Goal: Task Accomplishment & Management: Manage account settings

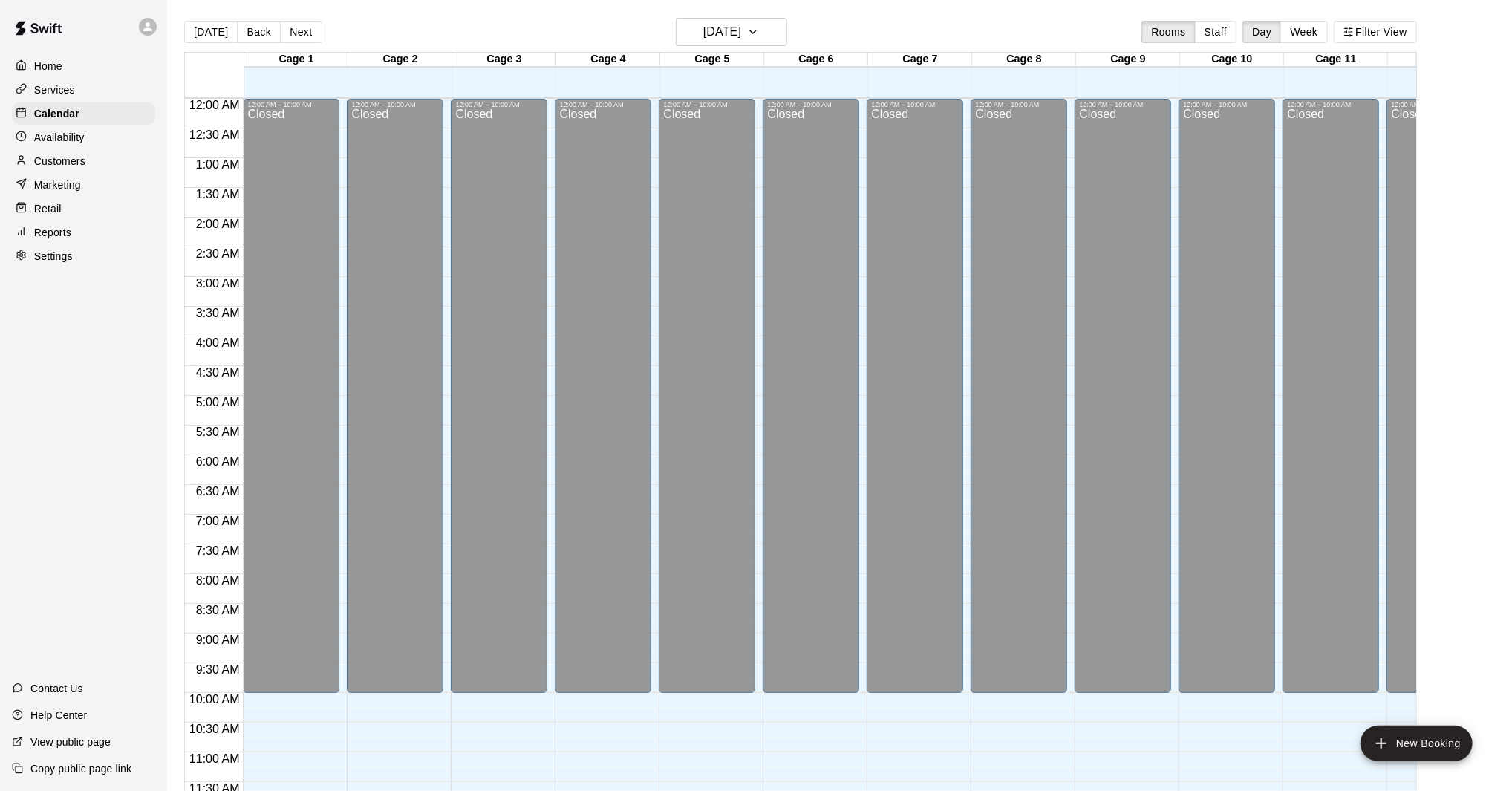
scroll to position [636, 0]
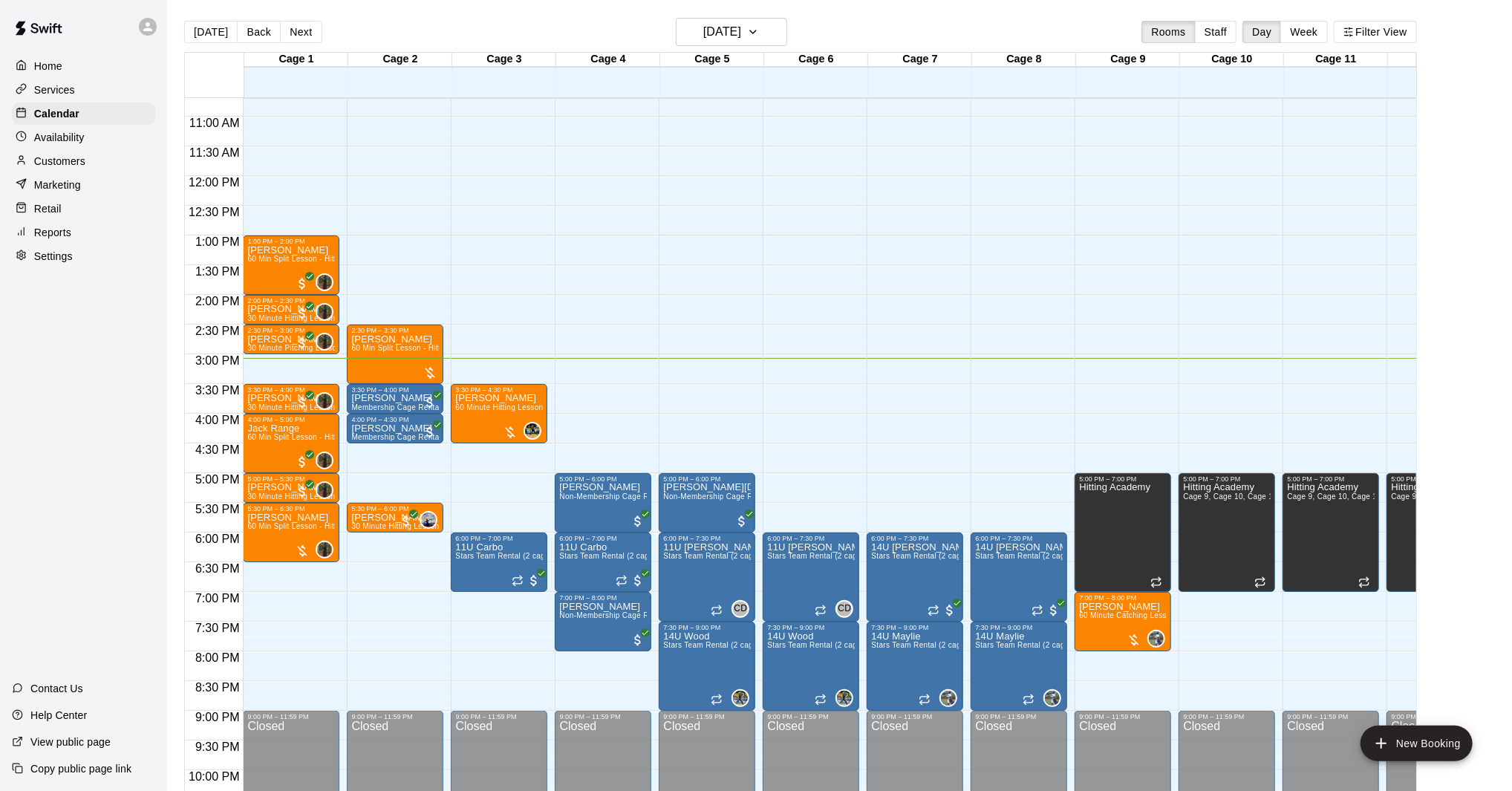
click at [799, 6] on main "[DATE] Back [DATE][DATE] Rooms Staff Day Week Filter View Cage 1 20 Wed Cage 2 …" at bounding box center [840, 407] width 1345 height 815
drag, startPoint x: 913, startPoint y: 38, endPoint x: 850, endPoint y: 35, distance: 63.1
click at [911, 38] on div "[DATE] Back [DATE][DATE] Rooms Staff Day Week Filter View" at bounding box center [800, 35] width 1233 height 35
click at [759, 27] on icon "button" at bounding box center [752, 31] width 12 height 18
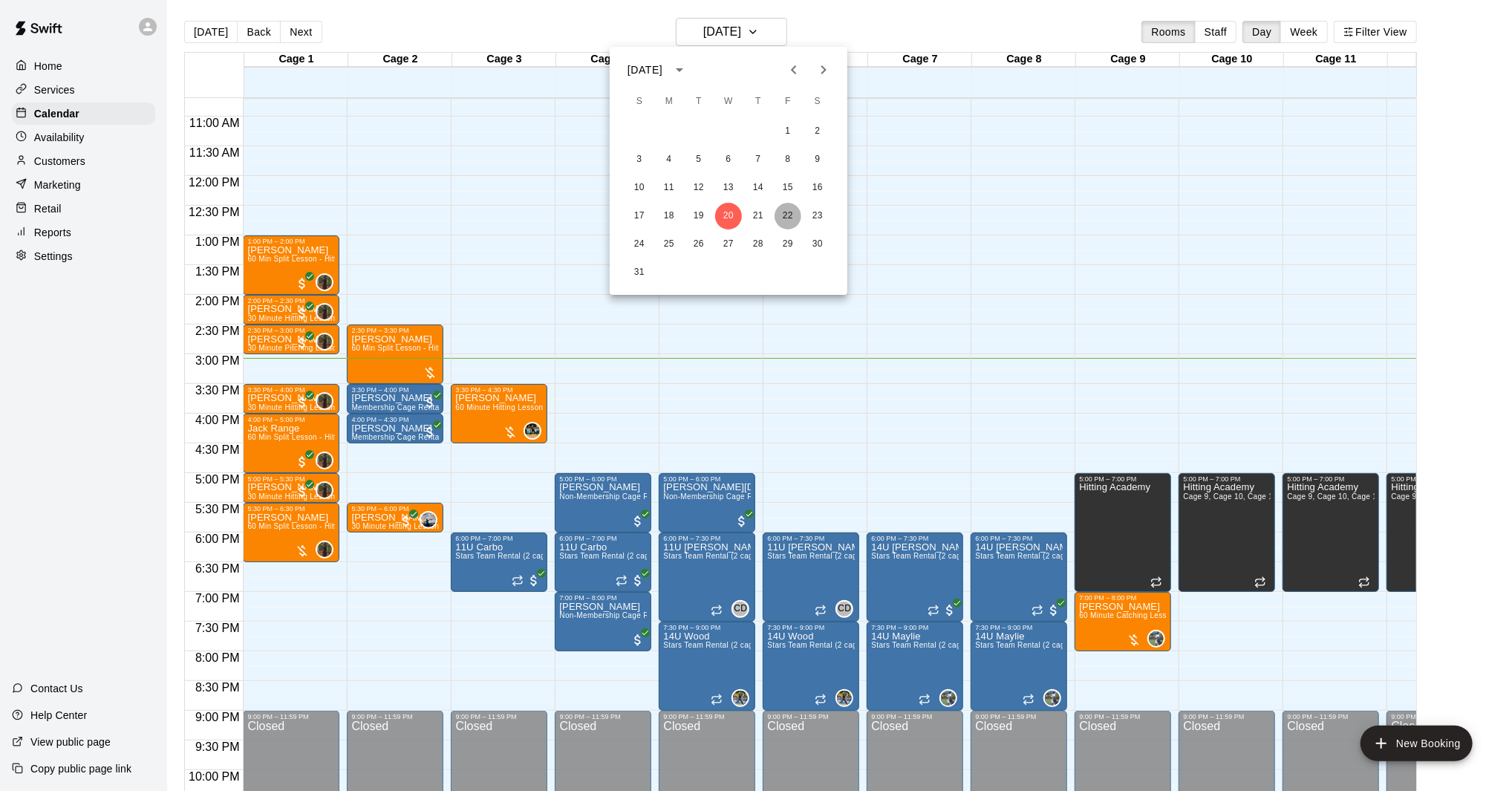
click at [787, 211] on button "22" at bounding box center [788, 216] width 27 height 27
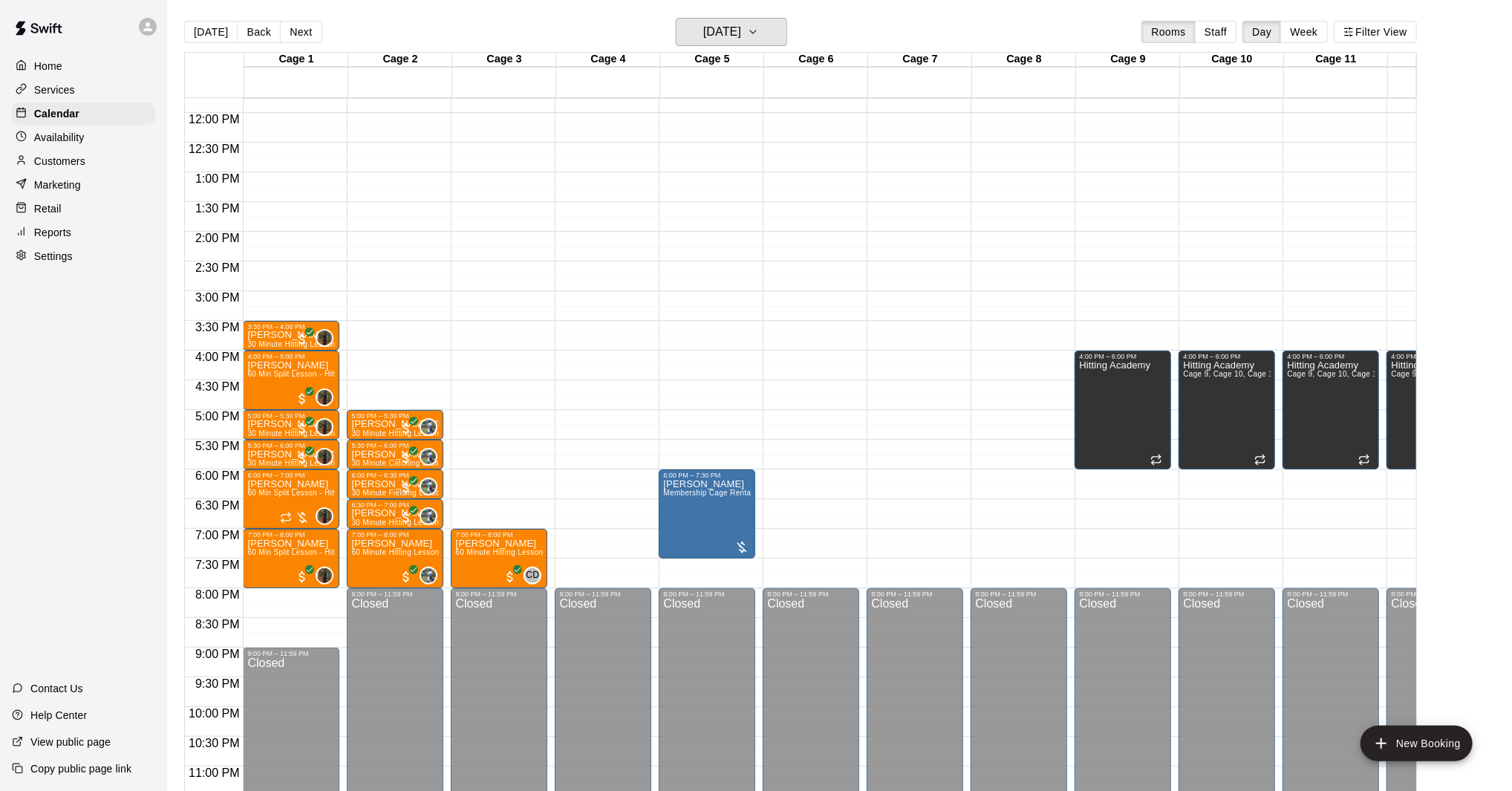
scroll to position [701, 0]
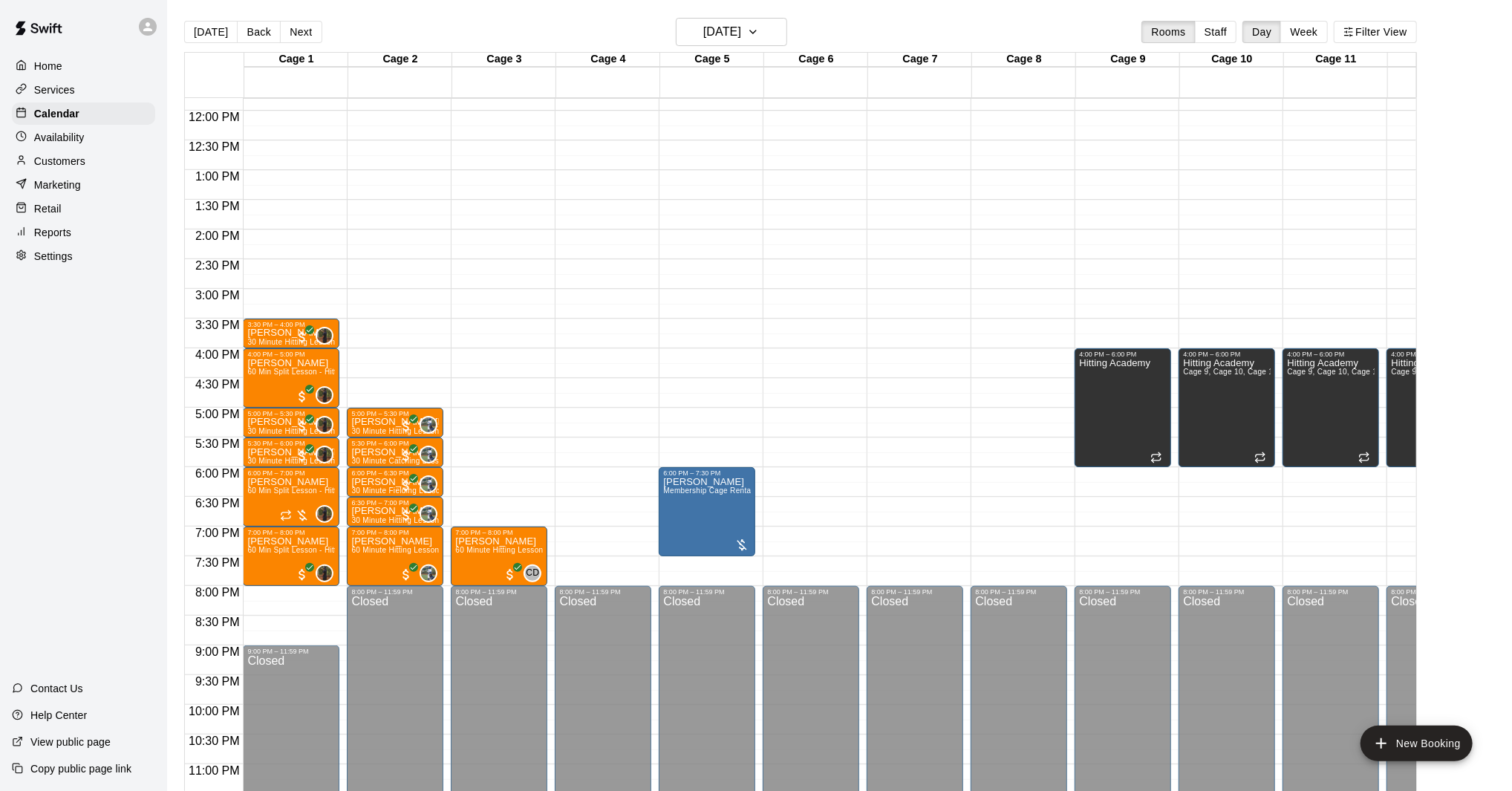
click at [268, 258] on div "12:00 AM – 10:00 AM Closed 3:30 PM – 4:00 PM [PERSON_NAME] 30 Minute Hitting Le…" at bounding box center [290, 111] width 97 height 1426
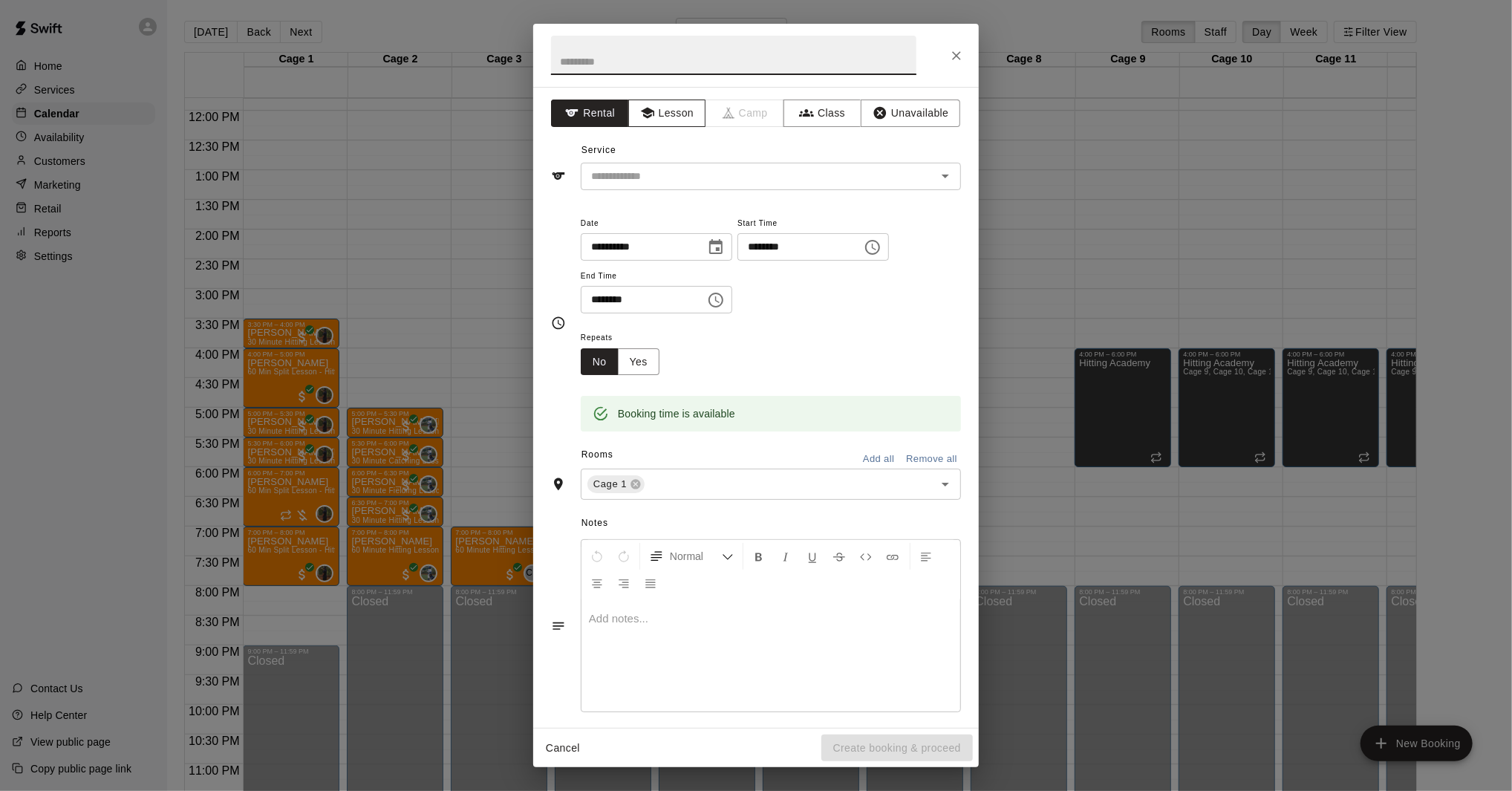
click at [661, 118] on button "Lesson" at bounding box center [667, 113] width 78 height 27
click at [672, 181] on input "text" at bounding box center [749, 177] width 327 height 19
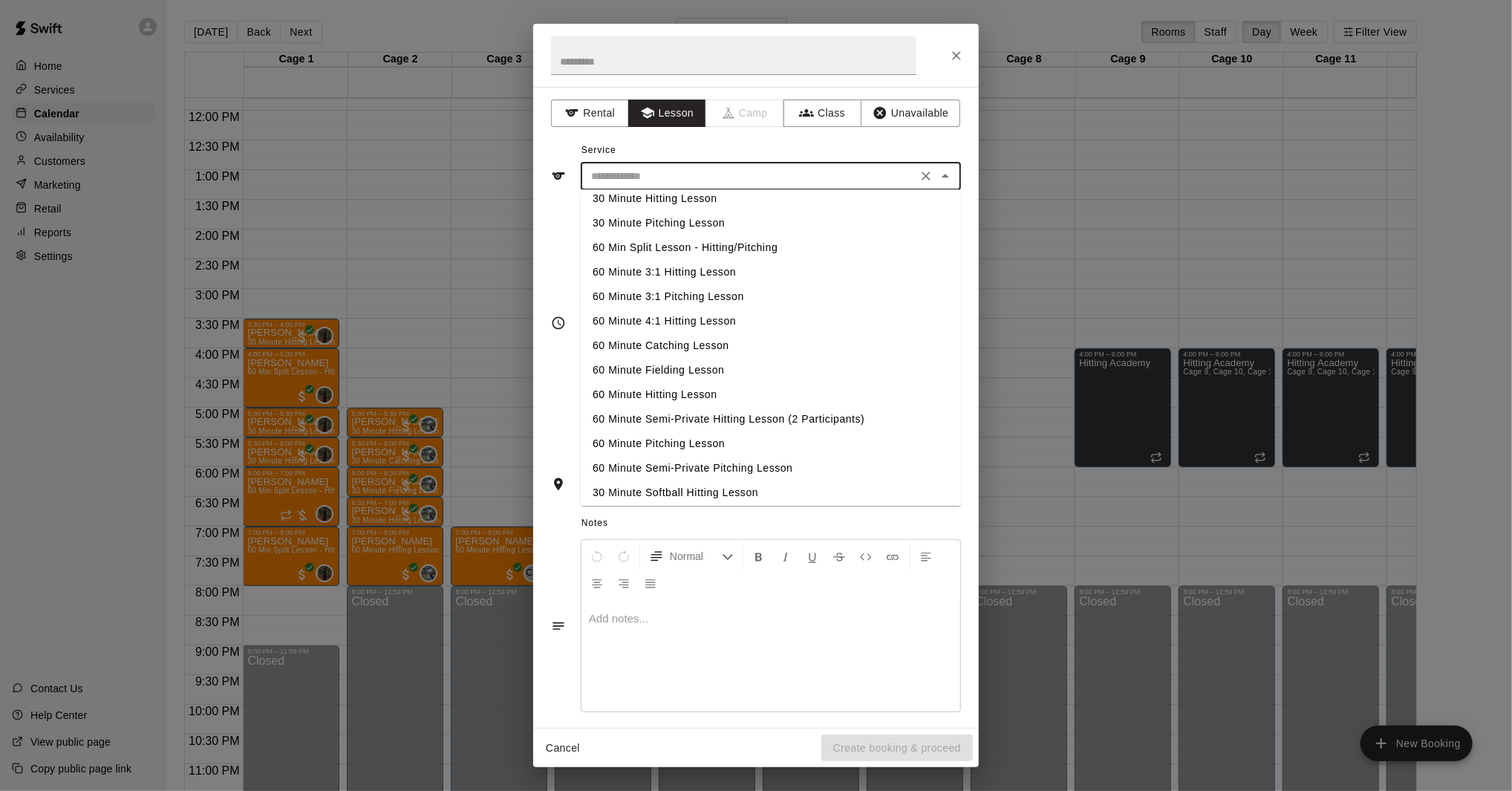
scroll to position [27, 0]
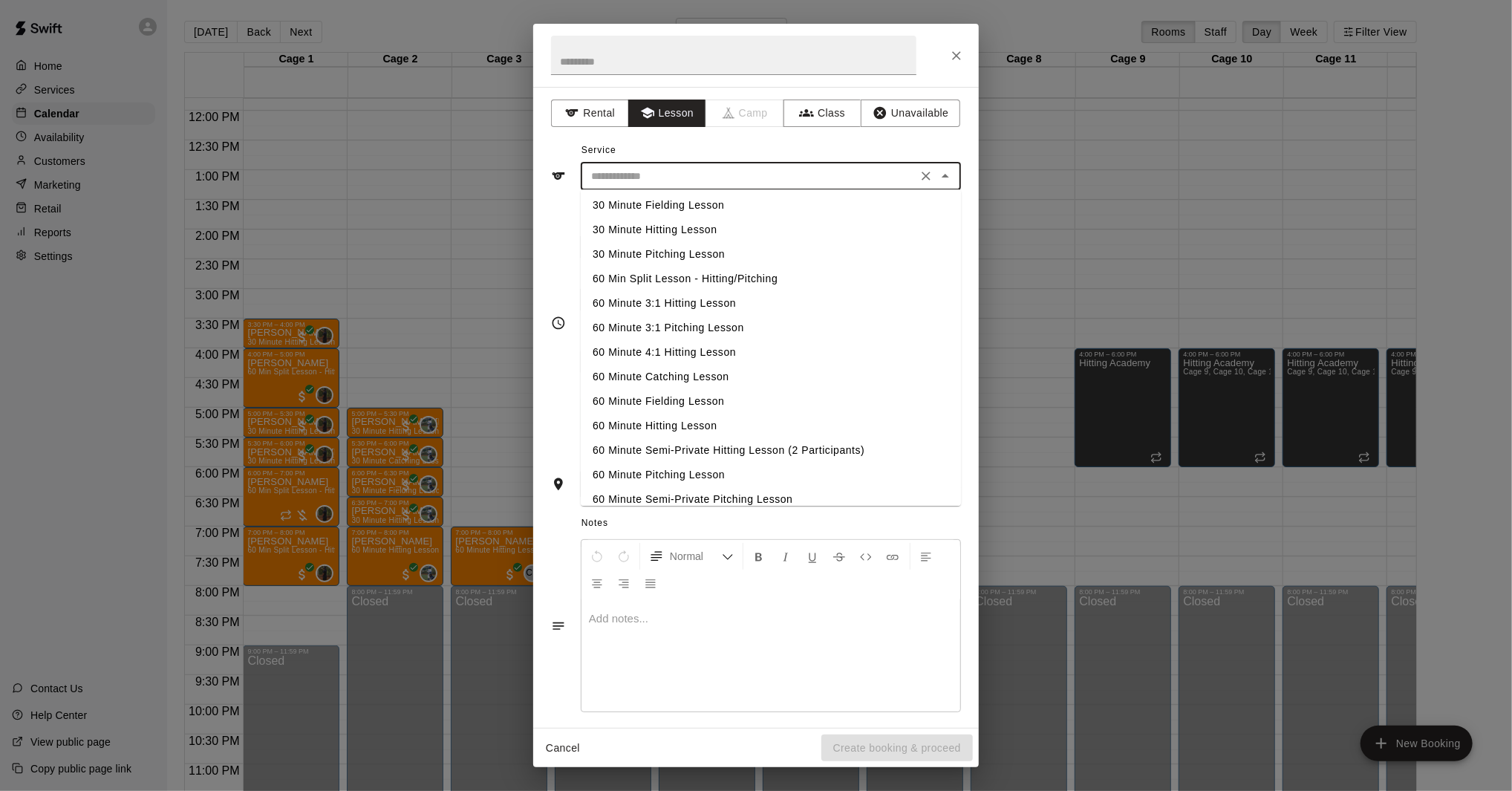
click at [656, 283] on li "60 Min Split Lesson - Hitting/Pitching" at bounding box center [771, 279] width 381 height 24
type input "**********"
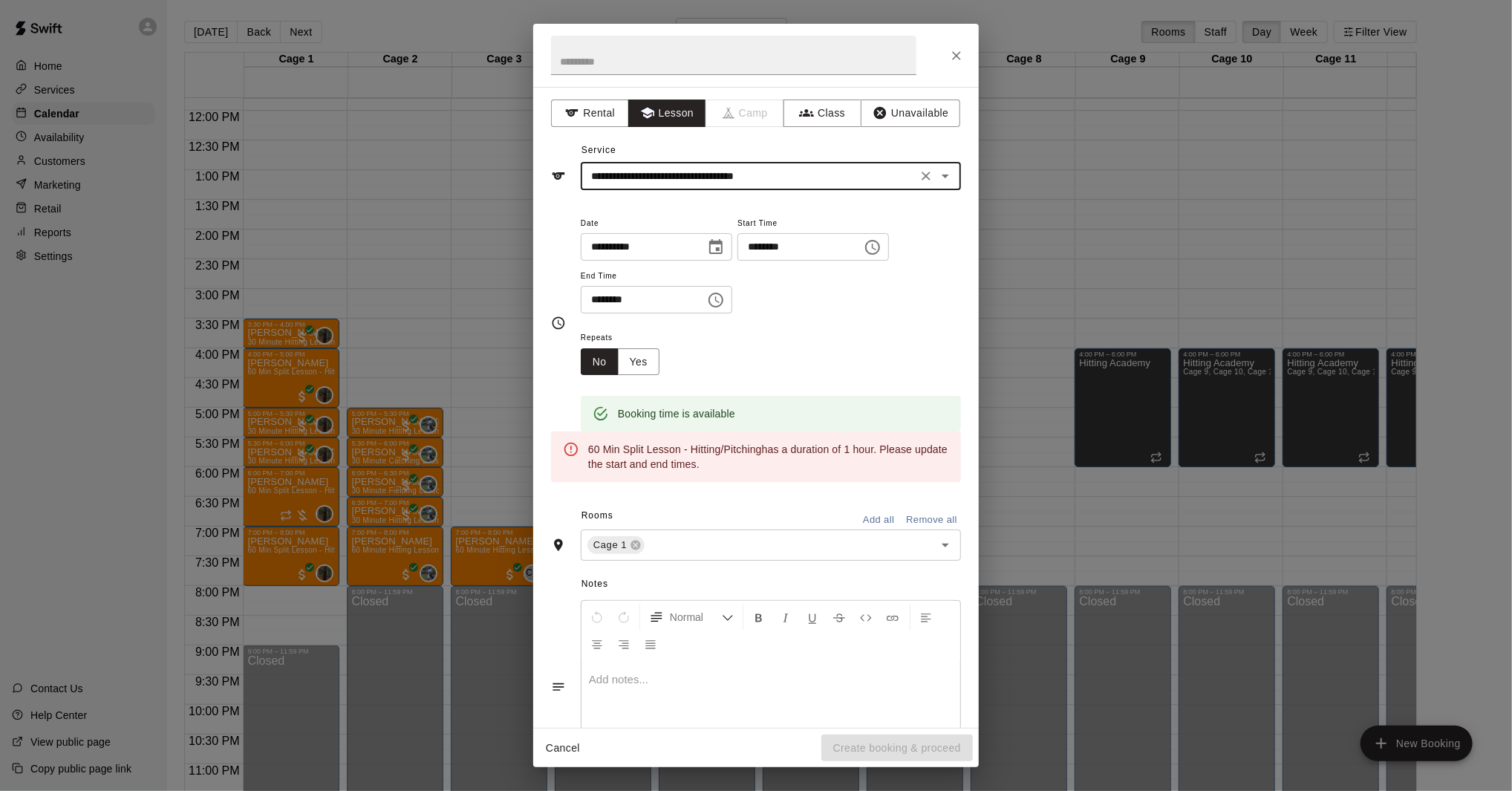
click at [774, 256] on input "********" at bounding box center [795, 246] width 115 height 27
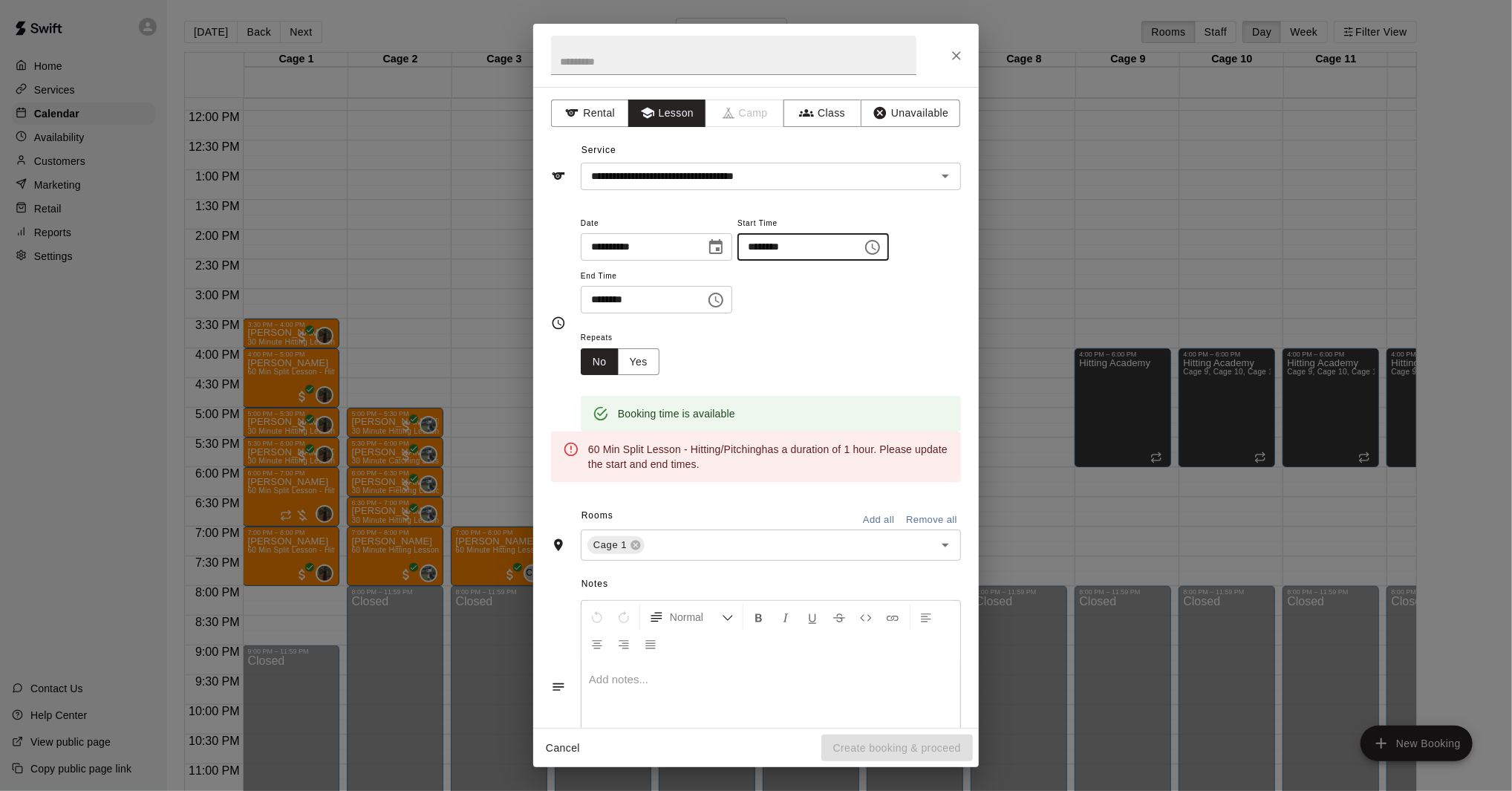
scroll to position [5, 0]
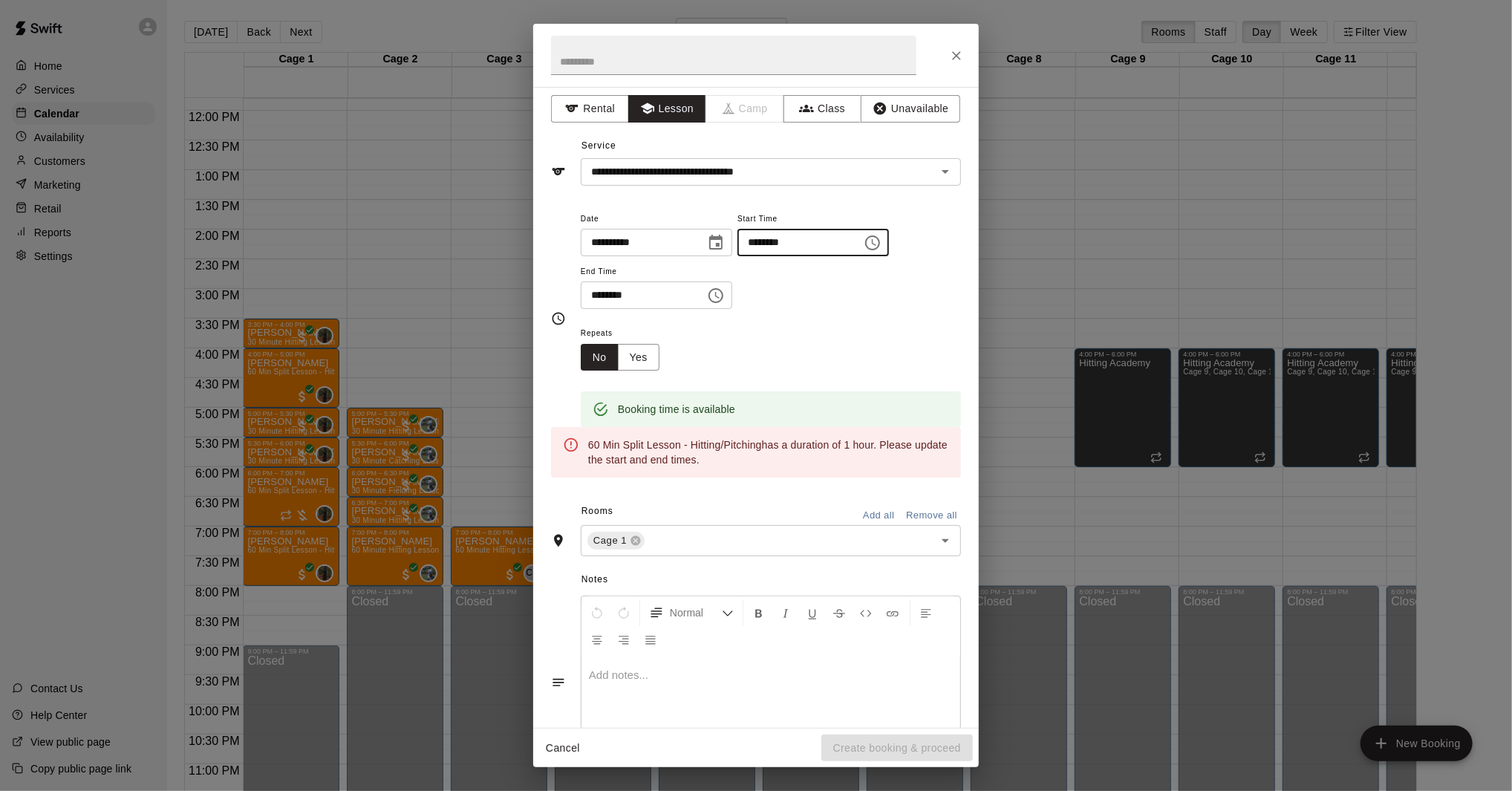
click at [777, 246] on input "********" at bounding box center [795, 242] width 115 height 27
type input "********"
click at [599, 299] on input "********" at bounding box center [638, 295] width 115 height 27
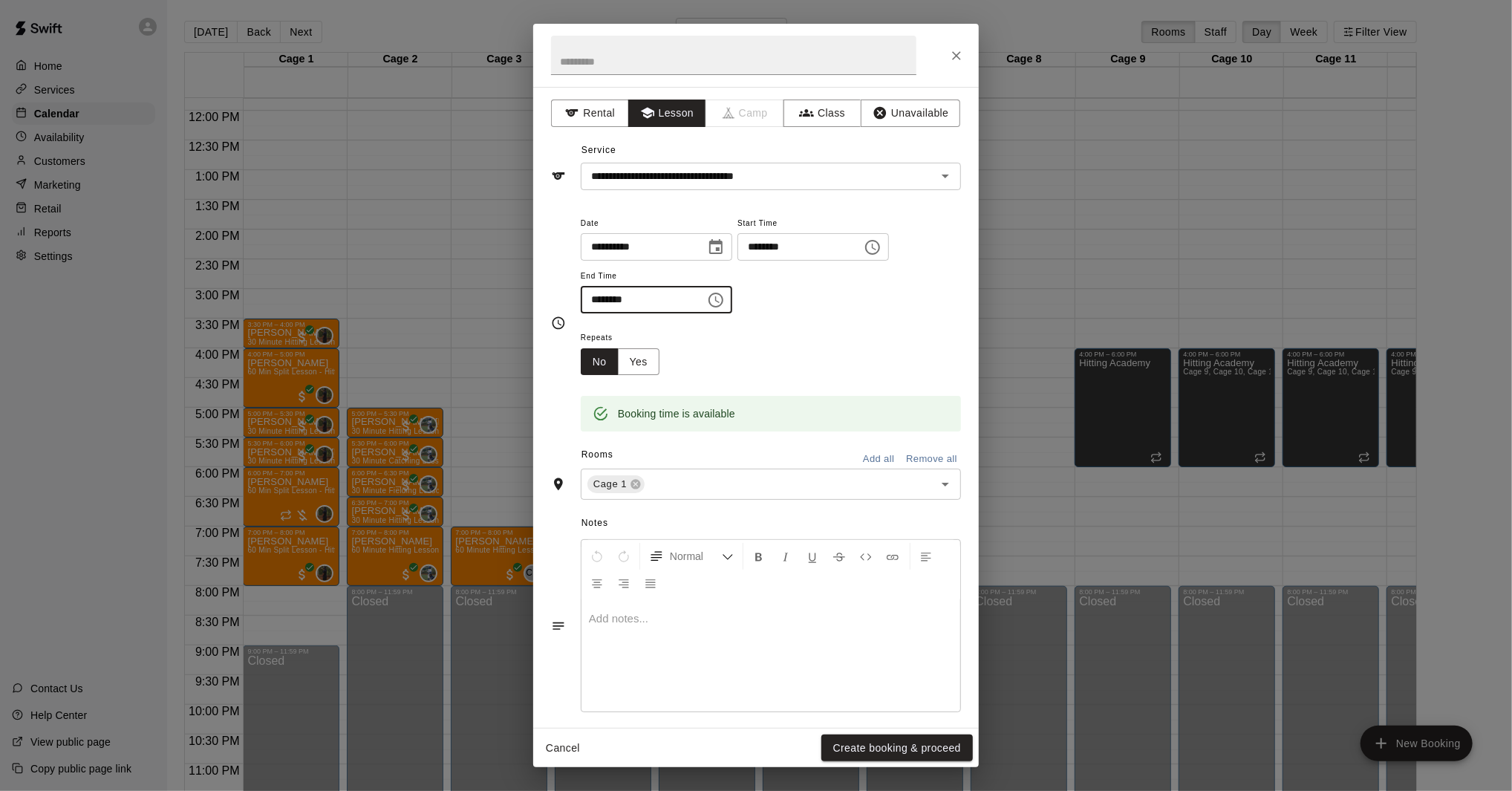
scroll to position [11, 0]
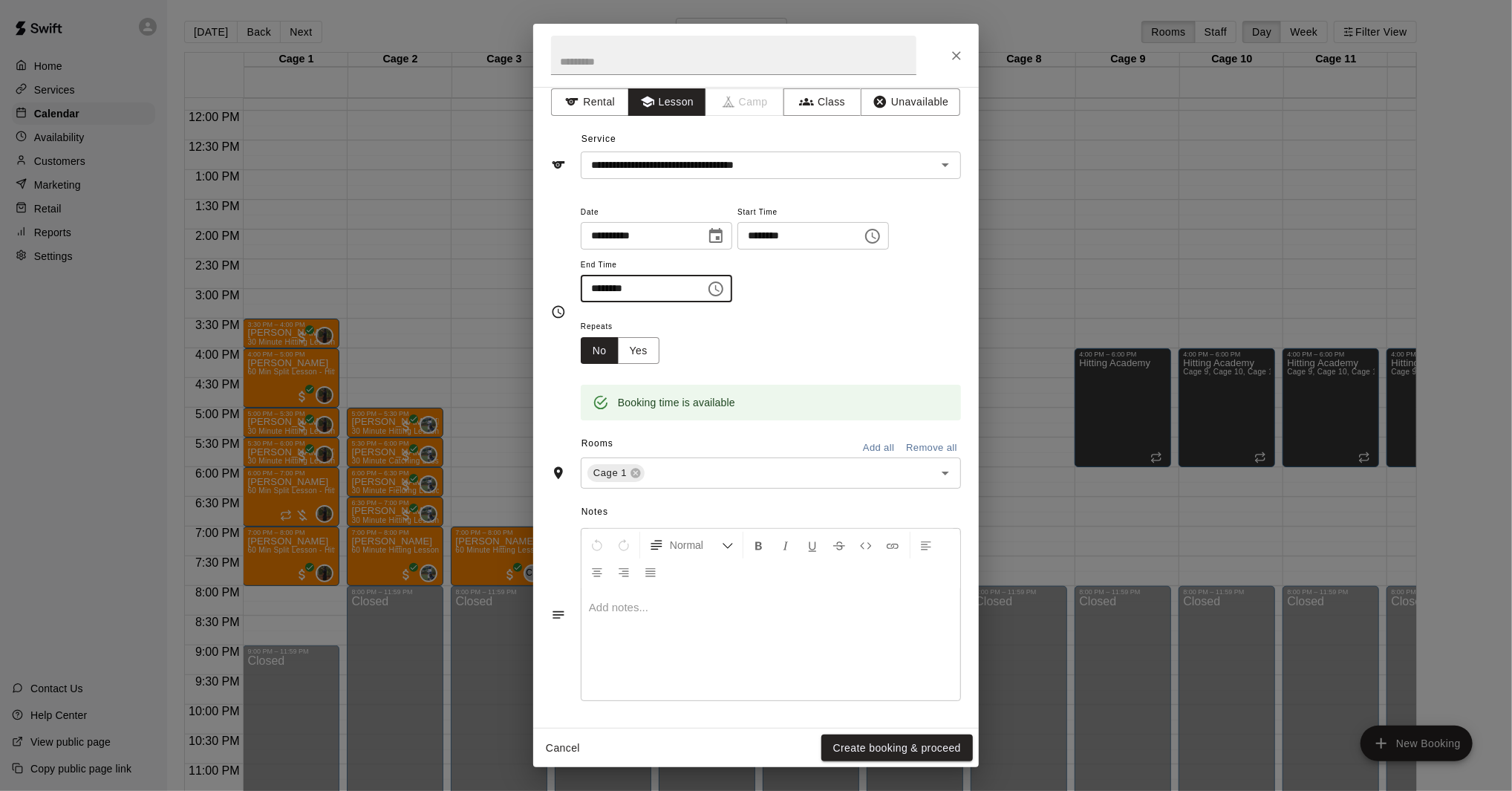
type input "********"
click at [910, 746] on button "Create booking & proceed" at bounding box center [897, 748] width 151 height 27
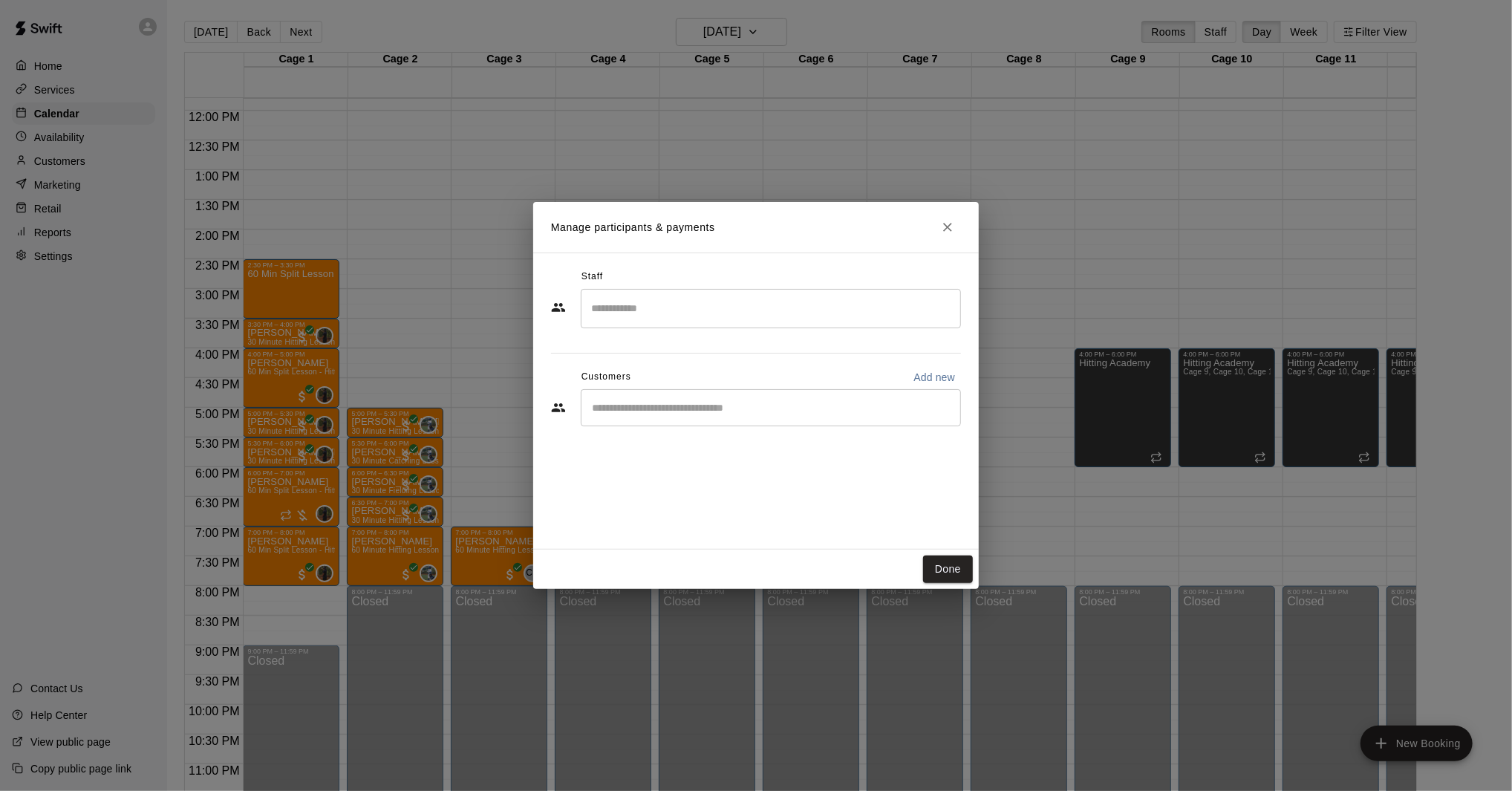
click at [668, 306] on input "Search staff" at bounding box center [771, 308] width 366 height 26
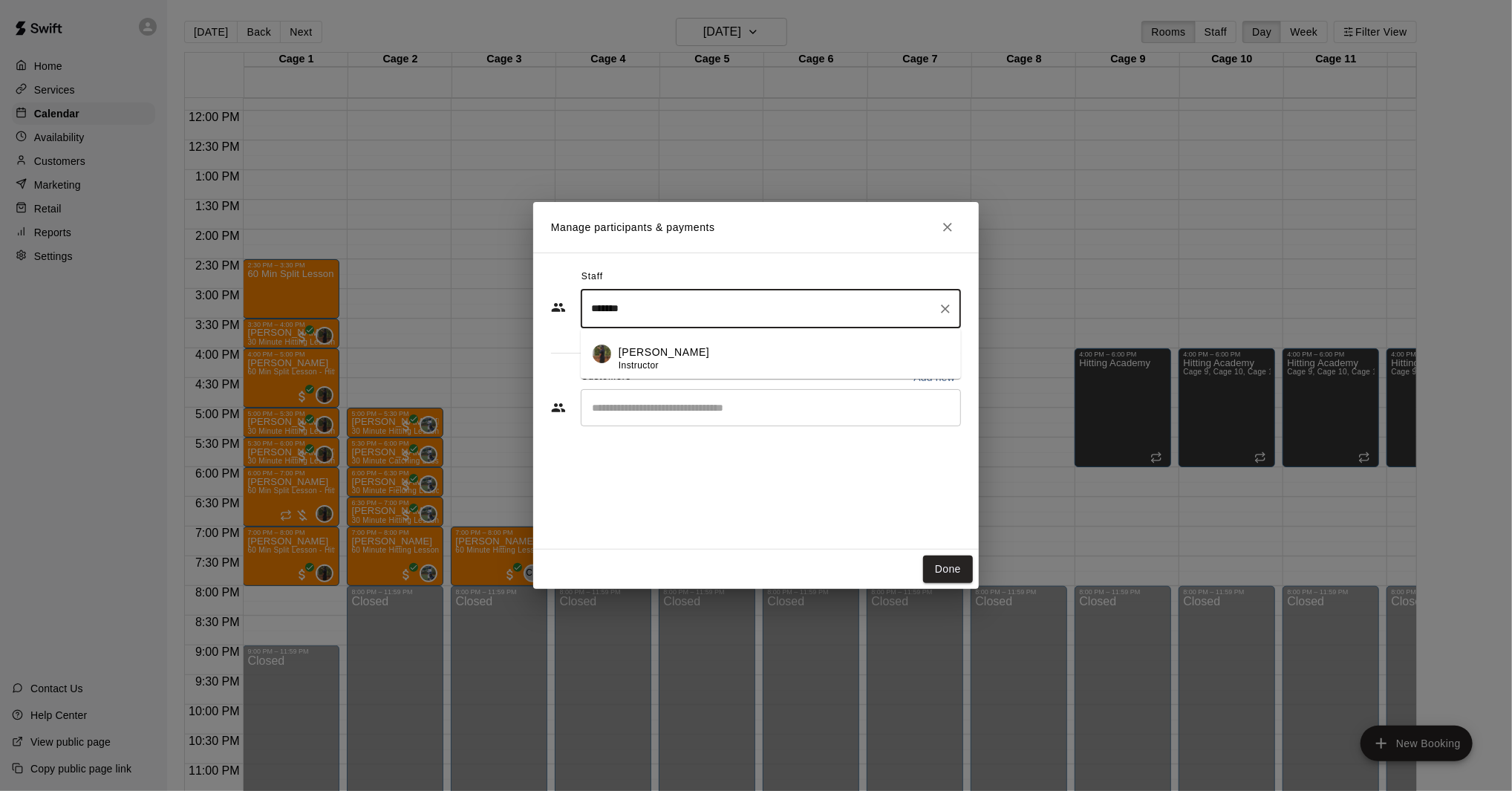
click at [648, 347] on p "[PERSON_NAME]" at bounding box center [663, 352] width 90 height 16
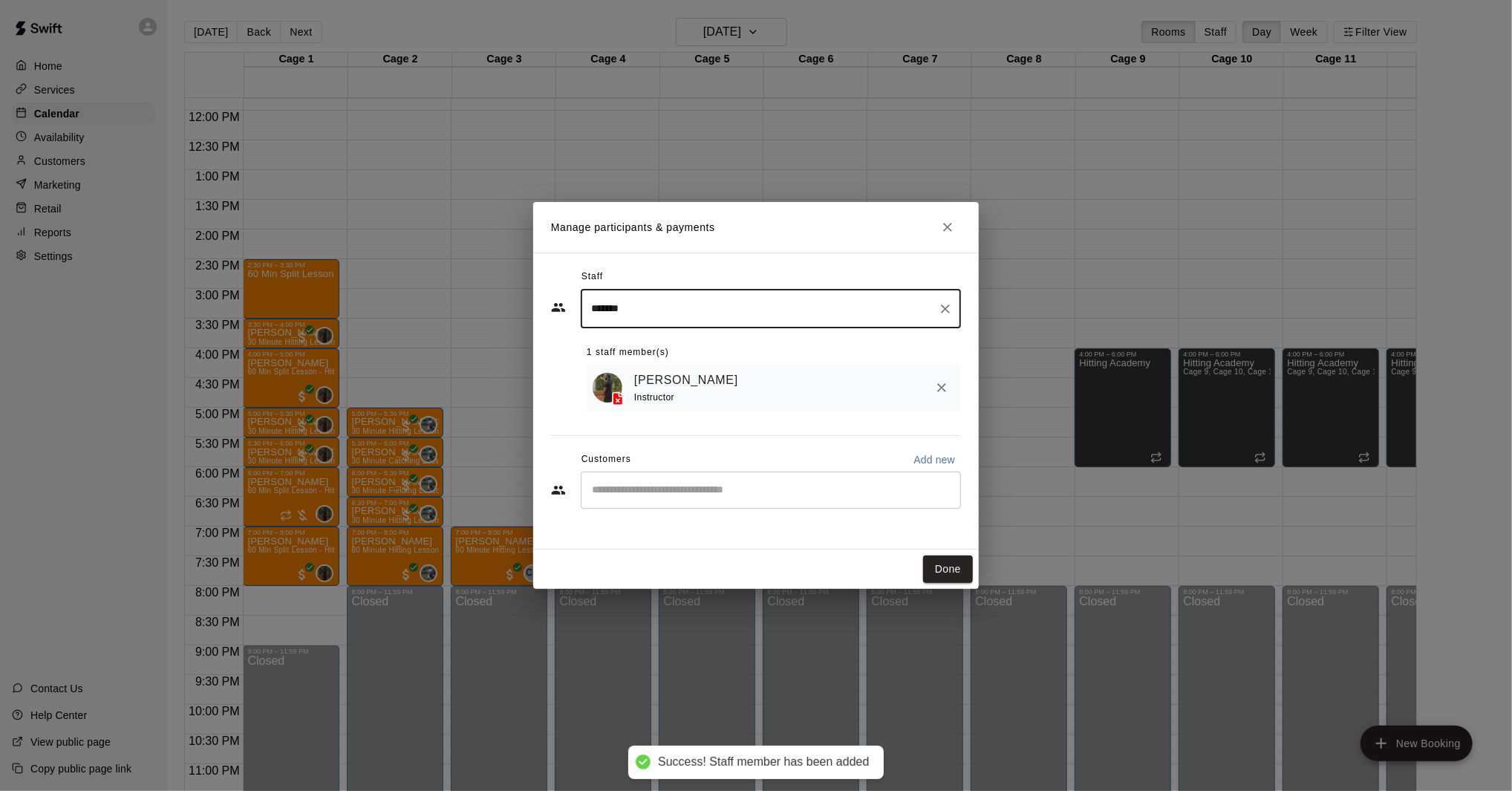
type input "*******"
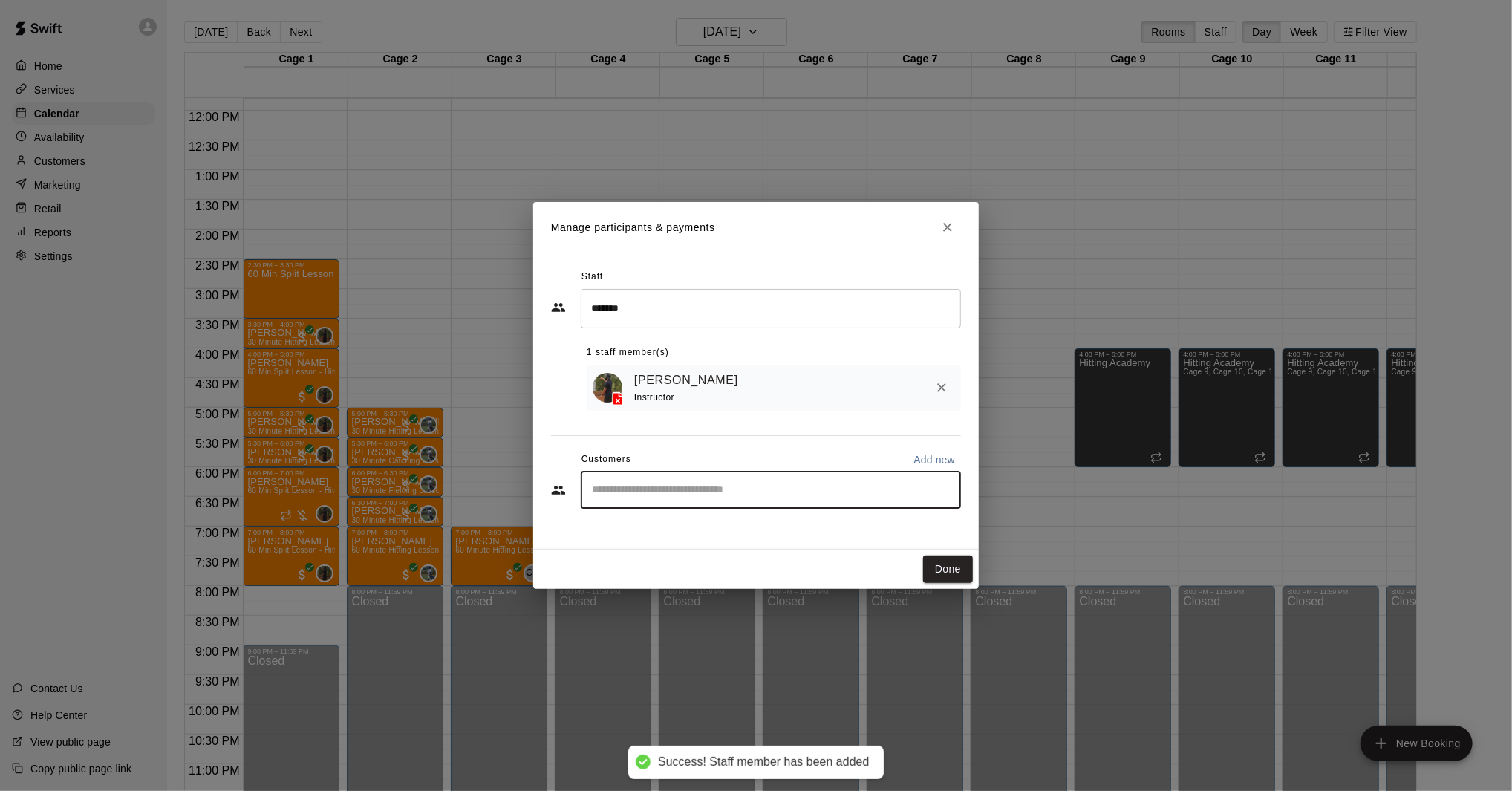
click at [641, 485] on input "Start typing to search customers..." at bounding box center [771, 490] width 366 height 15
type input "*****"
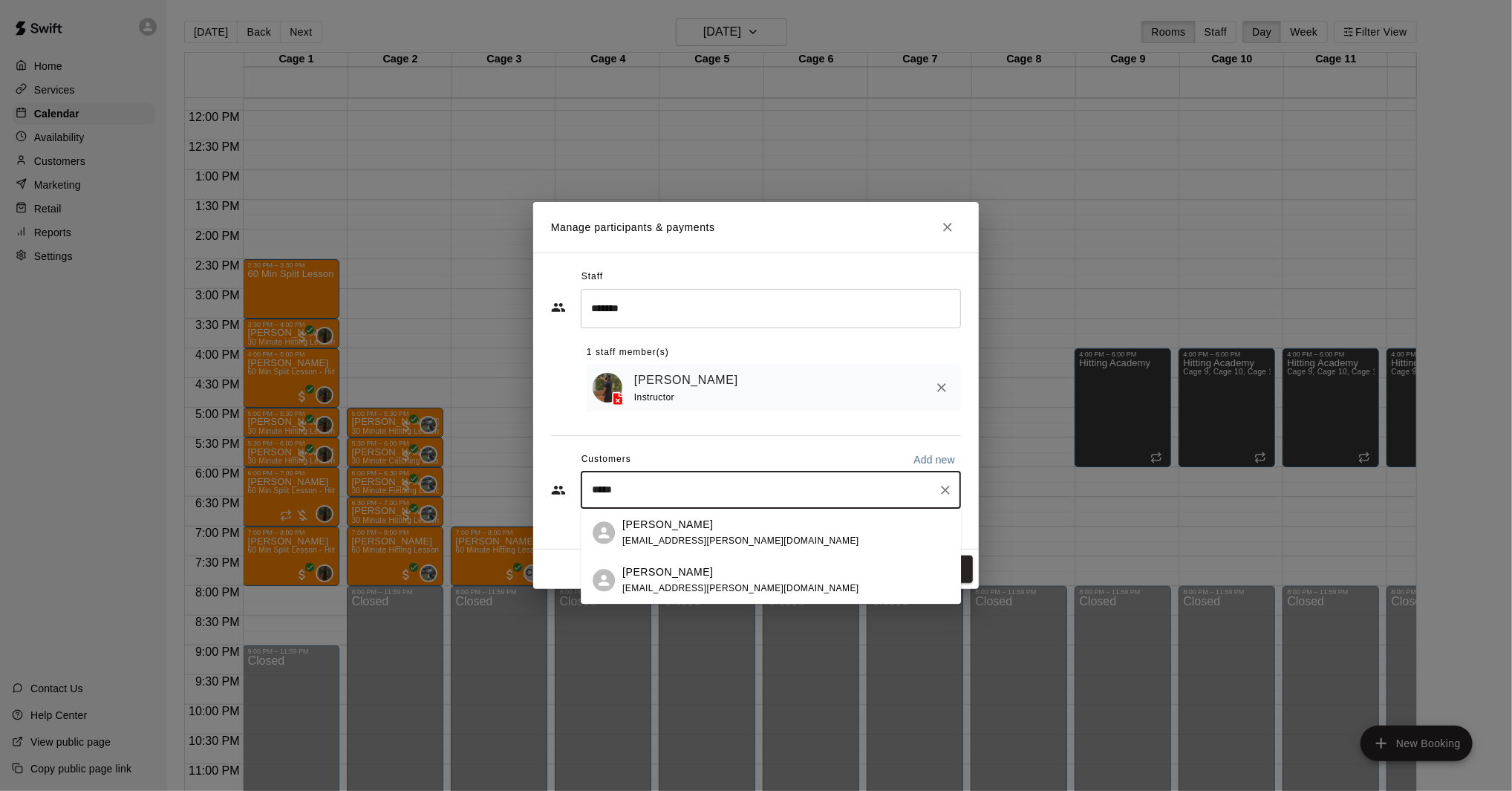
click at [678, 571] on p "[PERSON_NAME]" at bounding box center [667, 572] width 90 height 16
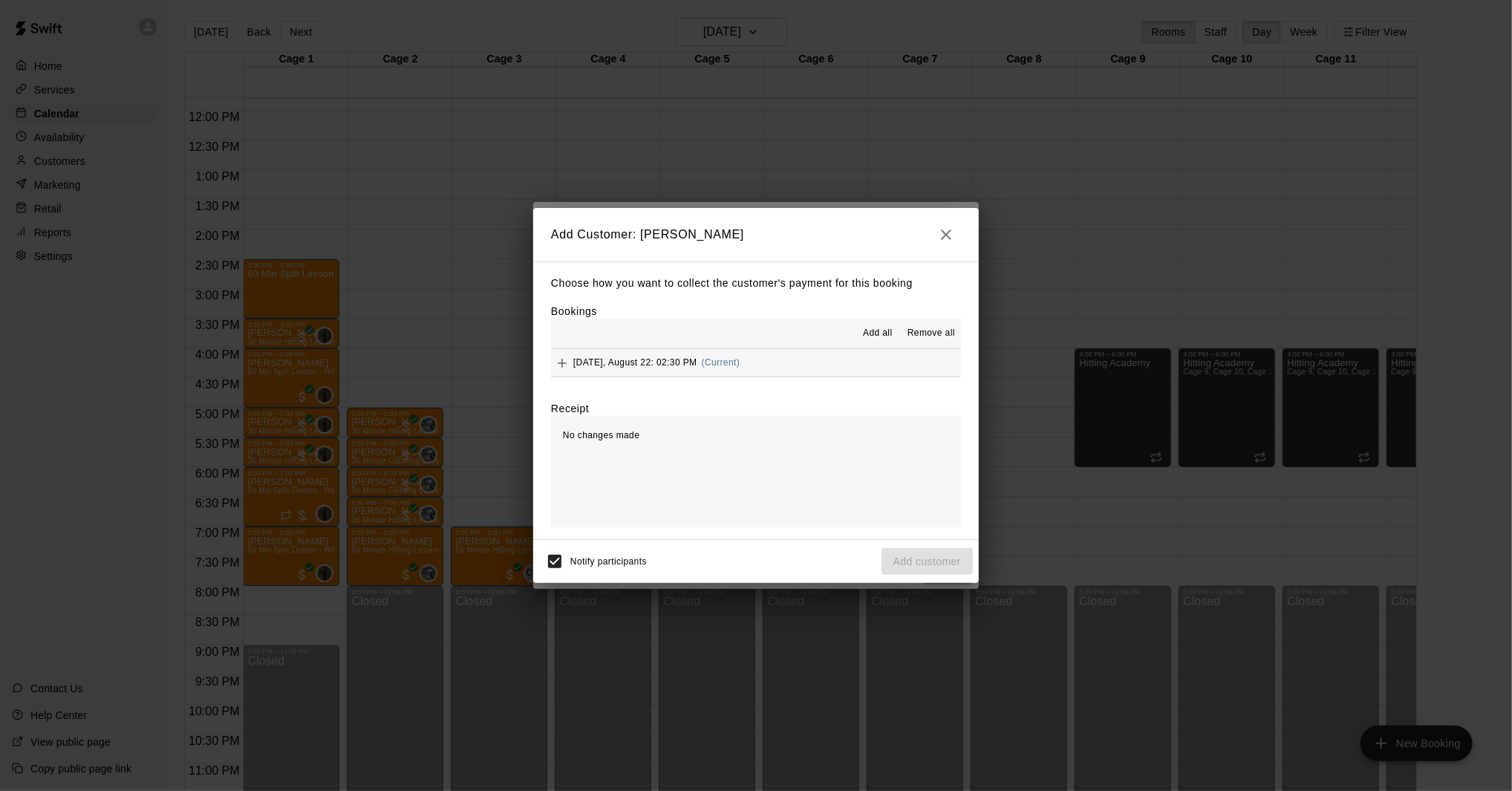
click at [765, 372] on button "[DATE], August 22: 02:30 PM (Current)" at bounding box center [756, 363] width 410 height 27
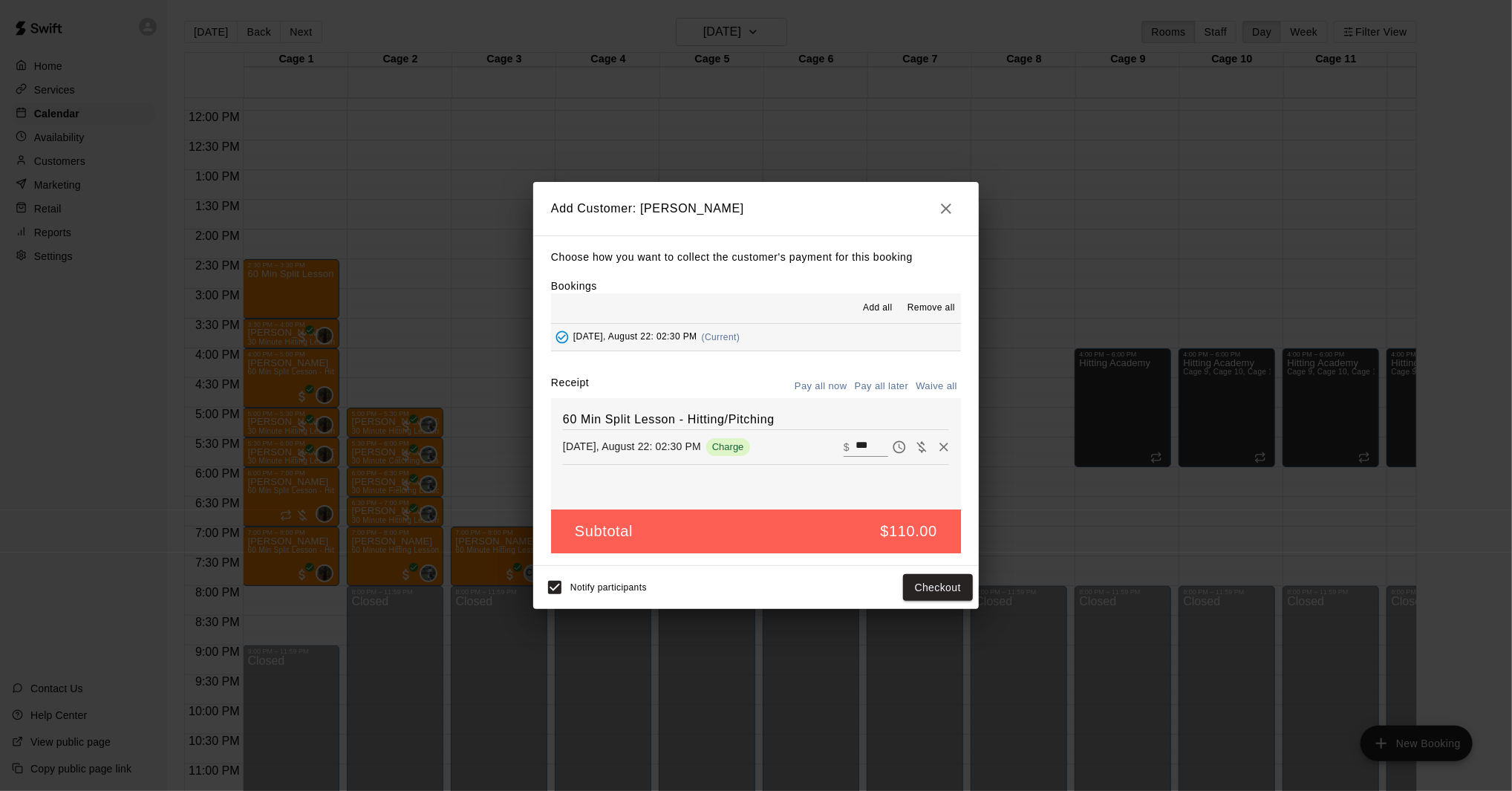
click at [868, 389] on button "Pay all later" at bounding box center [881, 386] width 62 height 23
click at [933, 585] on button "Add customer" at bounding box center [927, 588] width 91 height 27
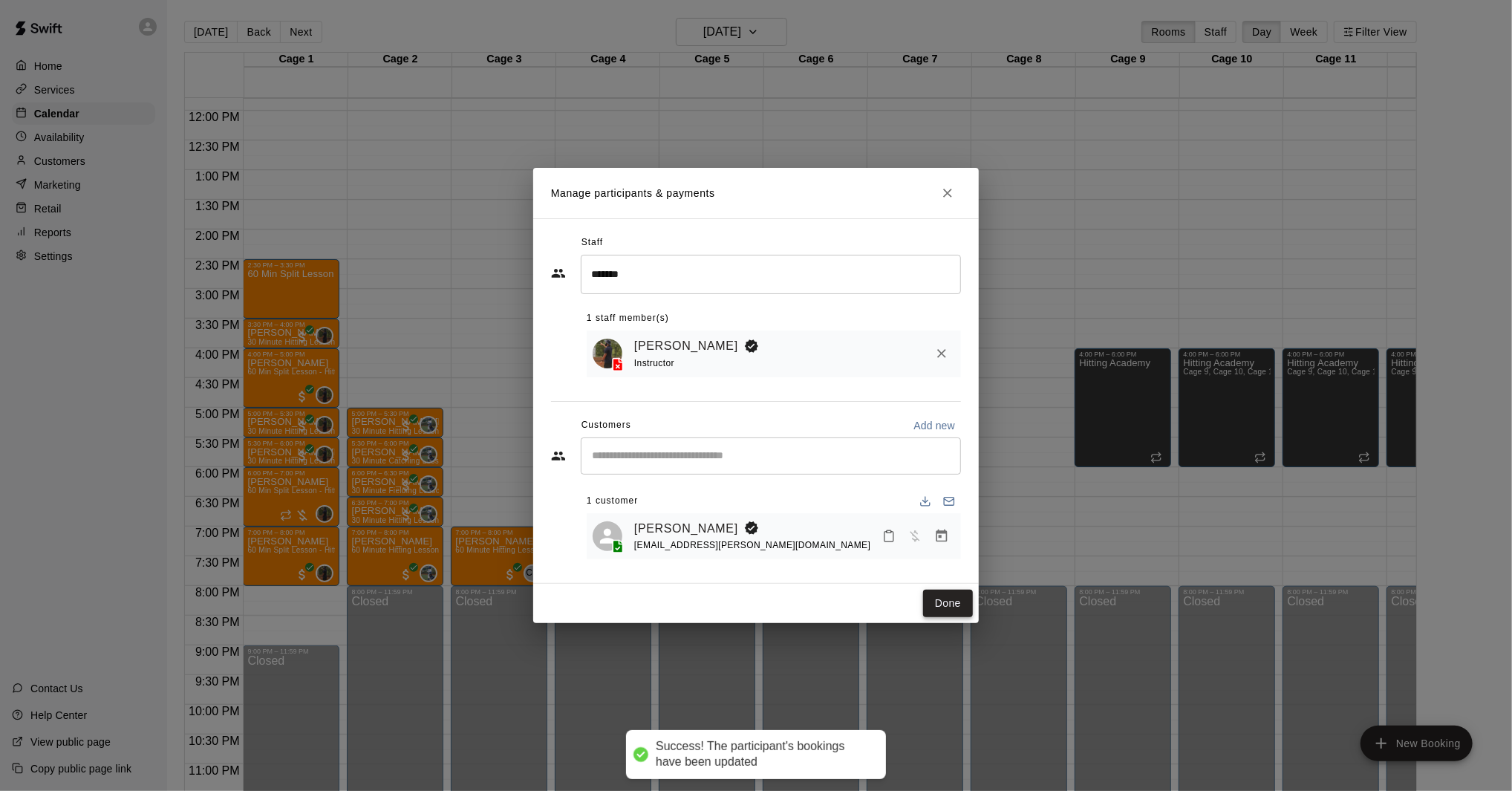
click at [938, 595] on button "Done" at bounding box center [947, 603] width 49 height 27
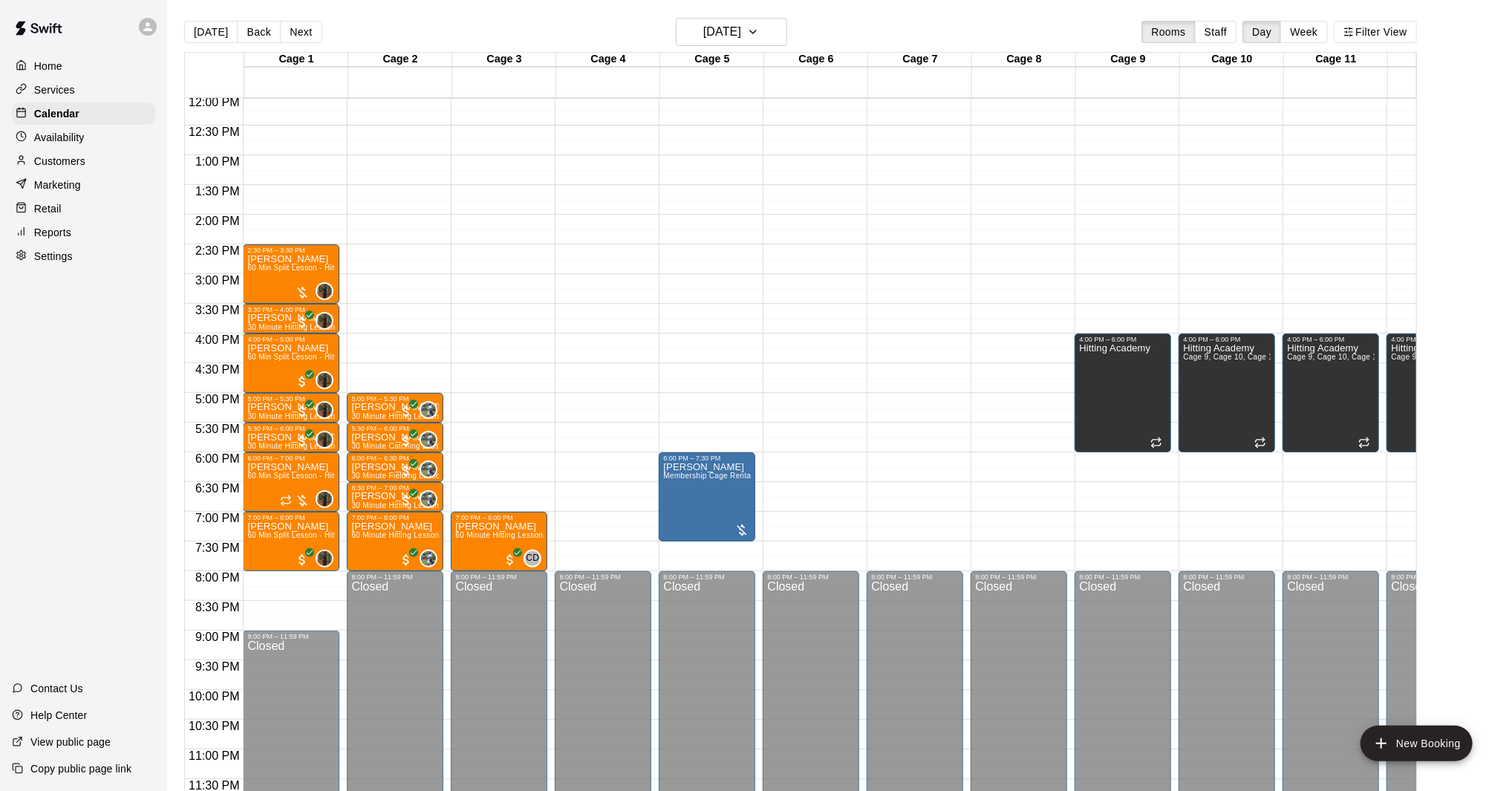
scroll to position [716, 0]
click at [222, 30] on button "[DATE]" at bounding box center [211, 31] width 53 height 22
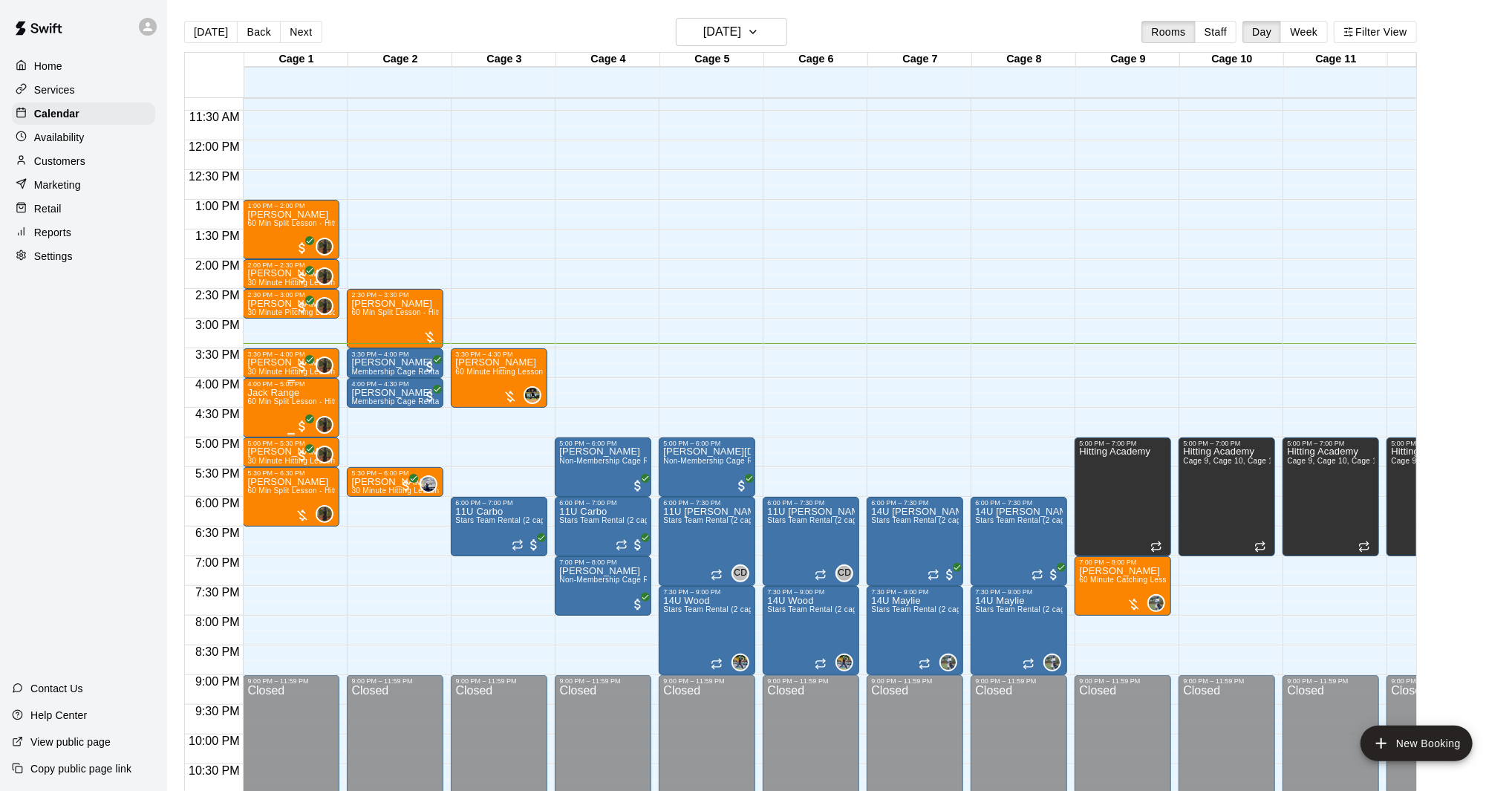
scroll to position [669, 0]
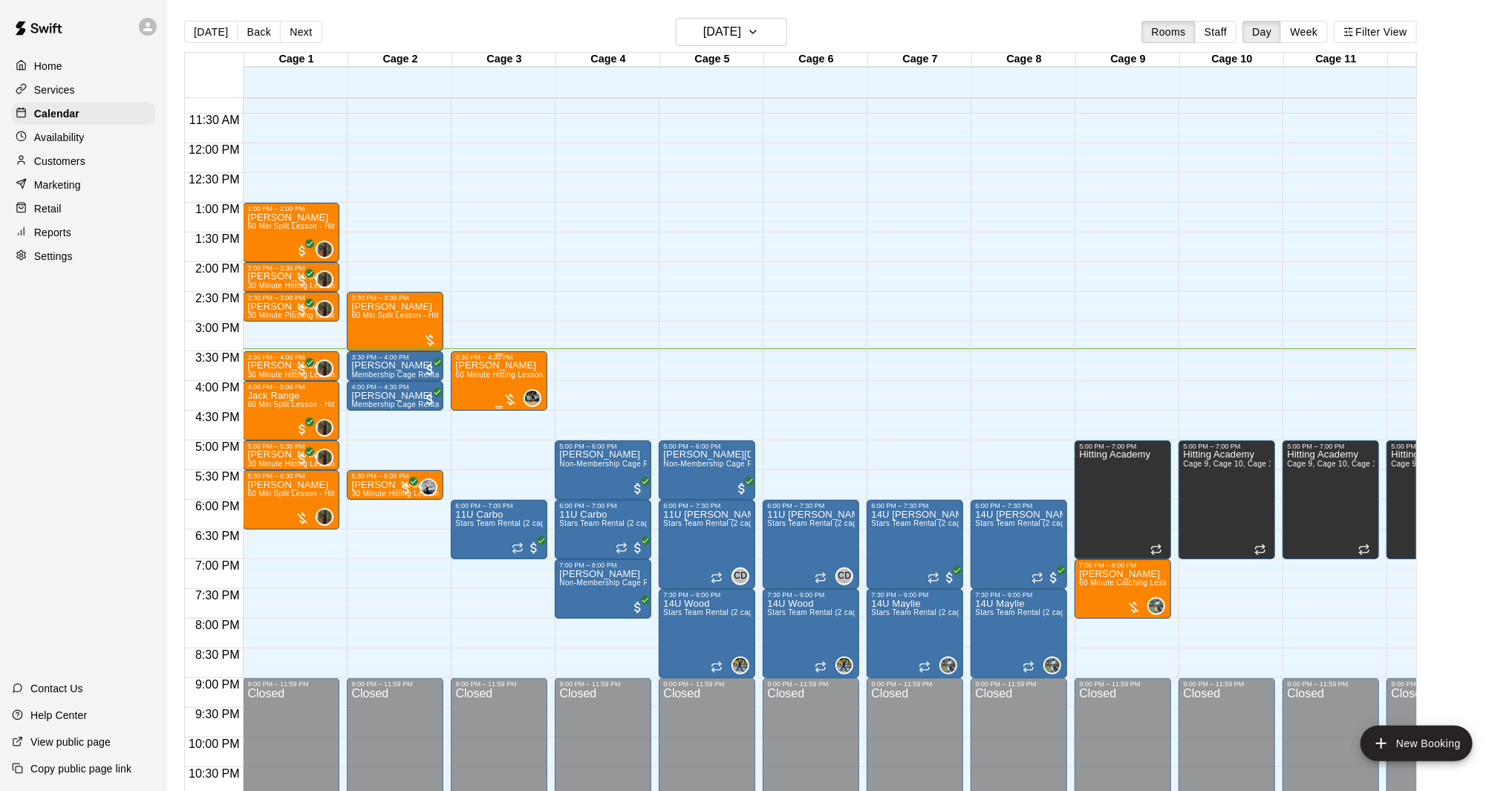
click at [511, 393] on div at bounding box center [510, 399] width 15 height 15
click at [517, 441] on img "edit" at bounding box center [519, 443] width 17 height 17
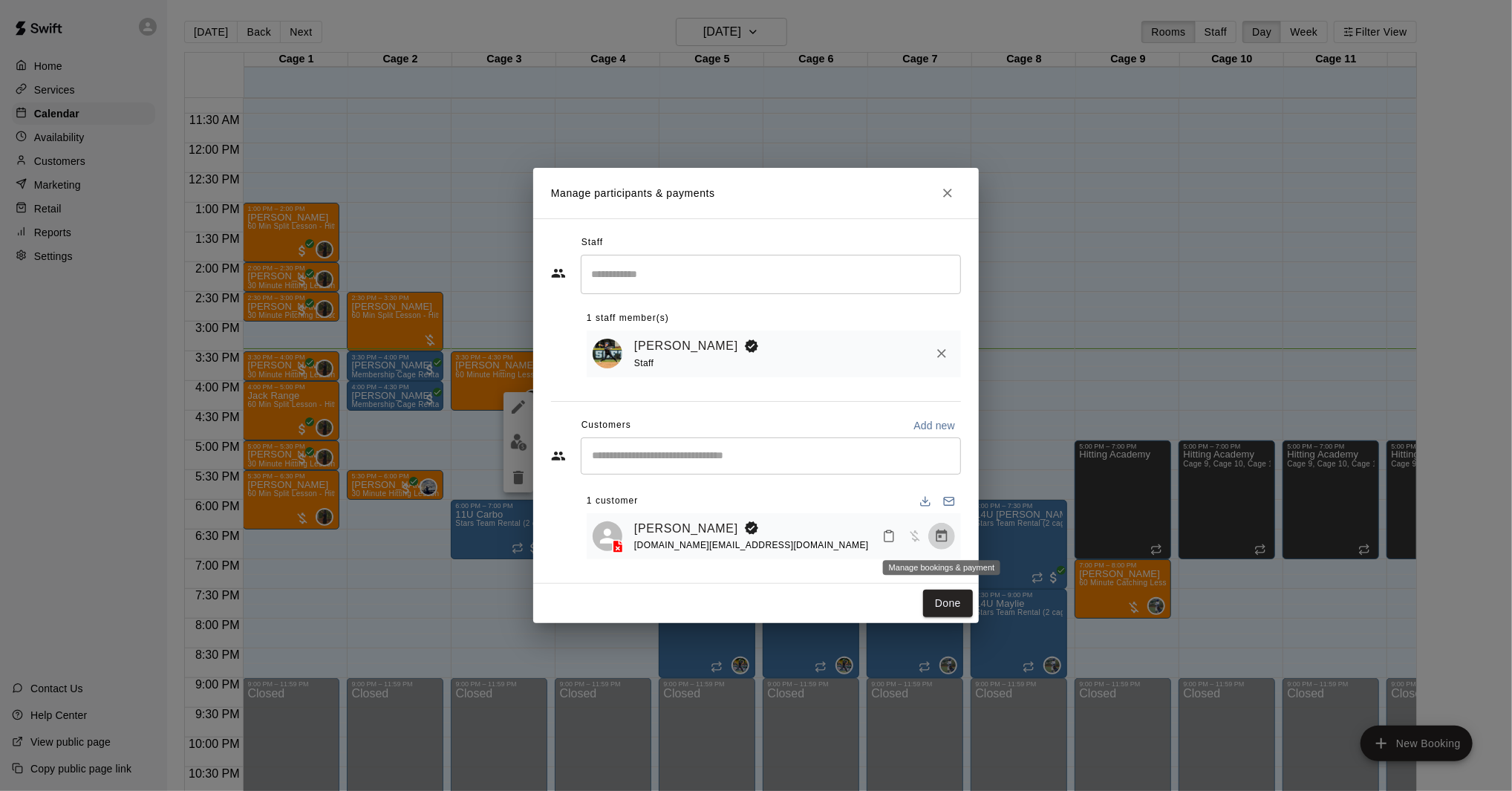
click at [942, 538] on icon "Manage bookings & payment" at bounding box center [941, 536] width 15 height 15
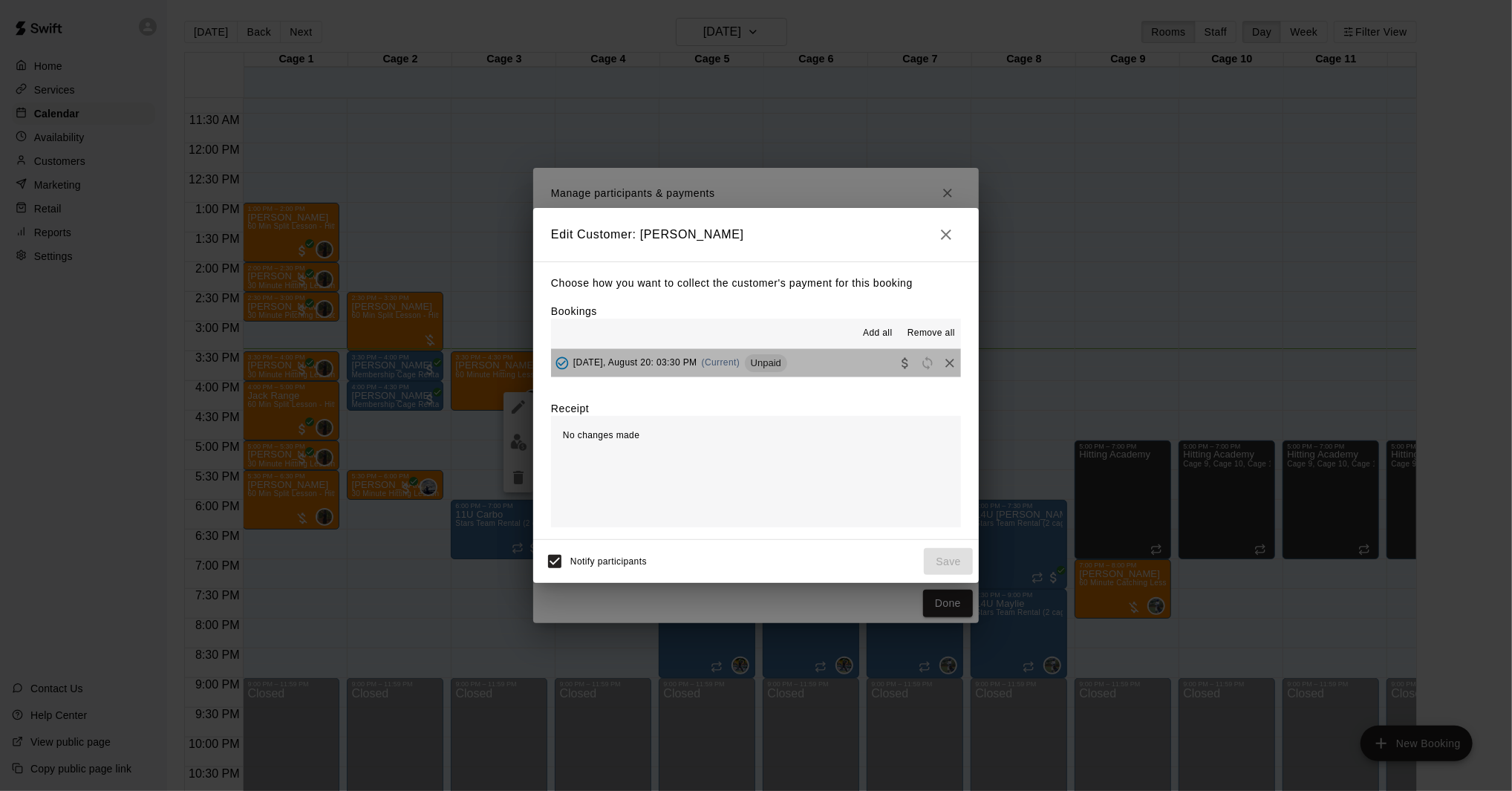
click at [740, 361] on span "(Current)" at bounding box center [720, 362] width 38 height 10
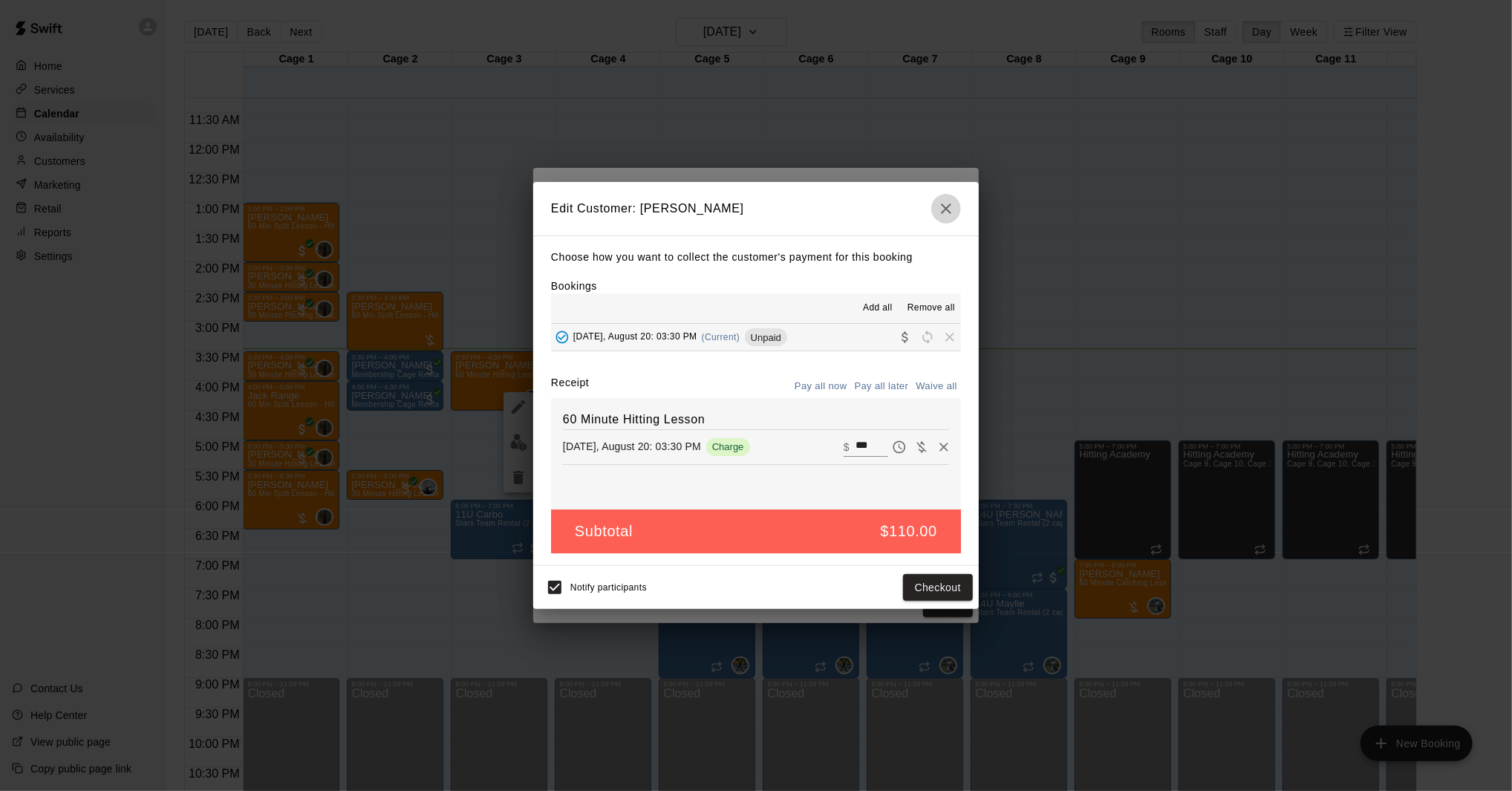
click at [953, 215] on icon "button" at bounding box center [945, 209] width 18 height 18
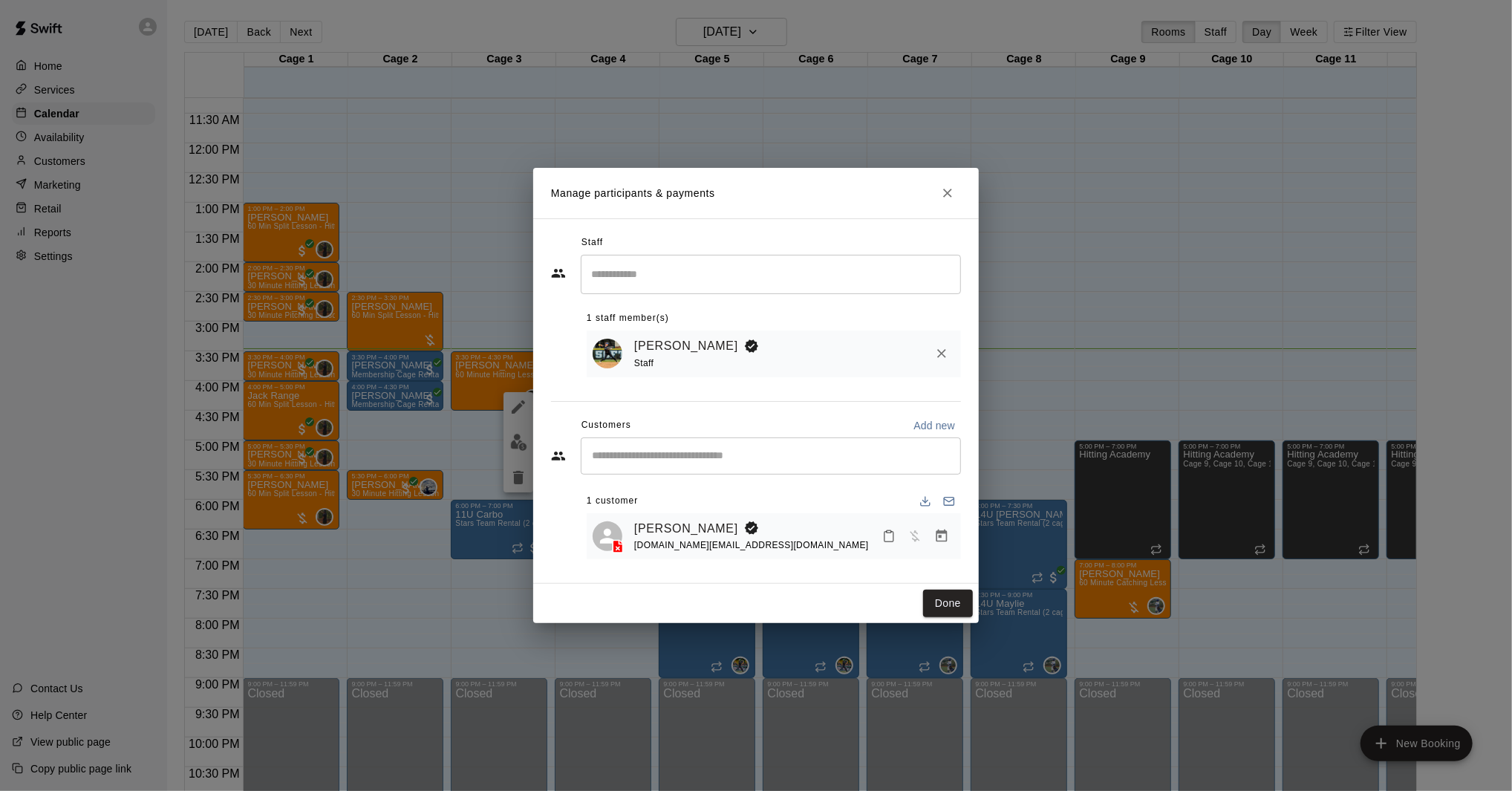
drag, startPoint x: 718, startPoint y: 153, endPoint x: 803, endPoint y: 181, distance: 89.5
click at [717, 155] on div "Manage participants & payments Staff ​ 1 staff member(s) [PERSON_NAME] Staff Cu…" at bounding box center [756, 396] width 1512 height 791
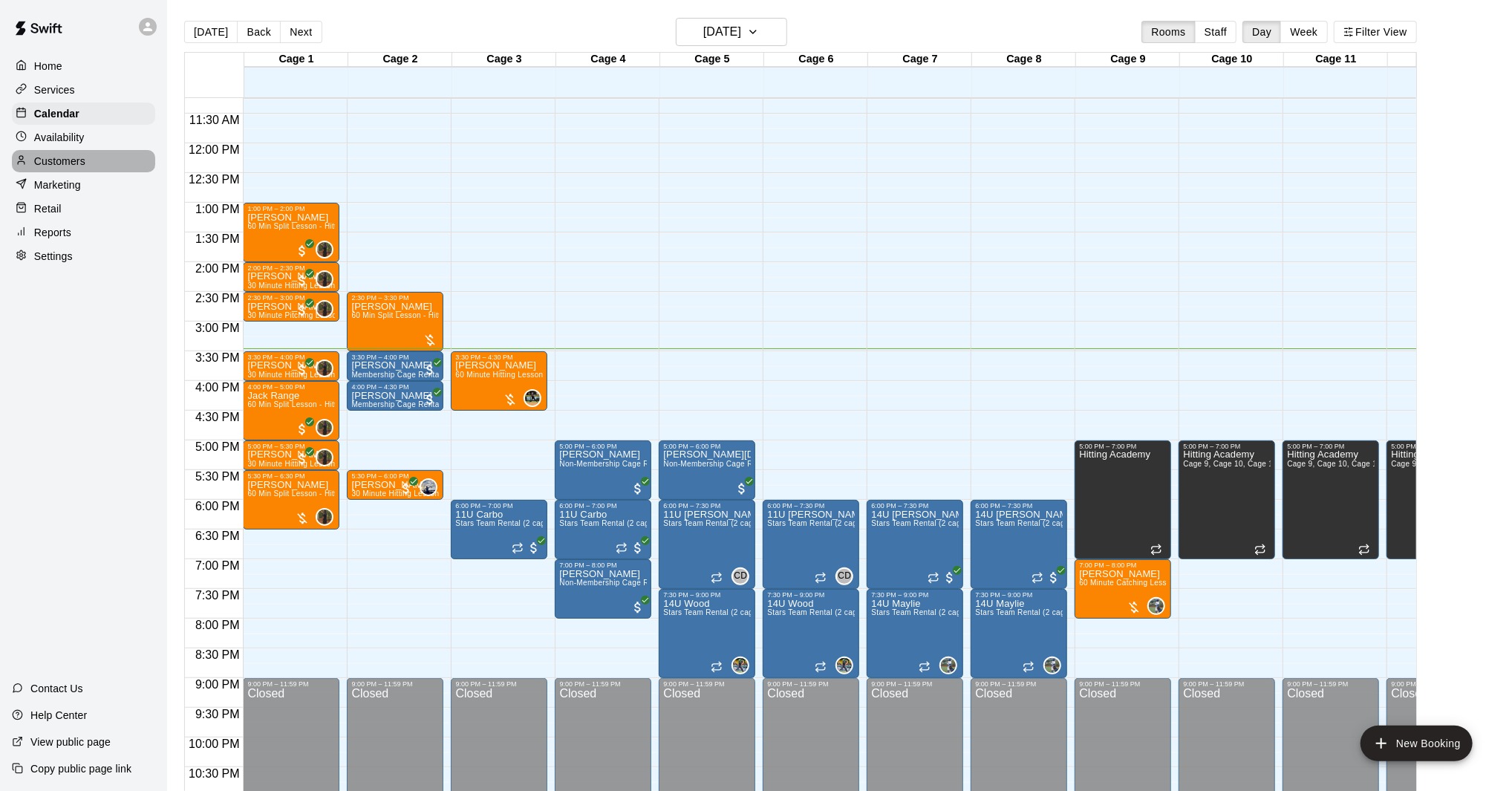
click at [107, 159] on div "Customers" at bounding box center [83, 161] width 144 height 22
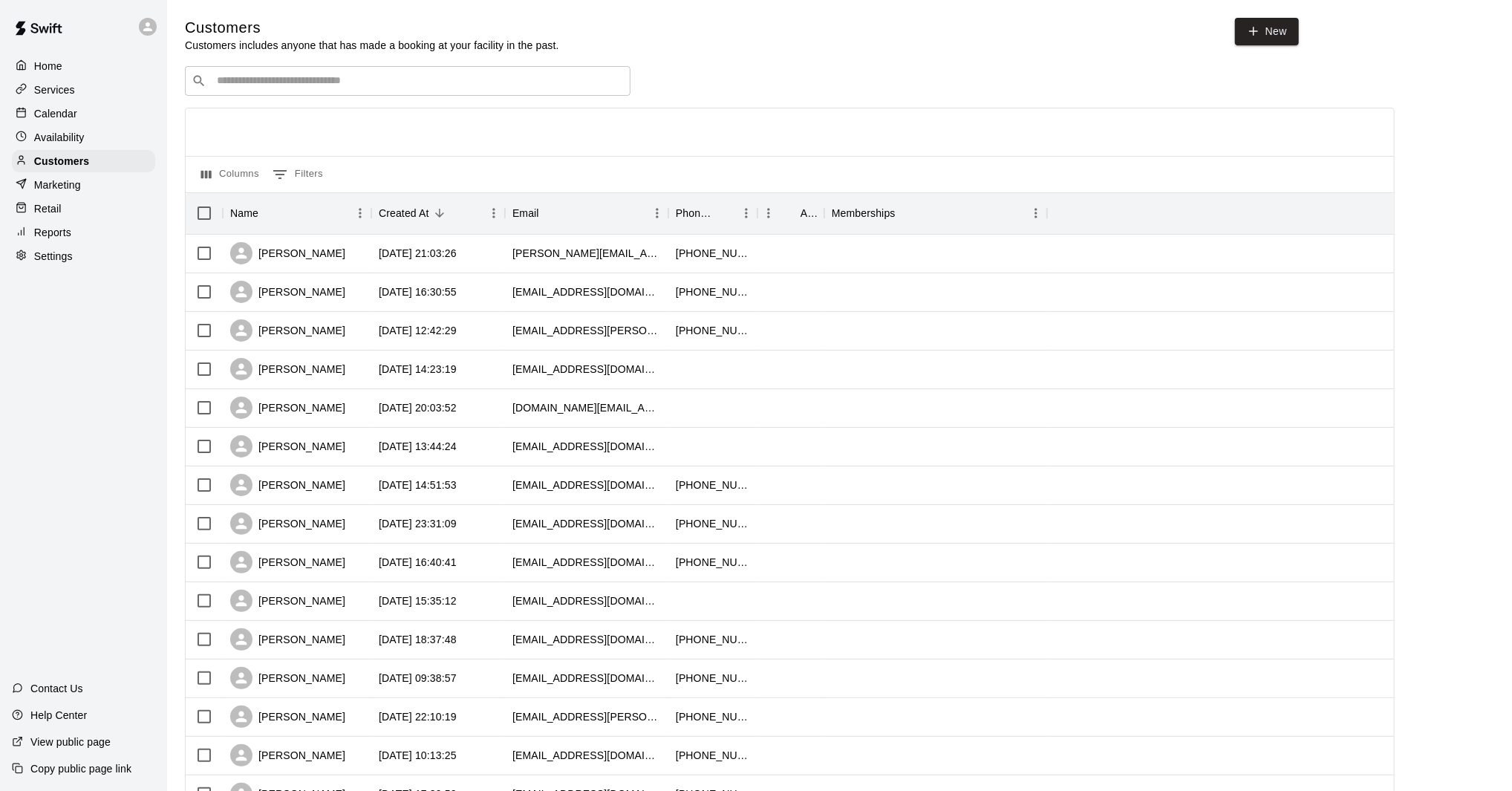
click at [333, 76] on input "Search customers by name or email" at bounding box center [418, 81] width 411 height 15
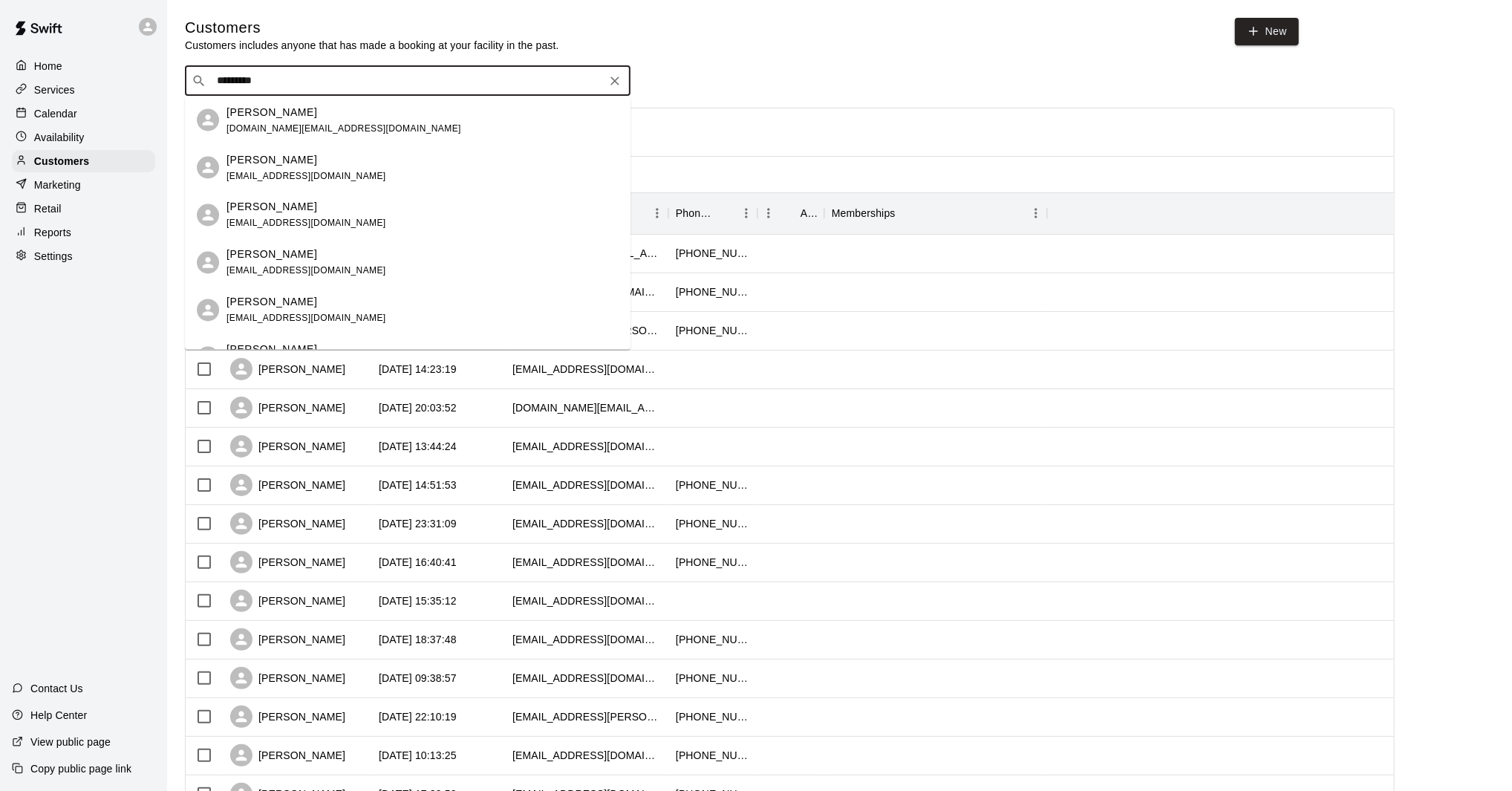
type input "**********"
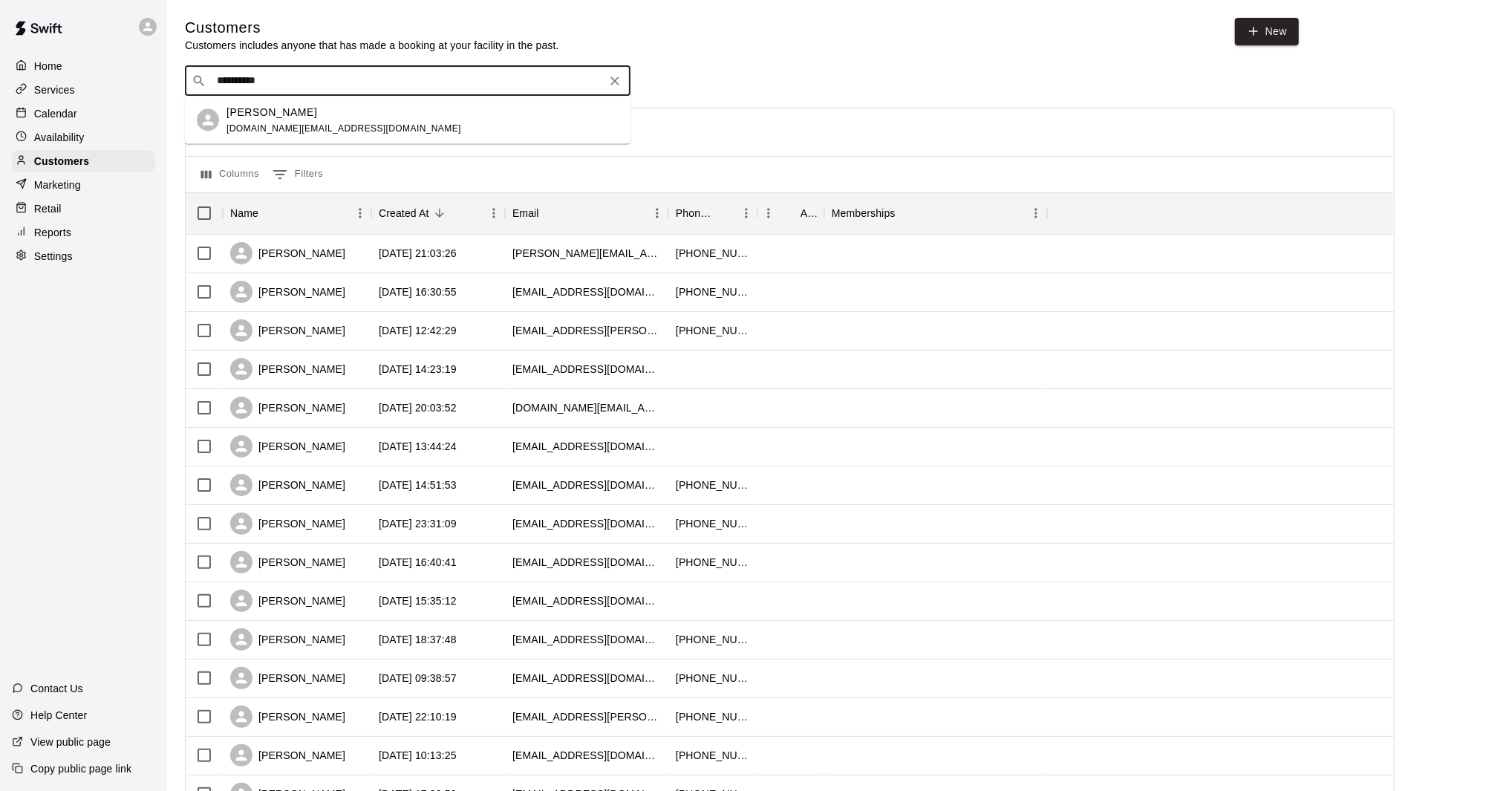
drag, startPoint x: 327, startPoint y: 118, endPoint x: 341, endPoint y: 116, distance: 14.1
click at [268, 121] on div "[PERSON_NAME] [DOMAIN_NAME][EMAIL_ADDRESS][DOMAIN_NAME]" at bounding box center [344, 119] width 235 height 32
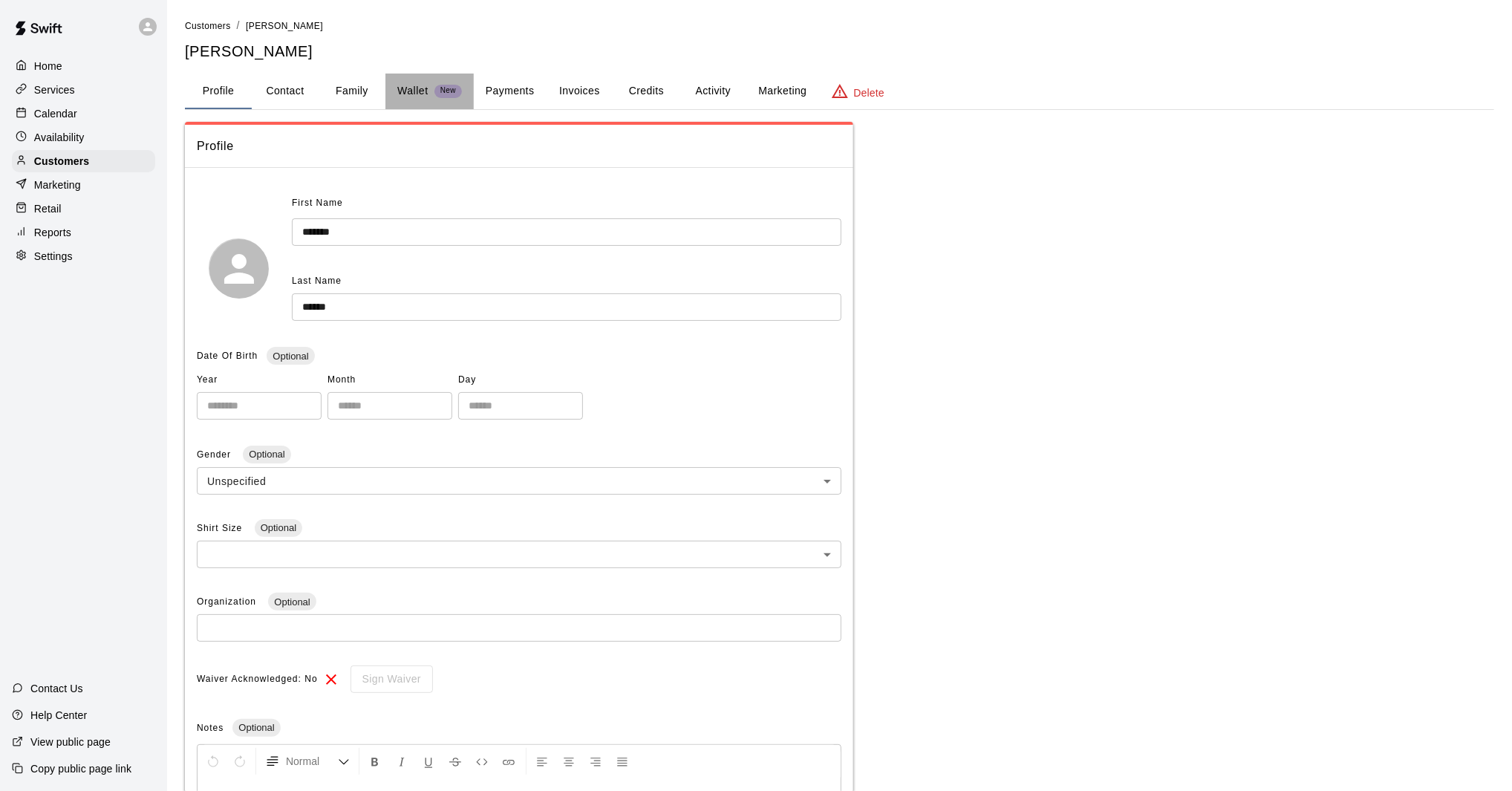
click at [411, 91] on p "Wallet" at bounding box center [413, 91] width 31 height 16
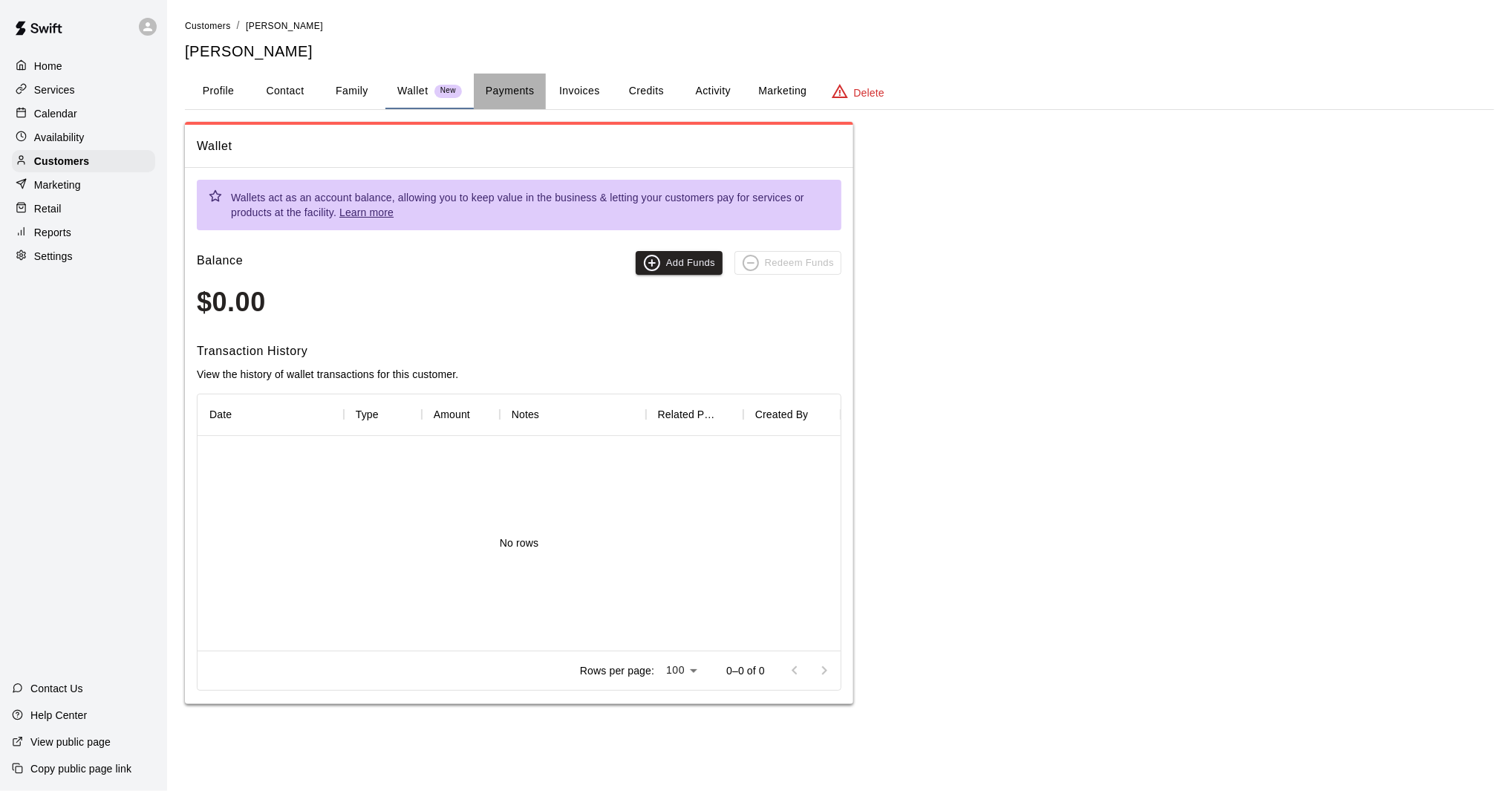
click at [509, 84] on button "Payments" at bounding box center [510, 91] width 72 height 35
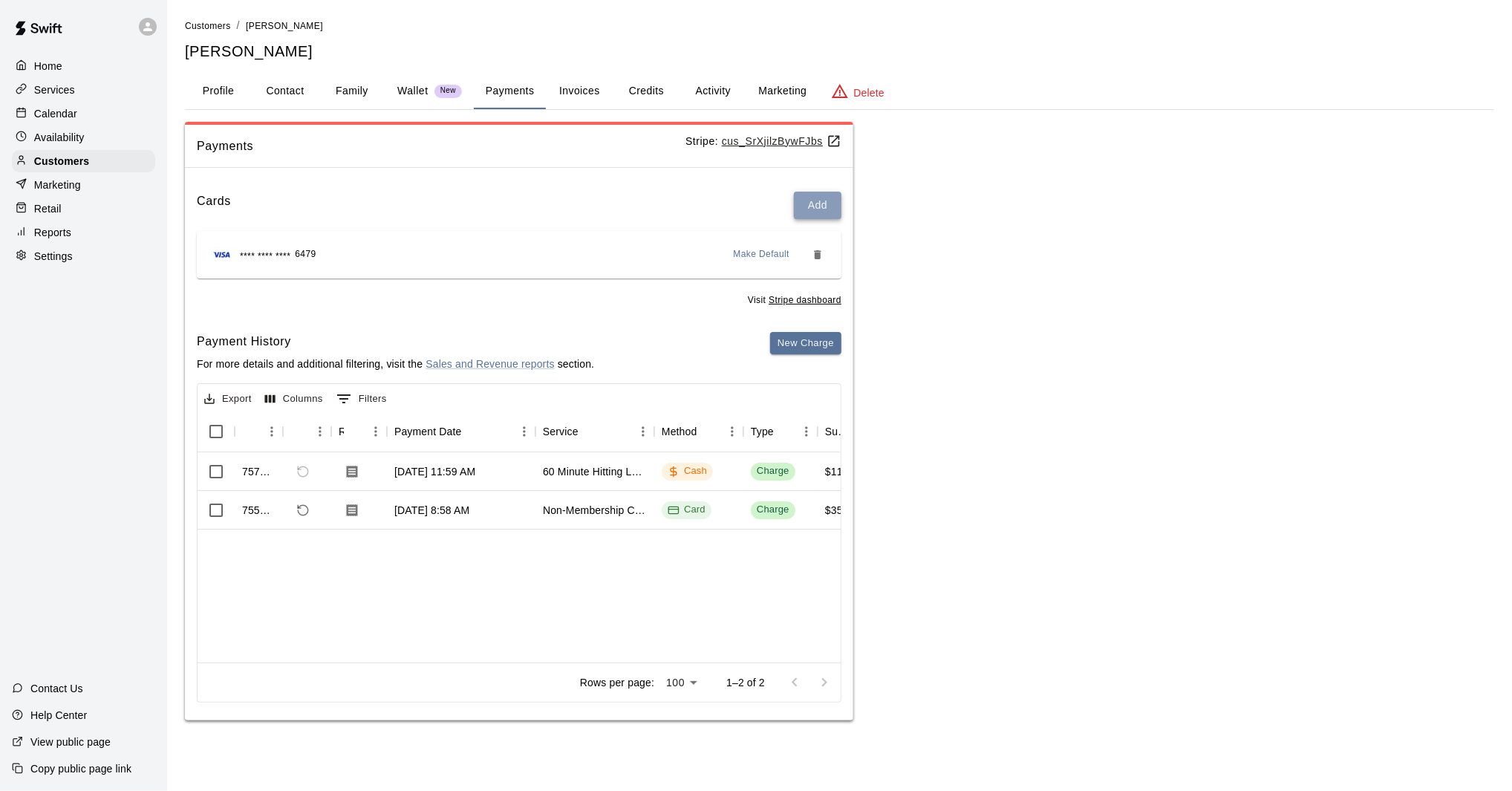
click at [816, 203] on button "Add" at bounding box center [818, 205] width 48 height 27
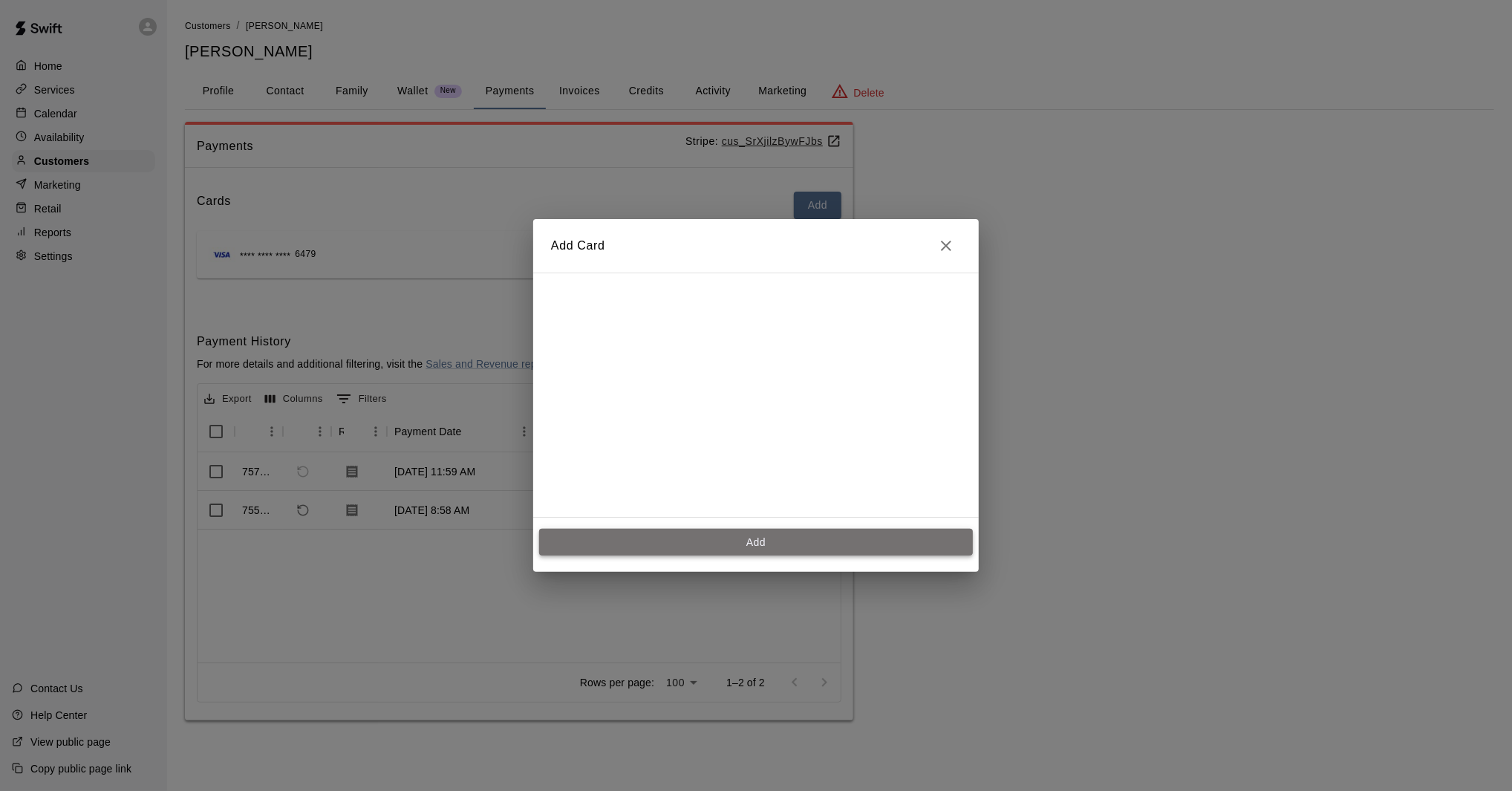
click at [738, 546] on button "Add" at bounding box center [756, 542] width 434 height 27
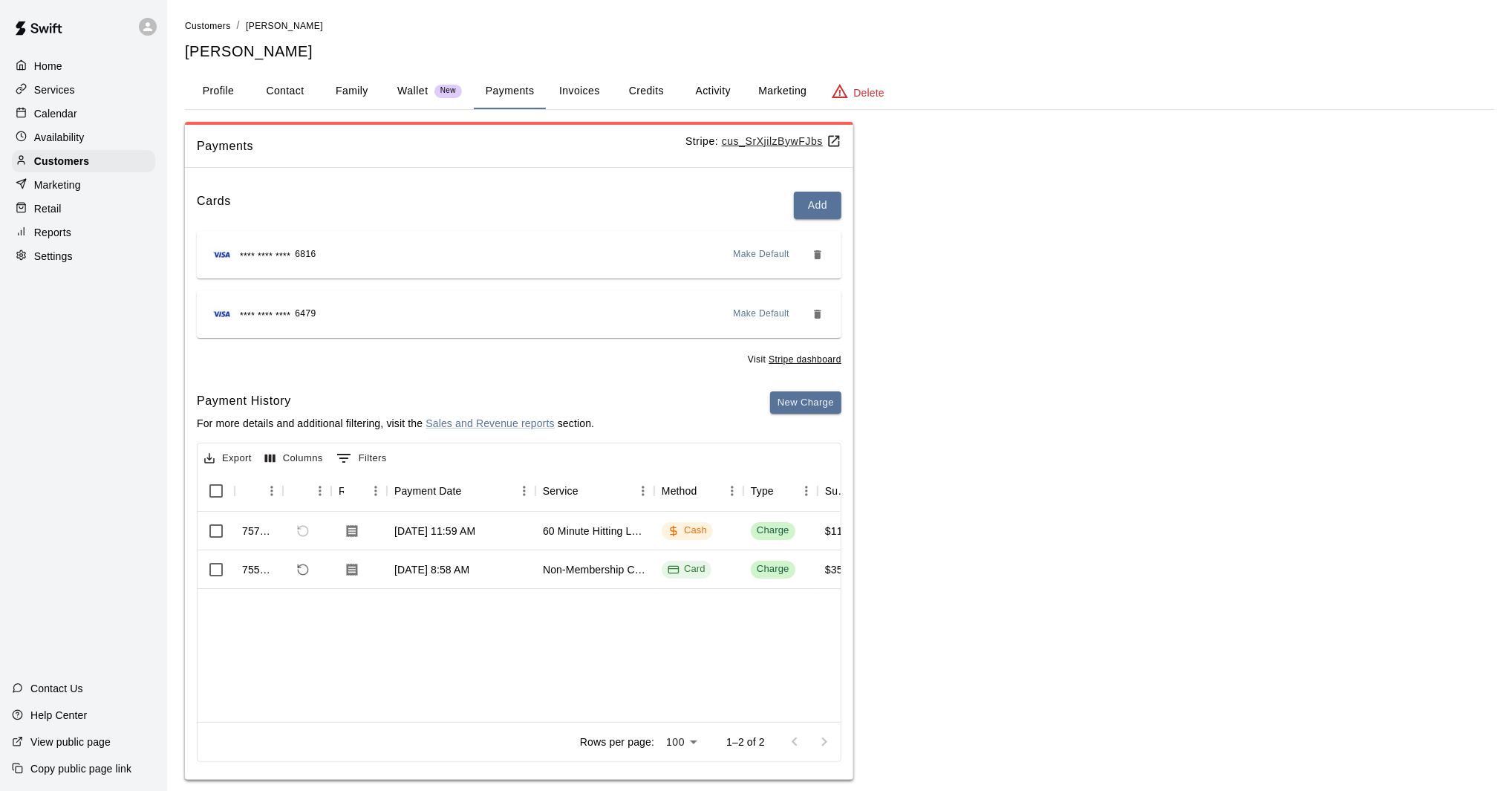
click at [106, 115] on div "Calendar" at bounding box center [83, 114] width 144 height 22
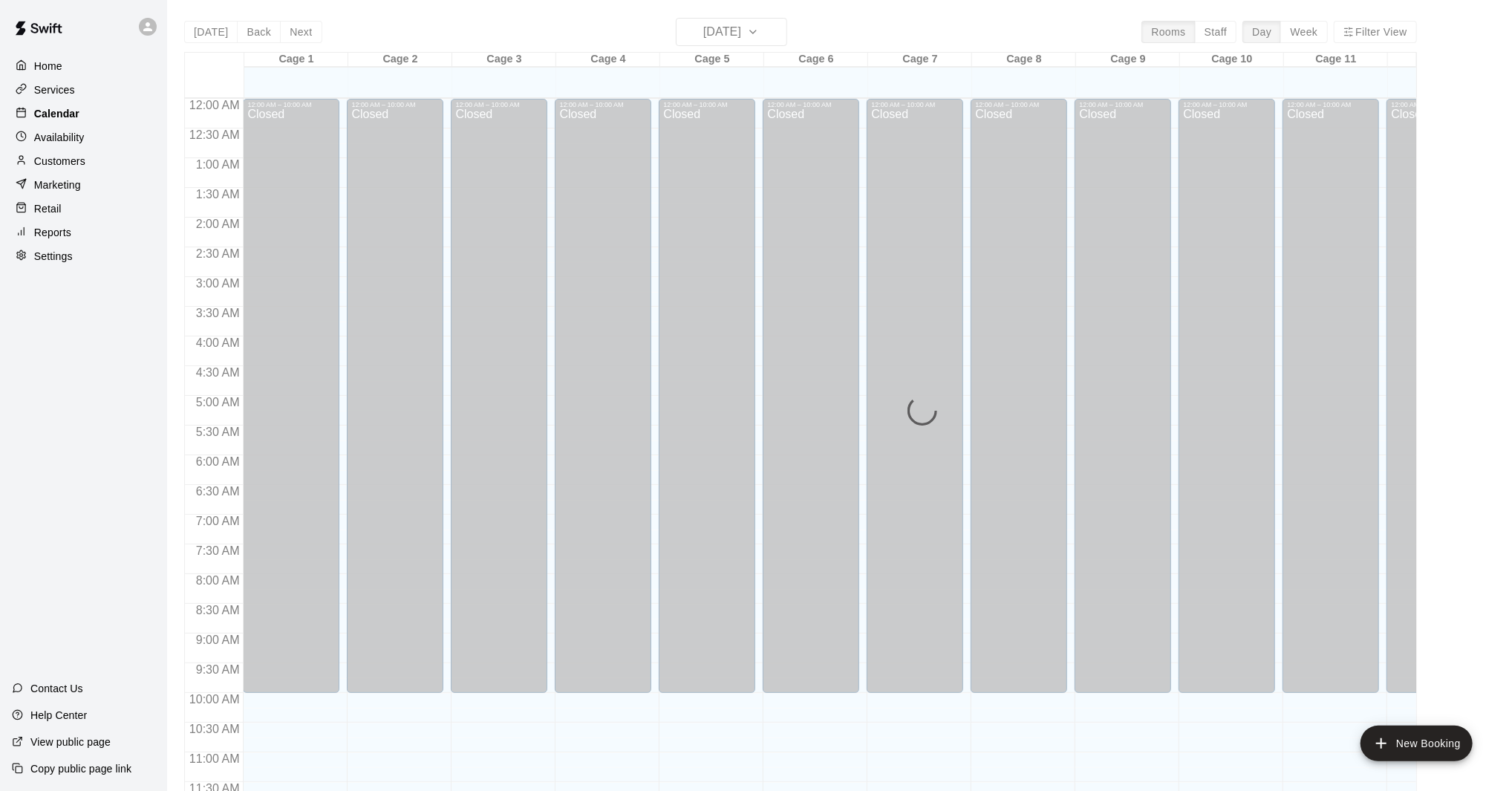
scroll to position [672, 0]
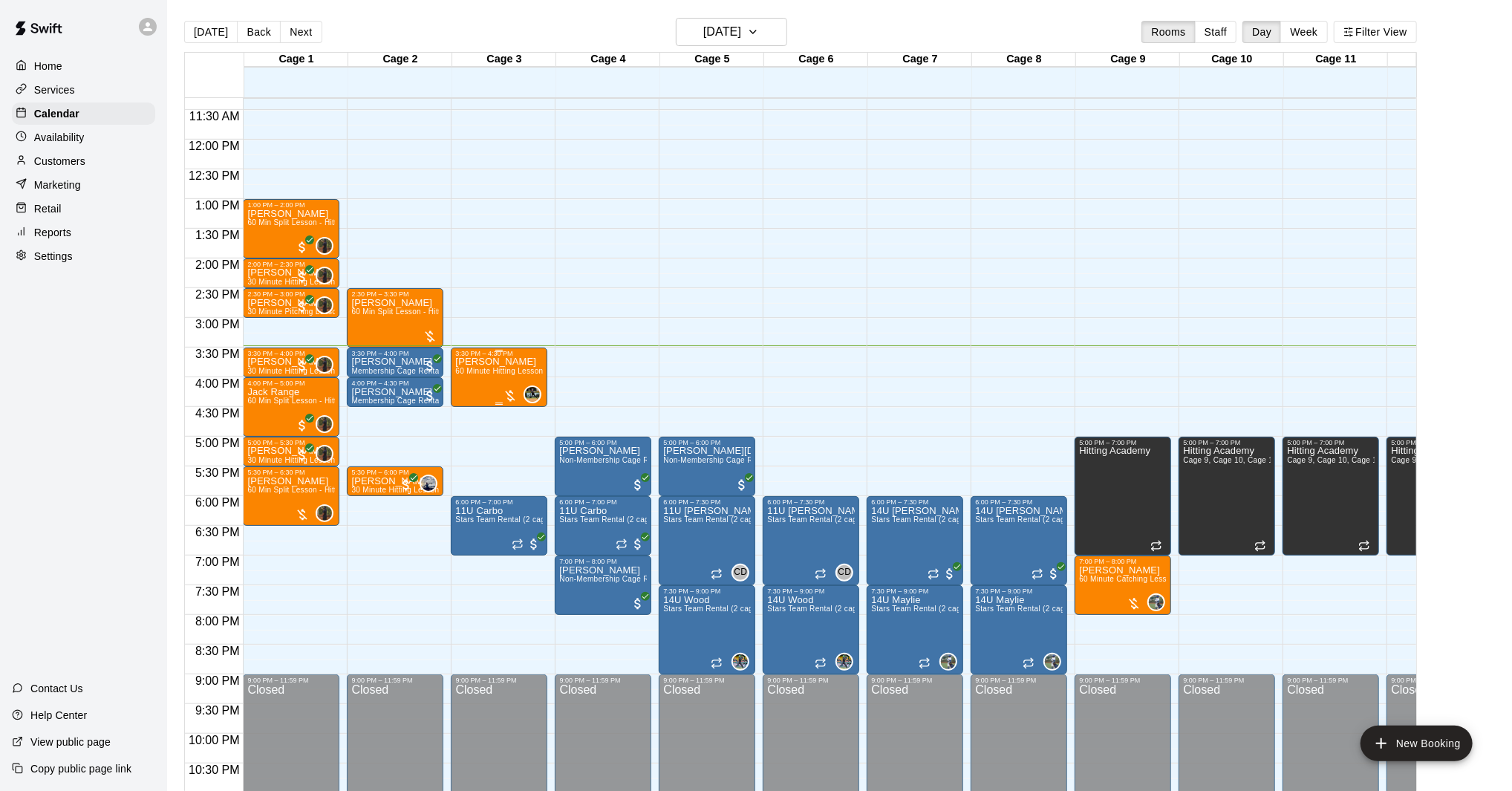
click at [511, 399] on div at bounding box center [510, 396] width 15 height 15
click at [519, 439] on img "edit" at bounding box center [519, 439] width 17 height 17
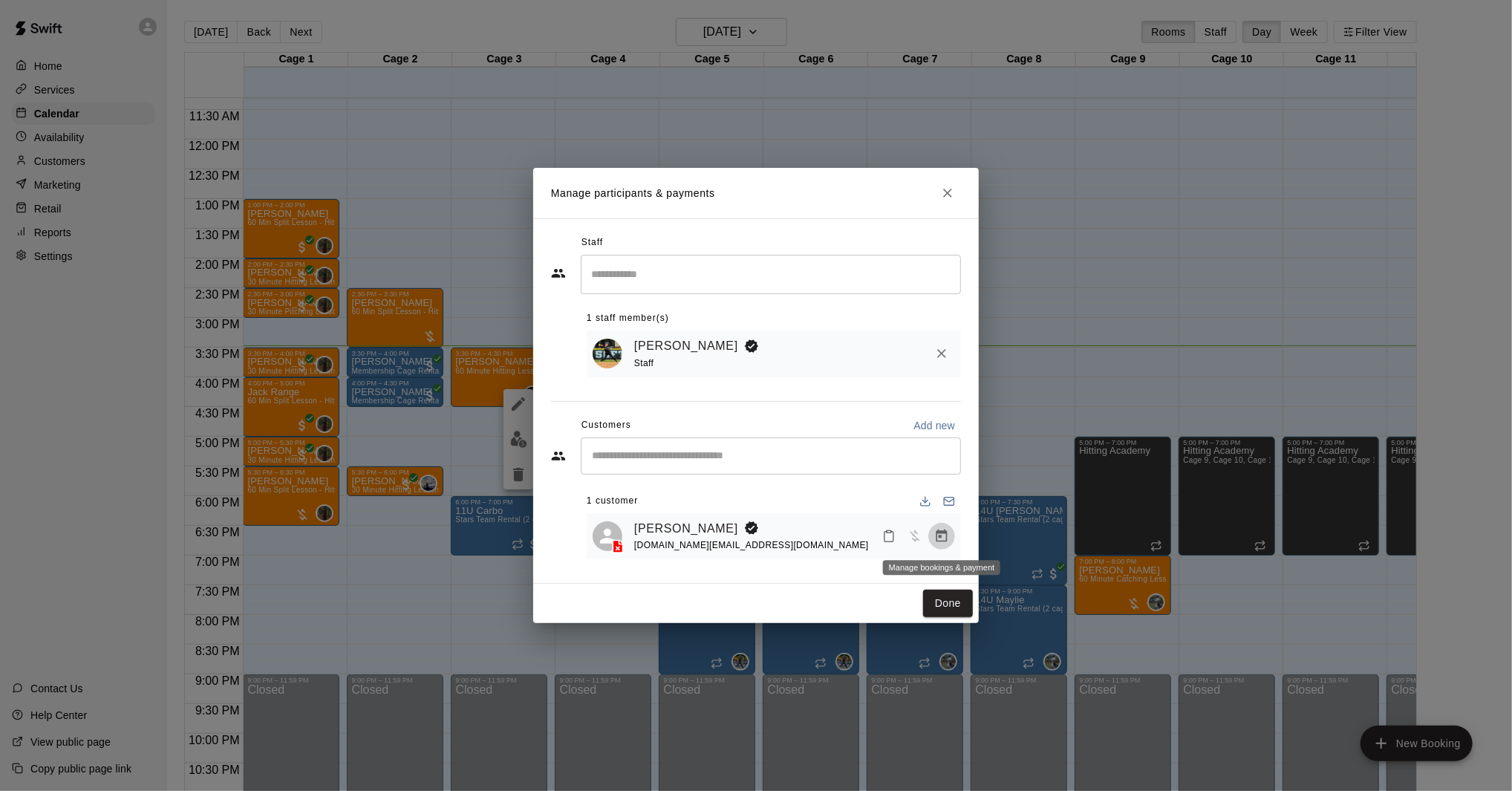
click at [944, 534] on icon "Manage bookings & payment" at bounding box center [941, 536] width 15 height 15
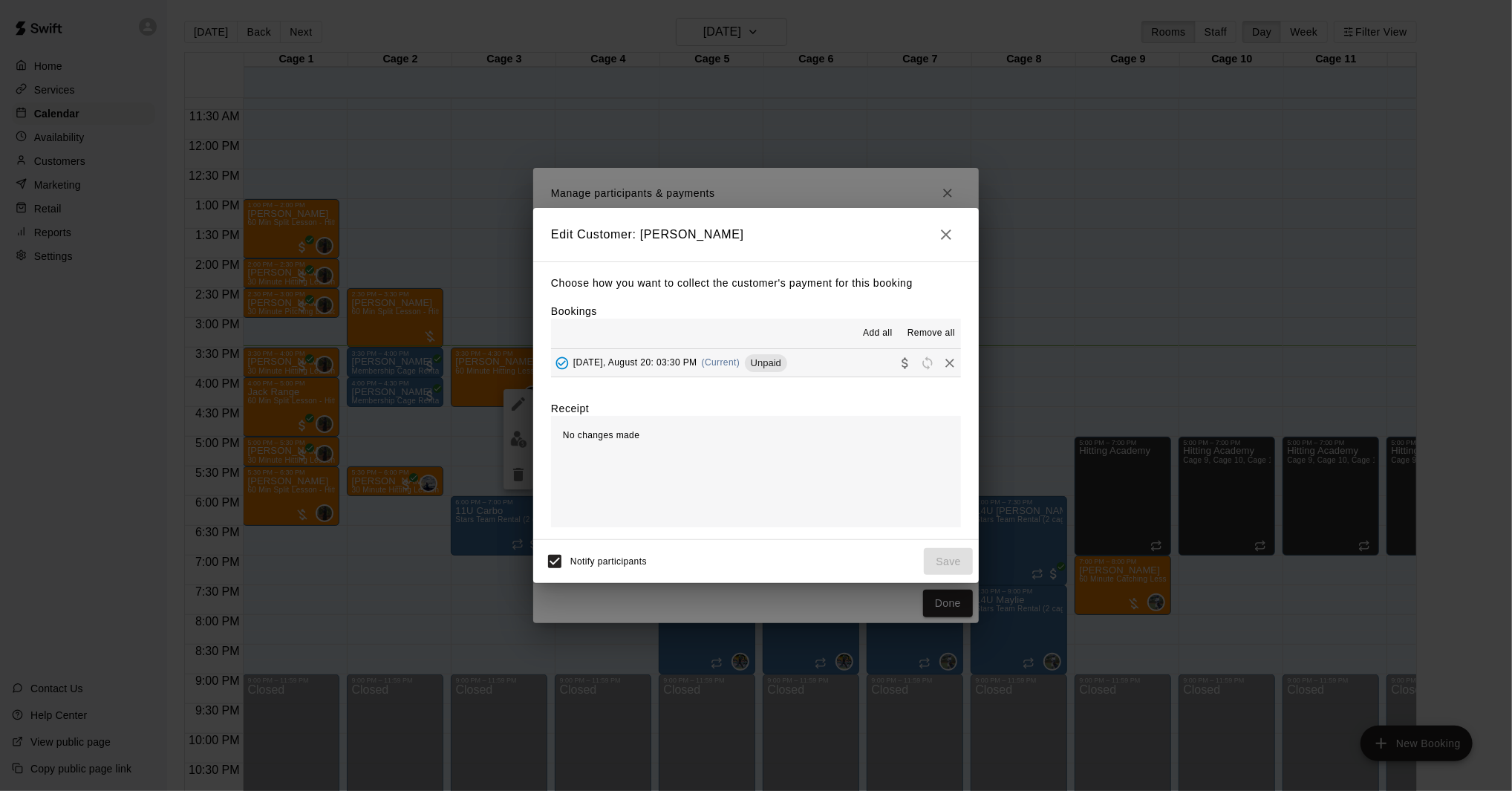
click at [744, 354] on div "[DATE], August 20: 03:30 PM (Current) Unpaid" at bounding box center [669, 363] width 236 height 22
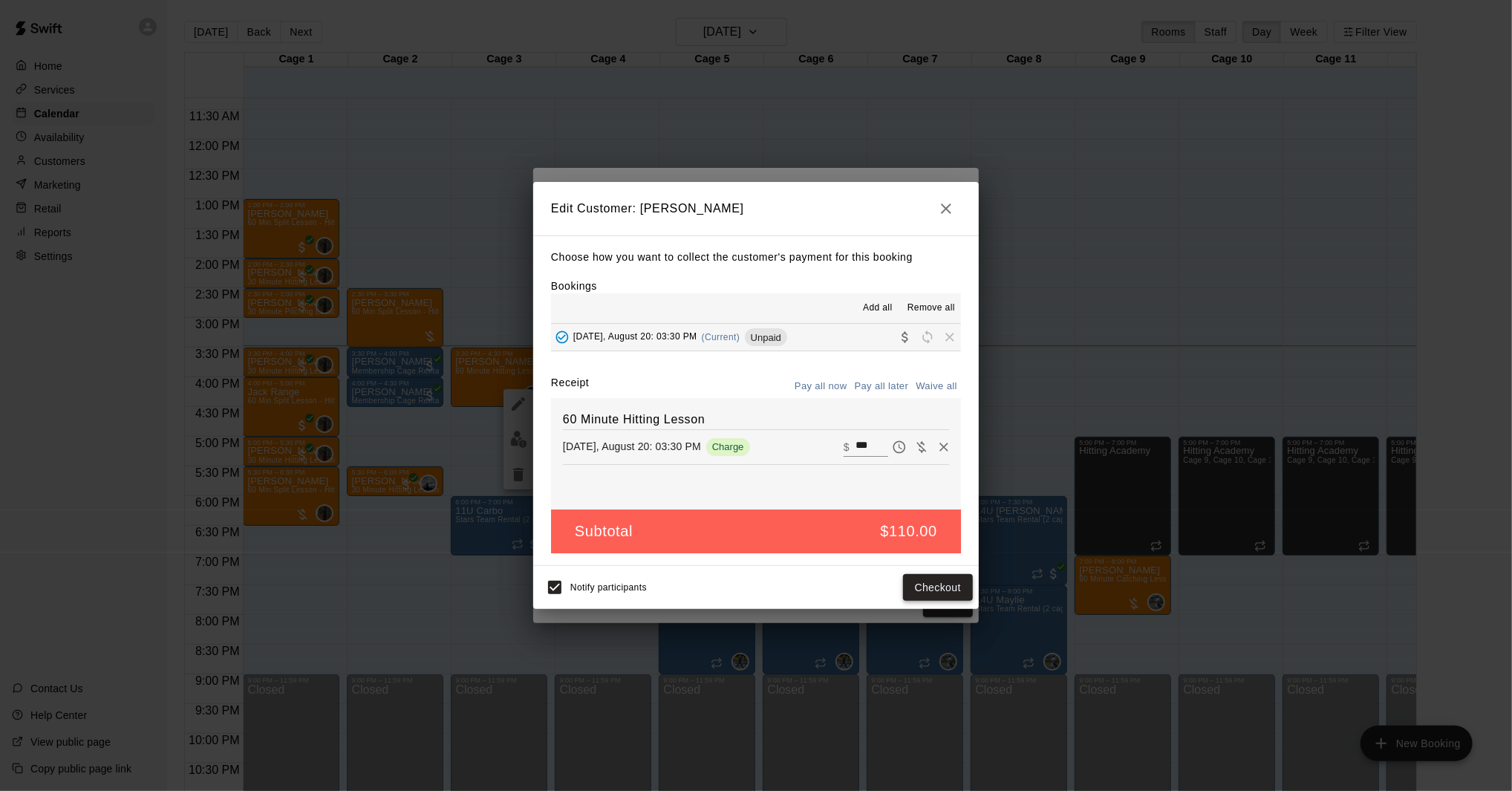
click at [941, 583] on button "Checkout" at bounding box center [938, 588] width 70 height 27
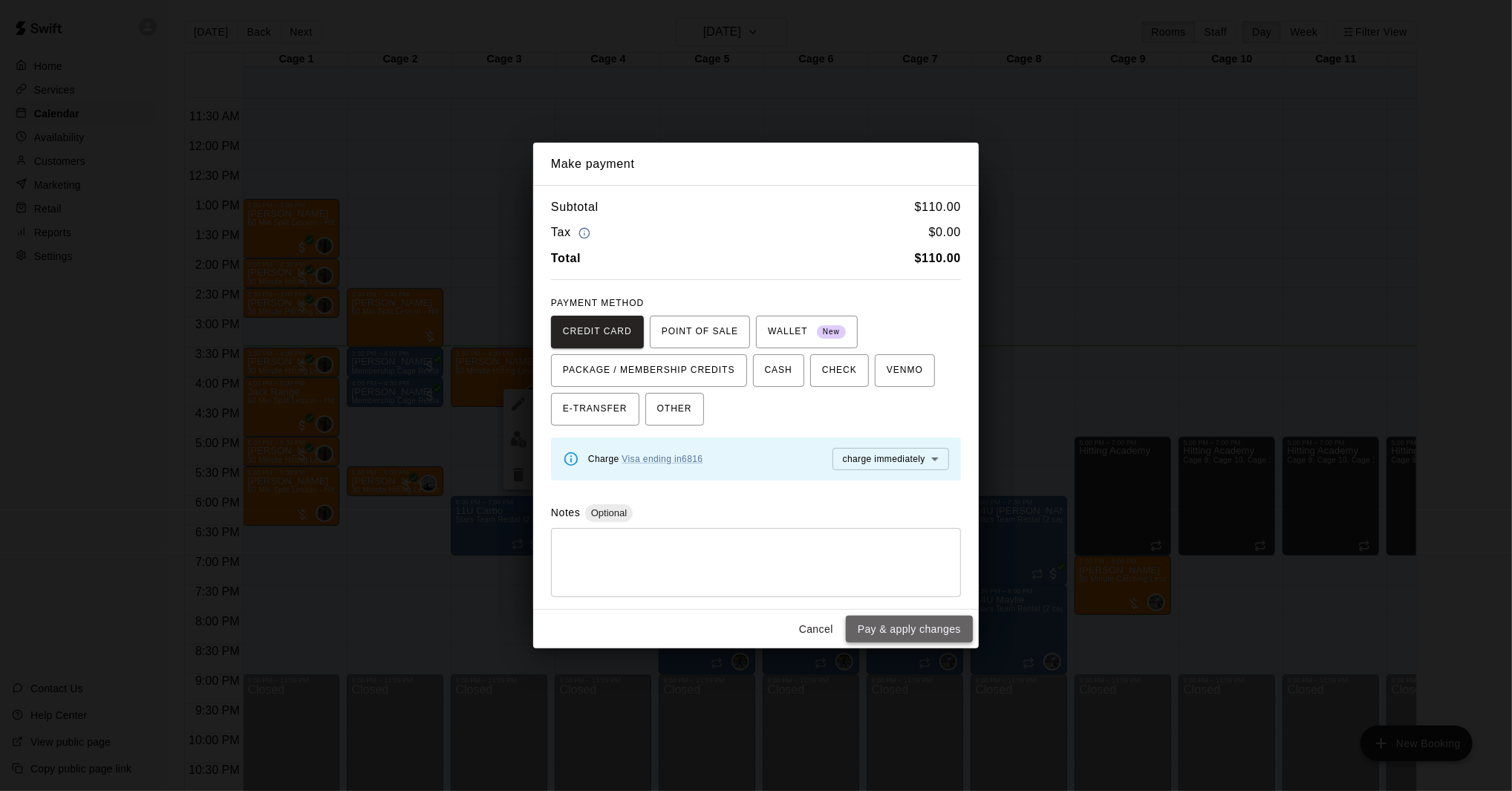
click at [906, 628] on button "Pay & apply changes" at bounding box center [909, 629] width 127 height 27
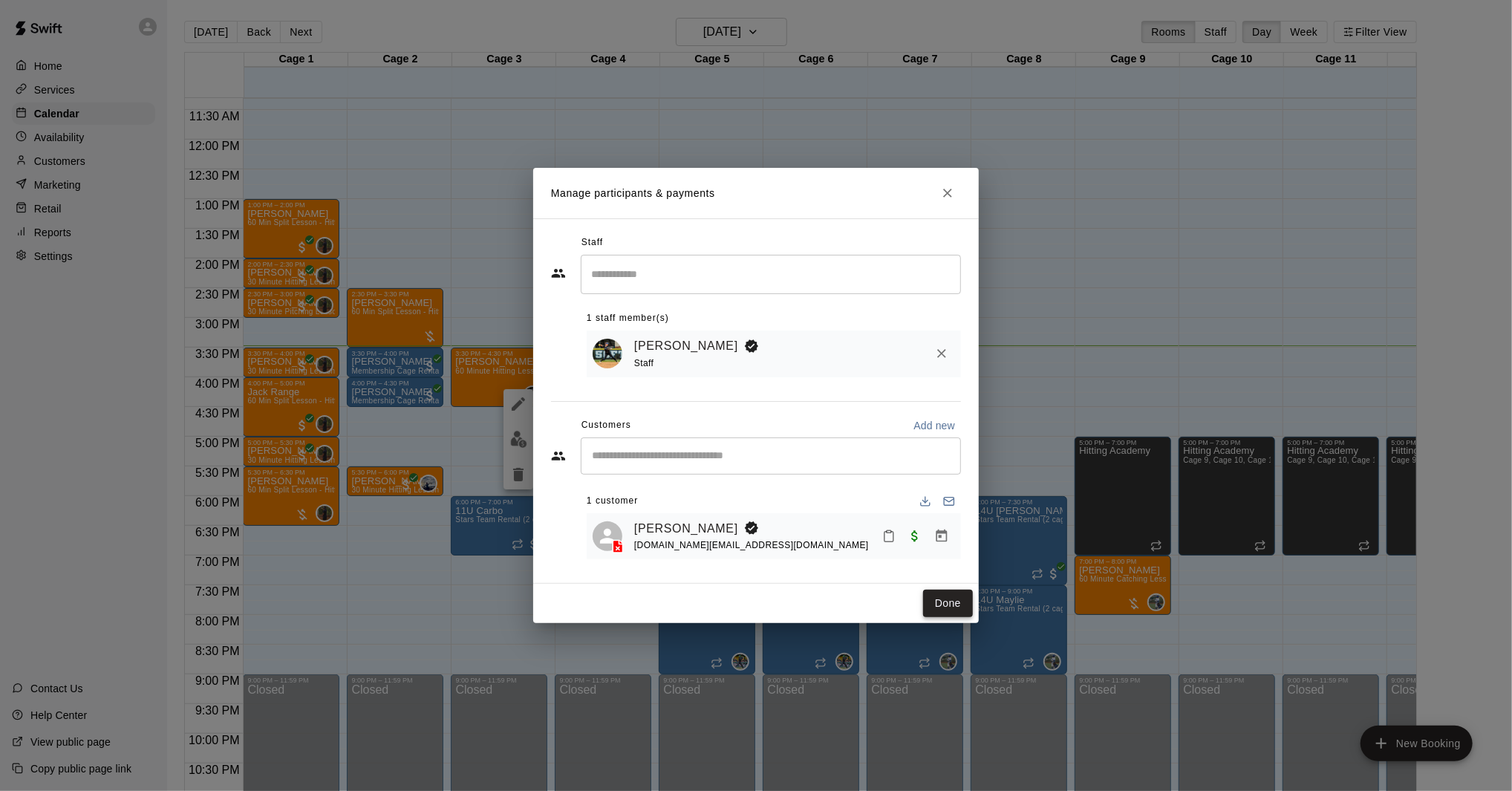
click at [932, 600] on button "Done" at bounding box center [947, 603] width 49 height 27
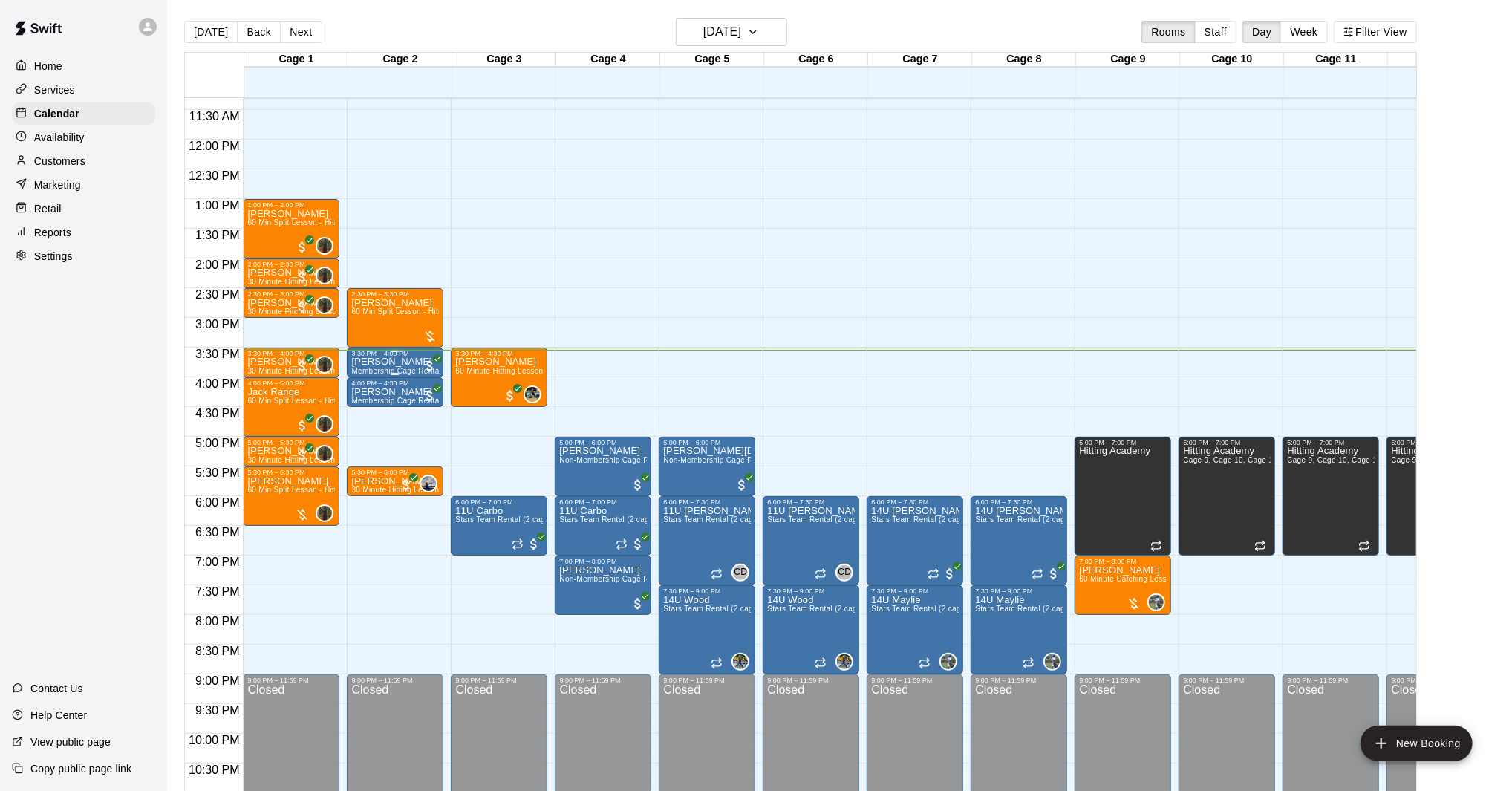
click at [397, 366] on div "[PERSON_NAME] Membership Cage Rental" at bounding box center [395, 753] width 88 height 791
click at [491, 324] on div at bounding box center [756, 396] width 1512 height 791
click at [71, 162] on p "Customers" at bounding box center [60, 161] width 51 height 15
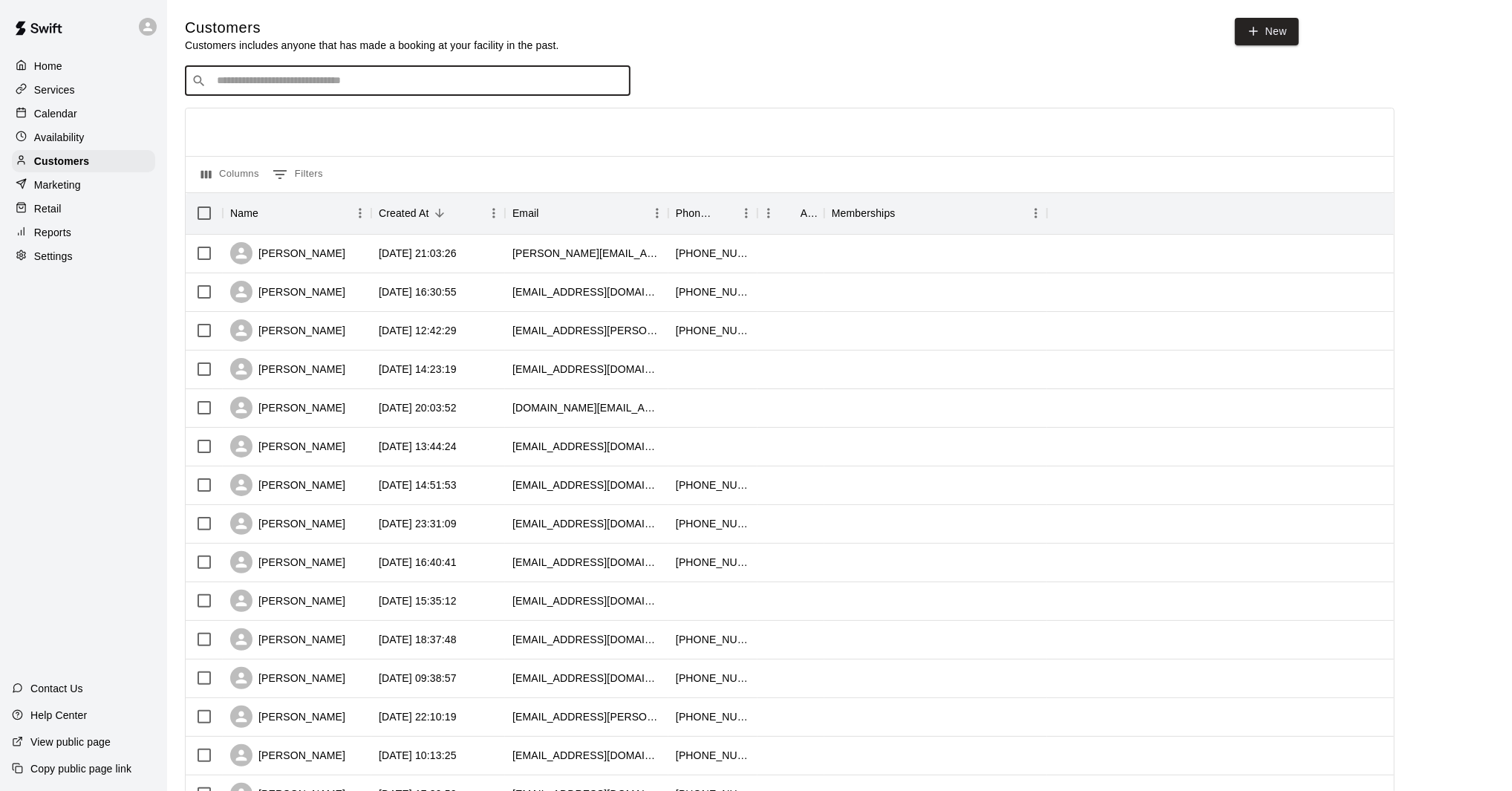
click at [377, 87] on input "Search customers by name or email" at bounding box center [418, 81] width 411 height 15
type input "***"
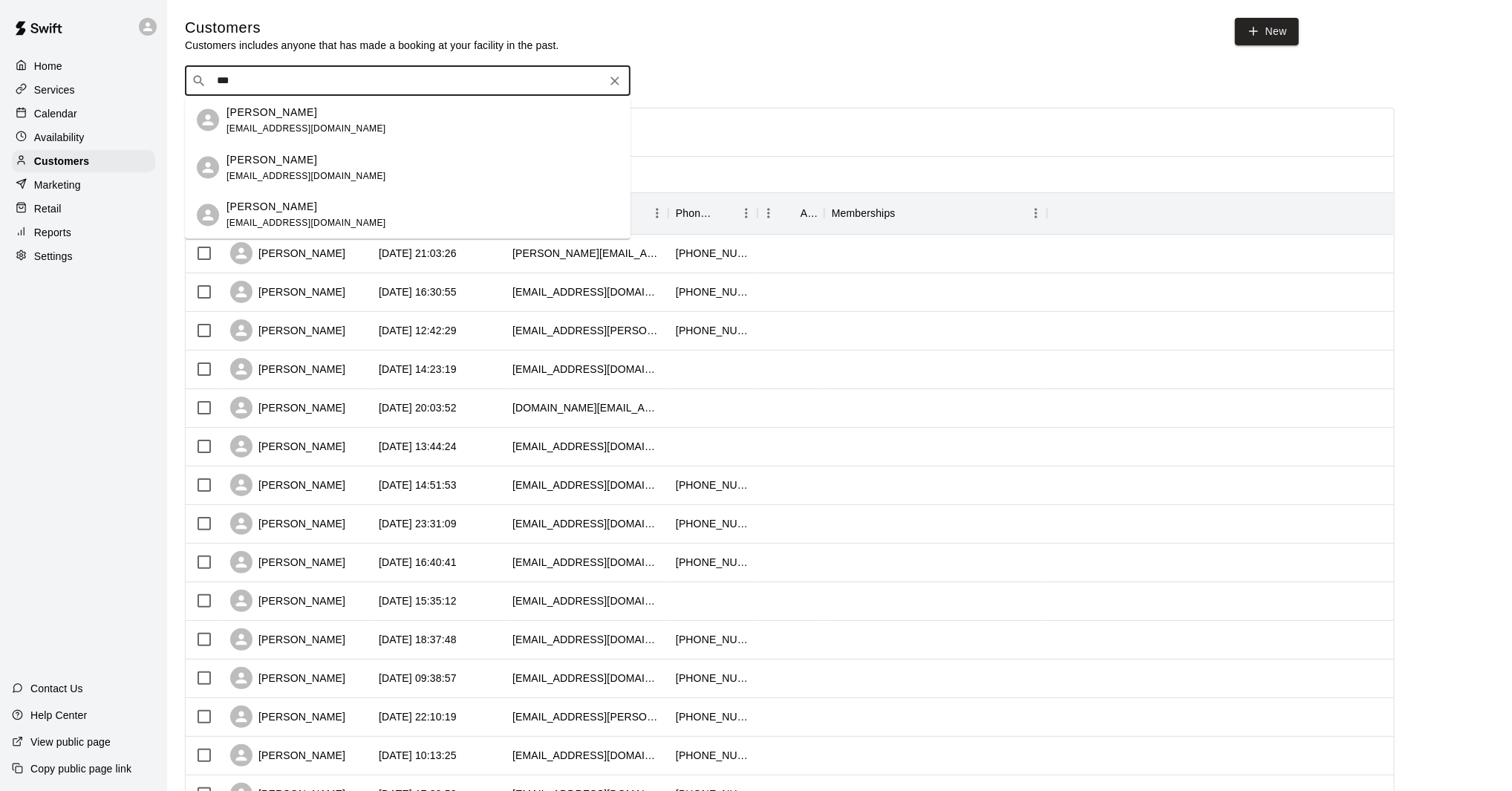
click at [308, 159] on div "[PERSON_NAME]" at bounding box center [306, 159] width 159 height 16
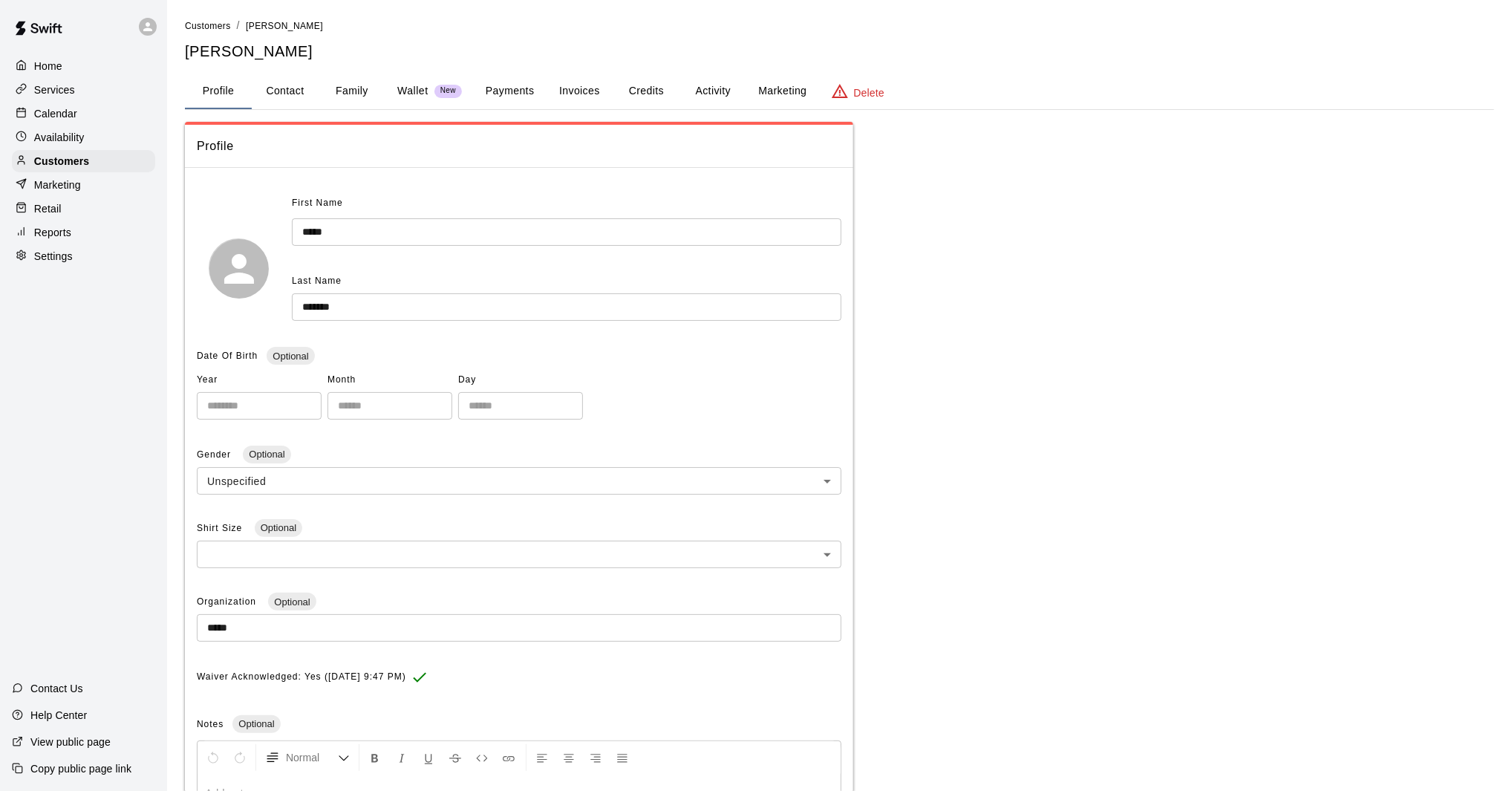
click at [727, 91] on button "Activity" at bounding box center [712, 91] width 67 height 35
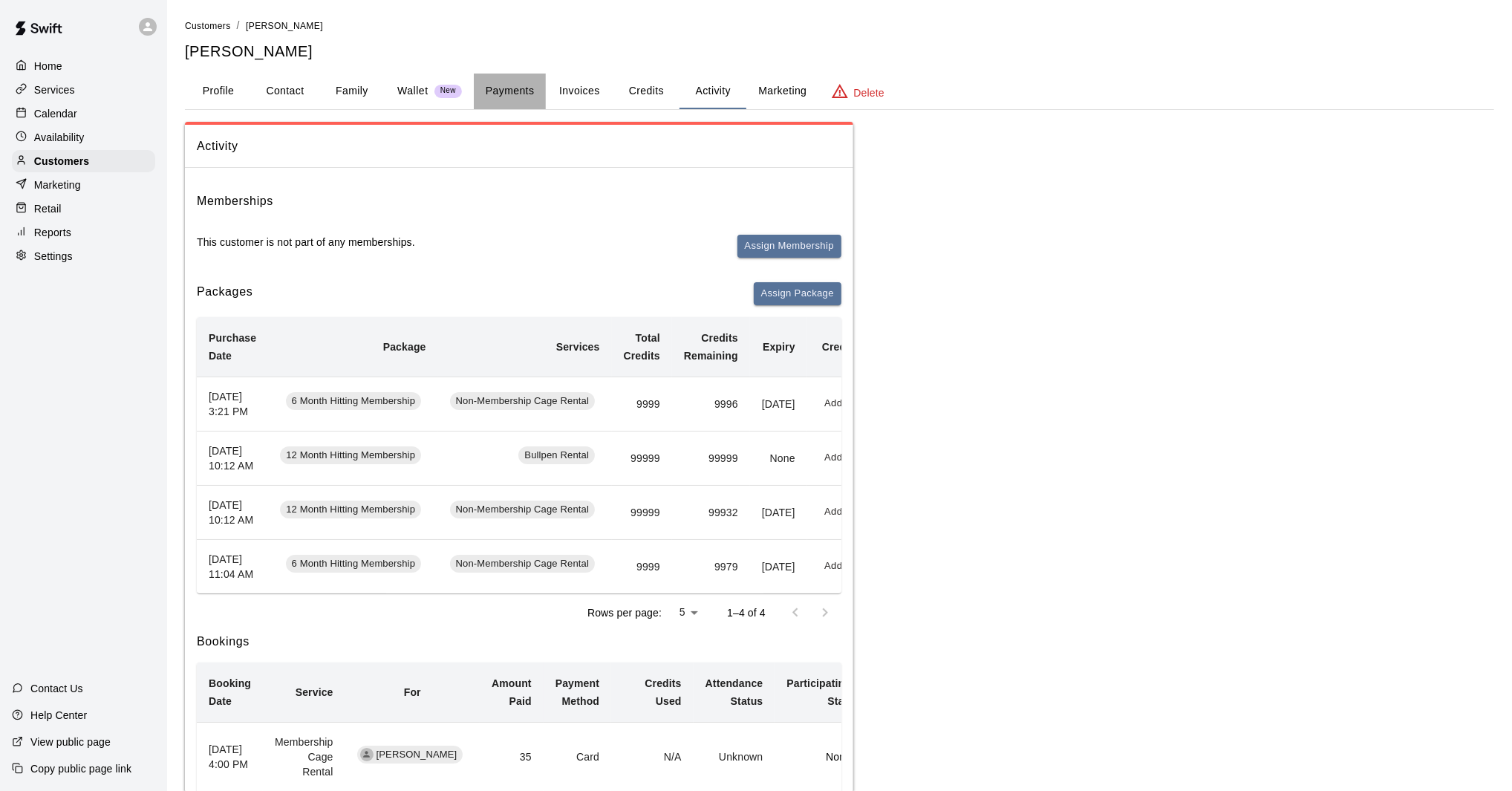
click at [504, 94] on button "Payments" at bounding box center [510, 91] width 72 height 35
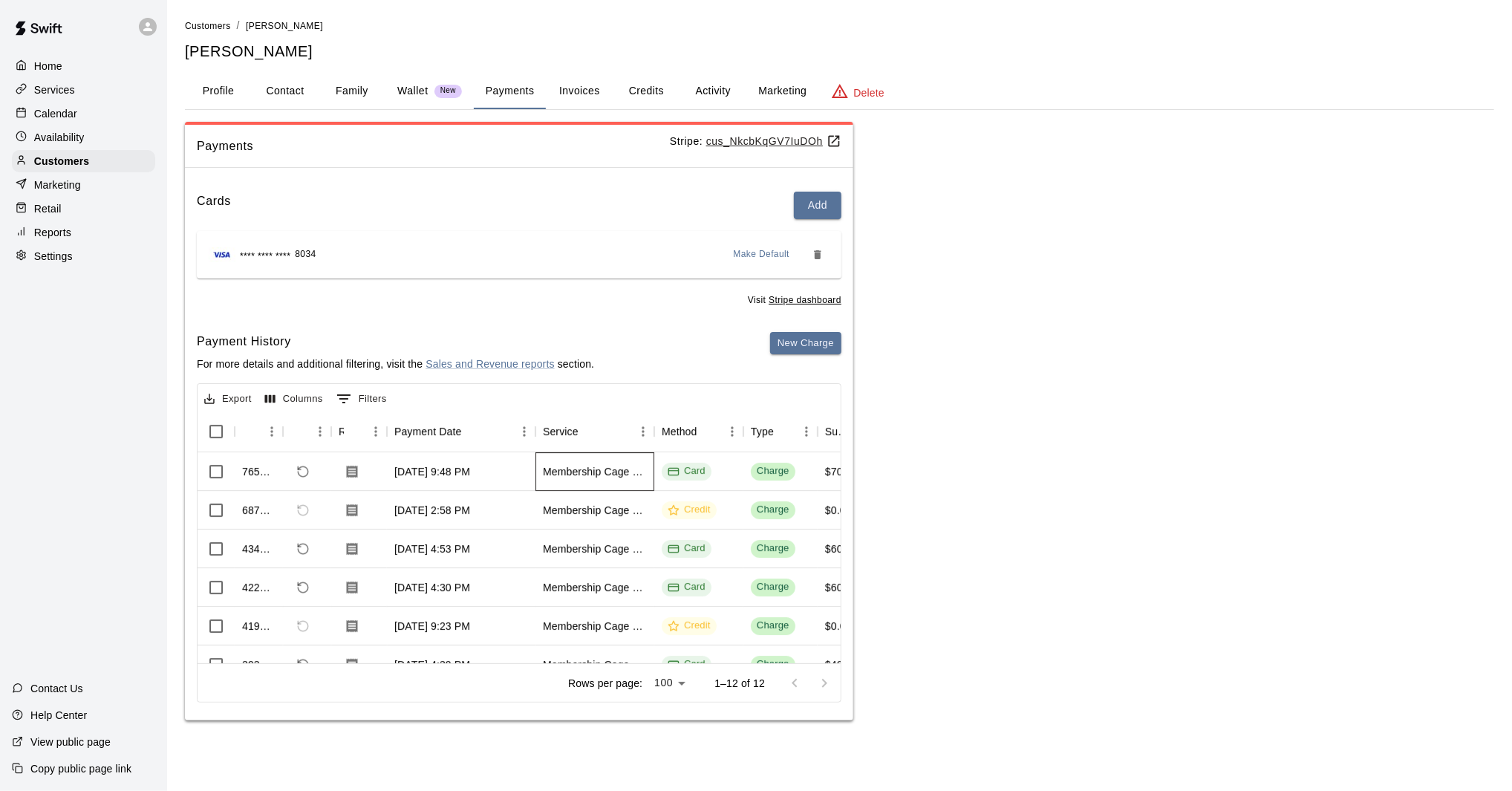
click at [636, 475] on div "Membership Cage Rental" at bounding box center [595, 471] width 104 height 15
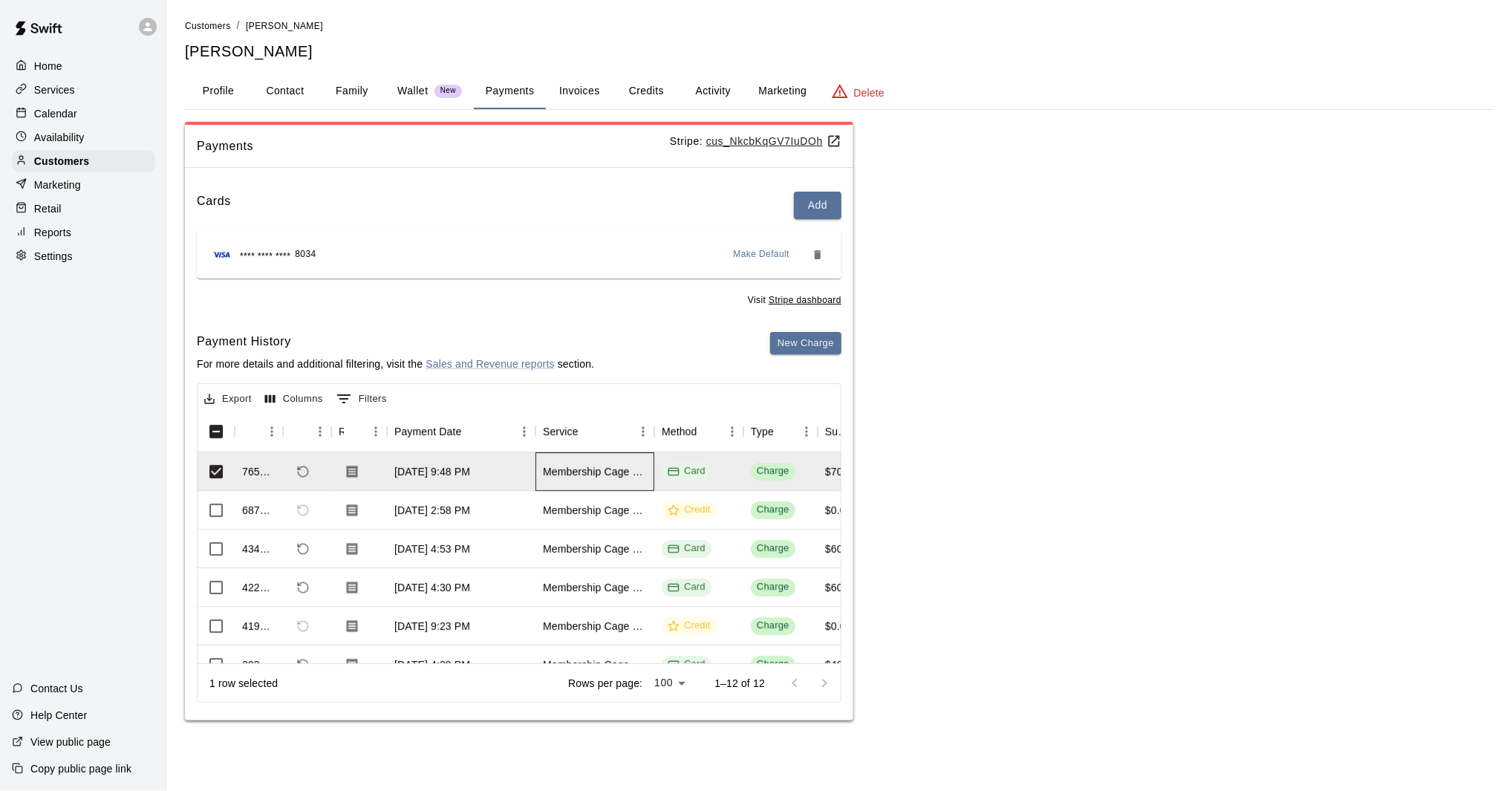
click at [636, 475] on div "Membership Cage Rental" at bounding box center [595, 471] width 104 height 15
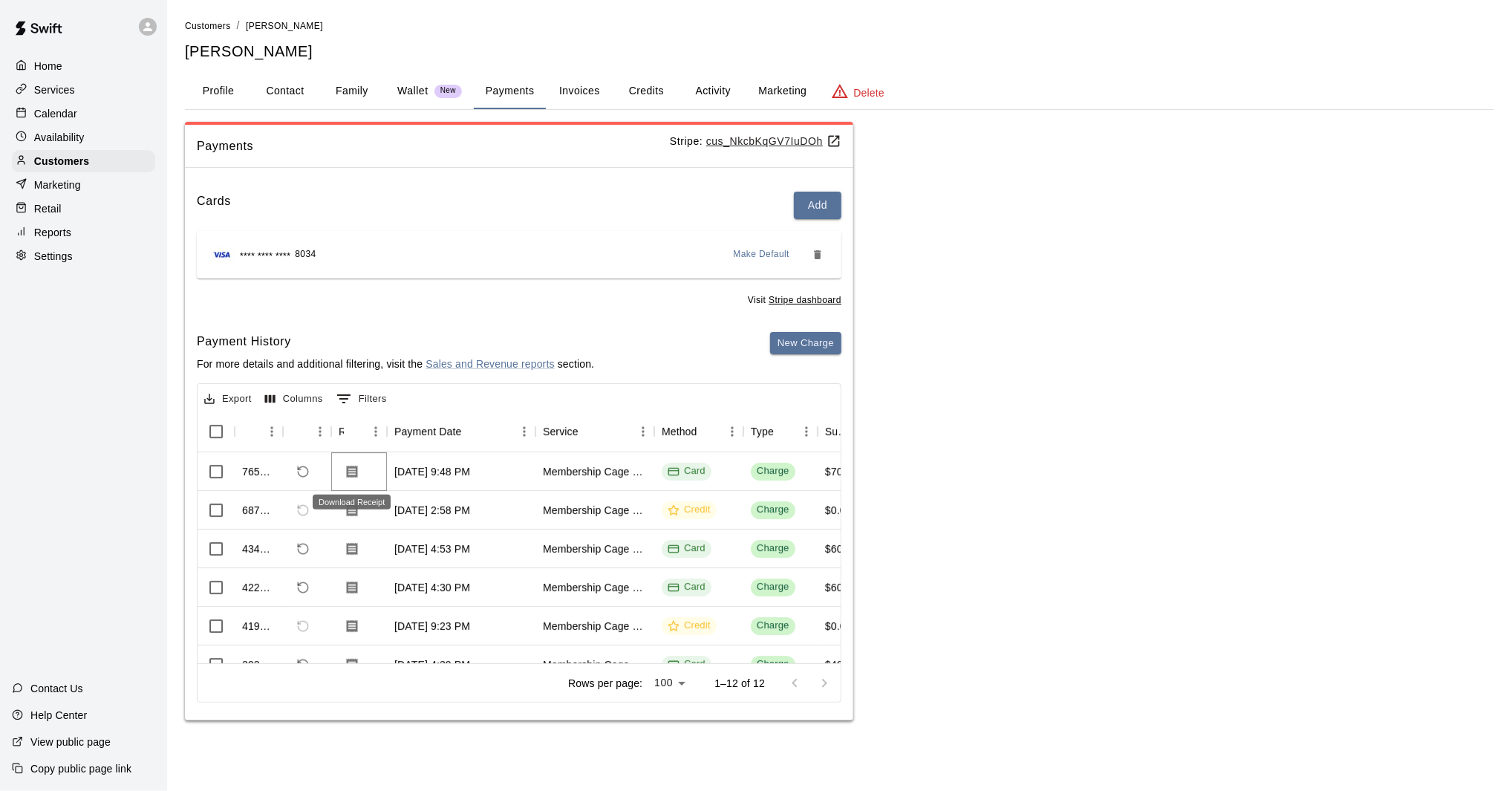
click at [354, 471] on icon "Download Receipt" at bounding box center [352, 471] width 15 height 15
click at [205, 89] on button "Profile" at bounding box center [218, 91] width 67 height 35
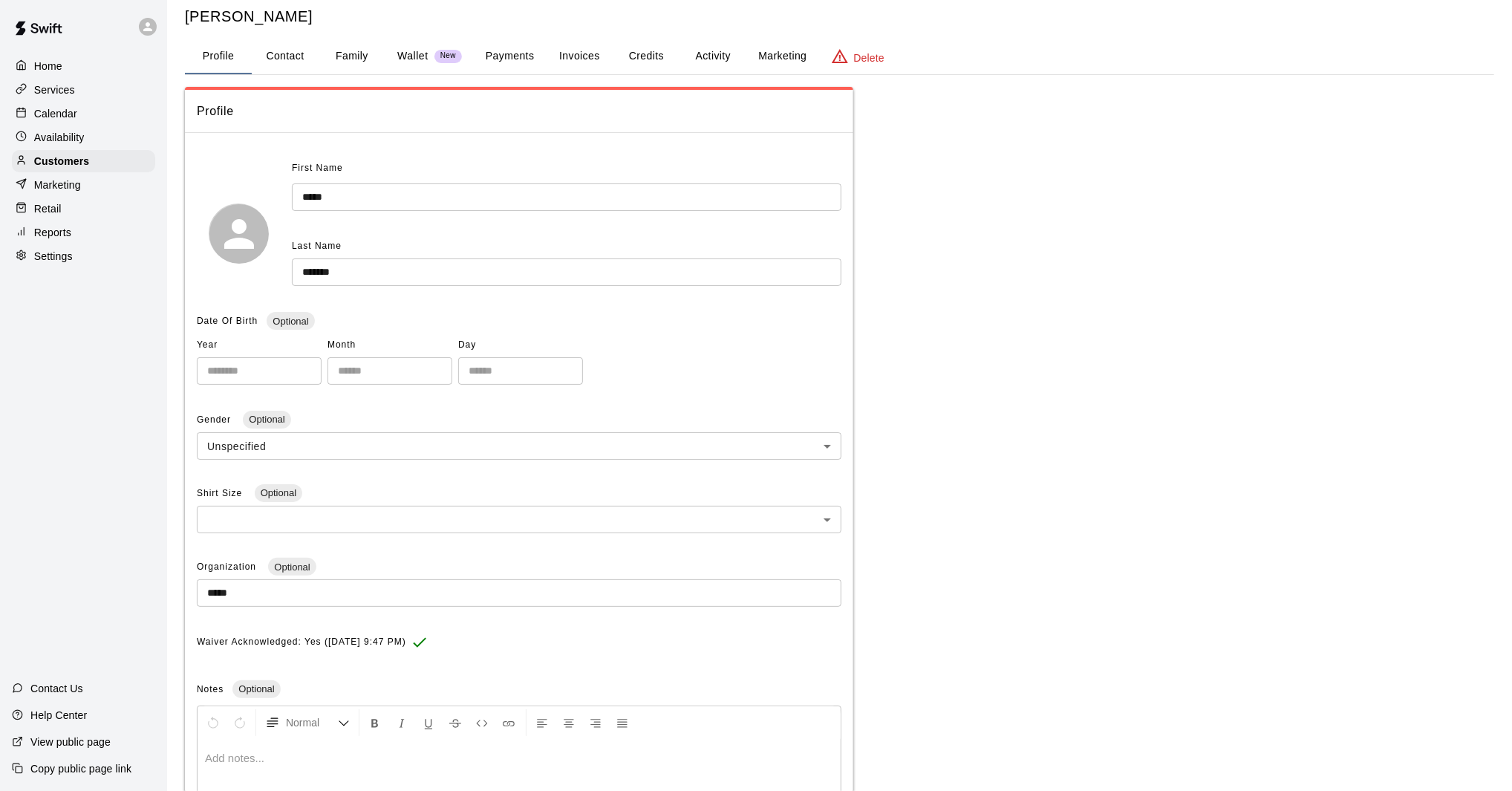
scroll to position [37, 0]
click at [357, 53] on button "Family" at bounding box center [352, 53] width 67 height 35
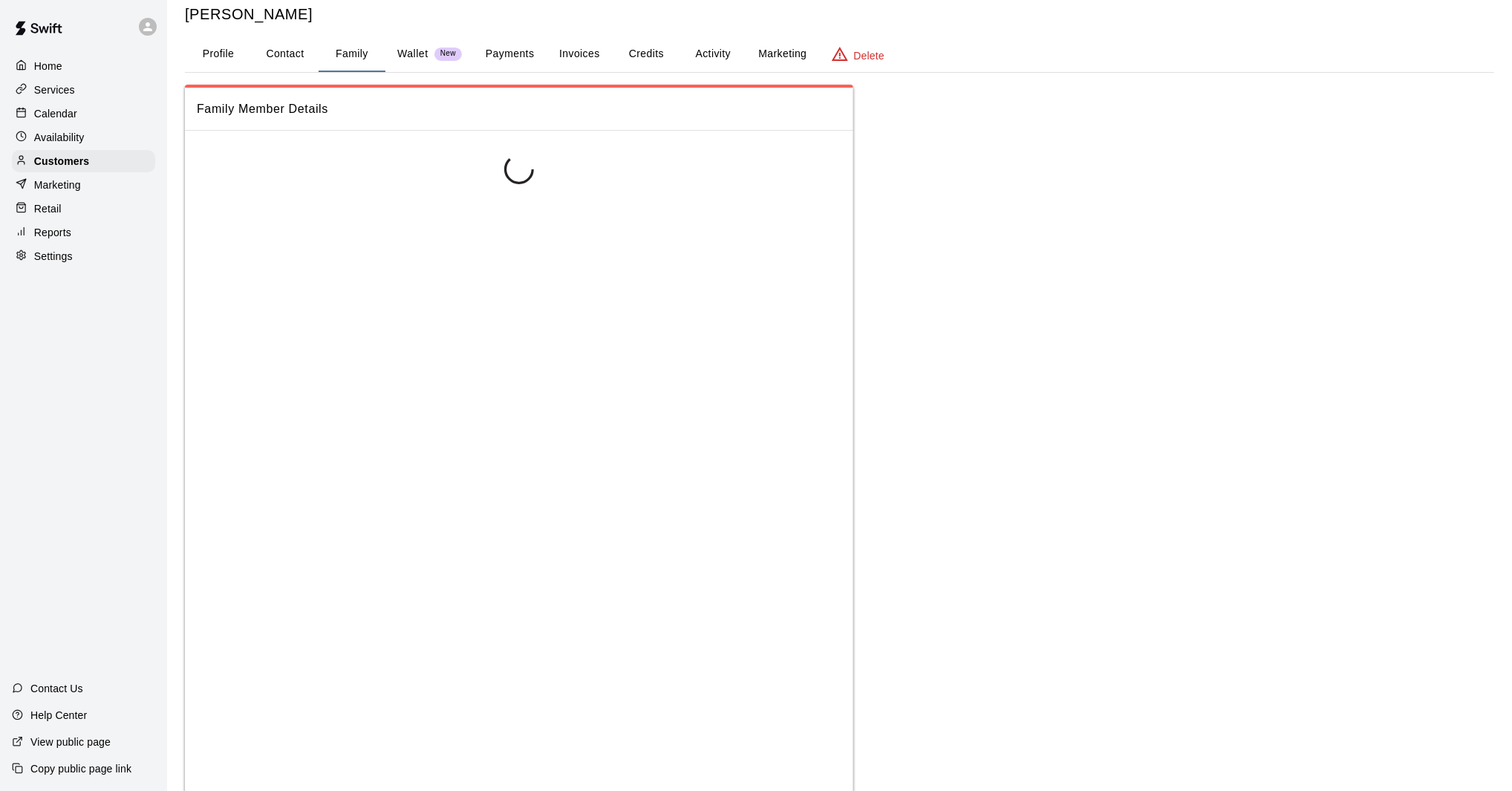
scroll to position [0, 0]
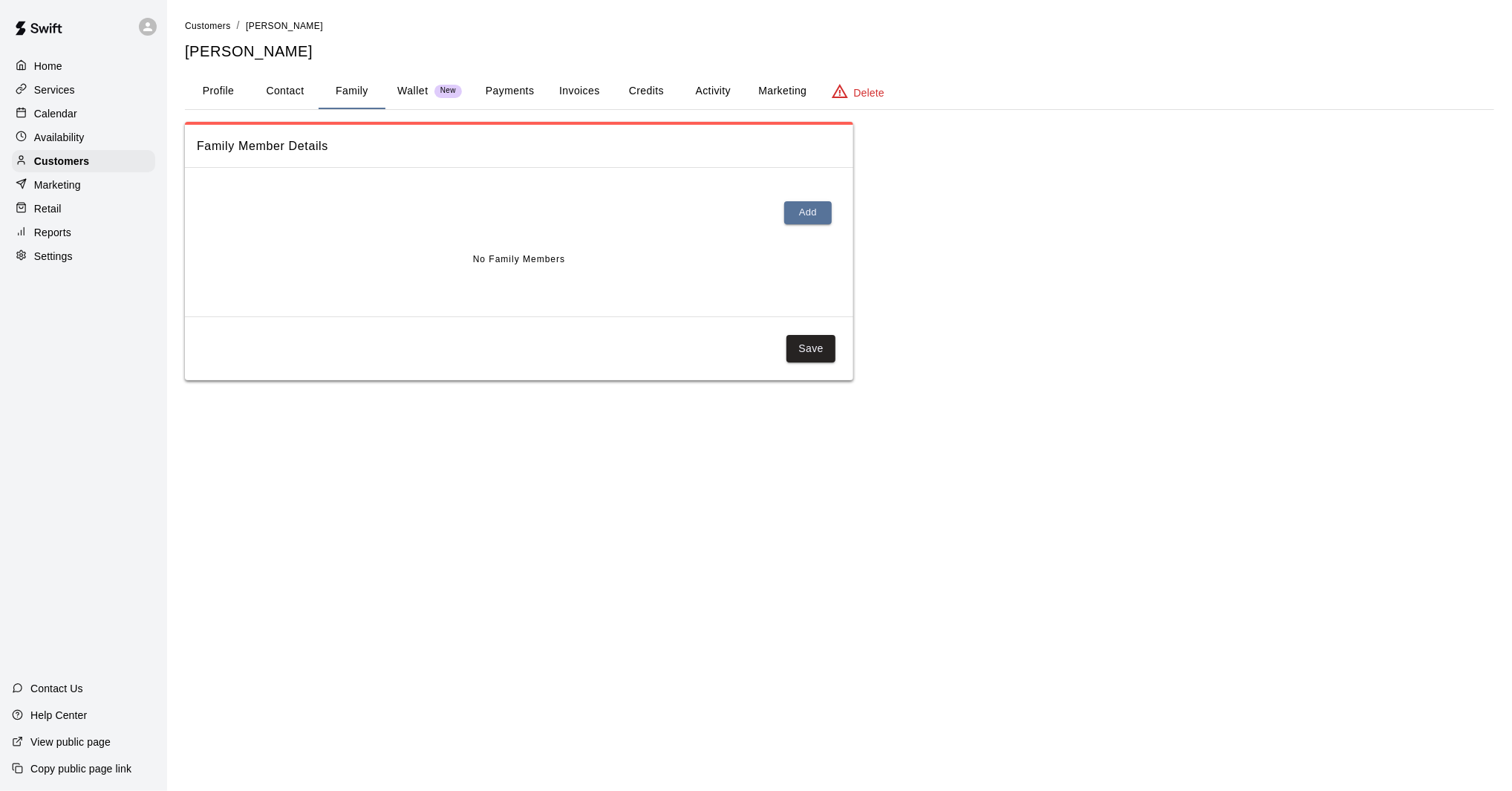
click at [520, 82] on button "Payments" at bounding box center [510, 91] width 72 height 35
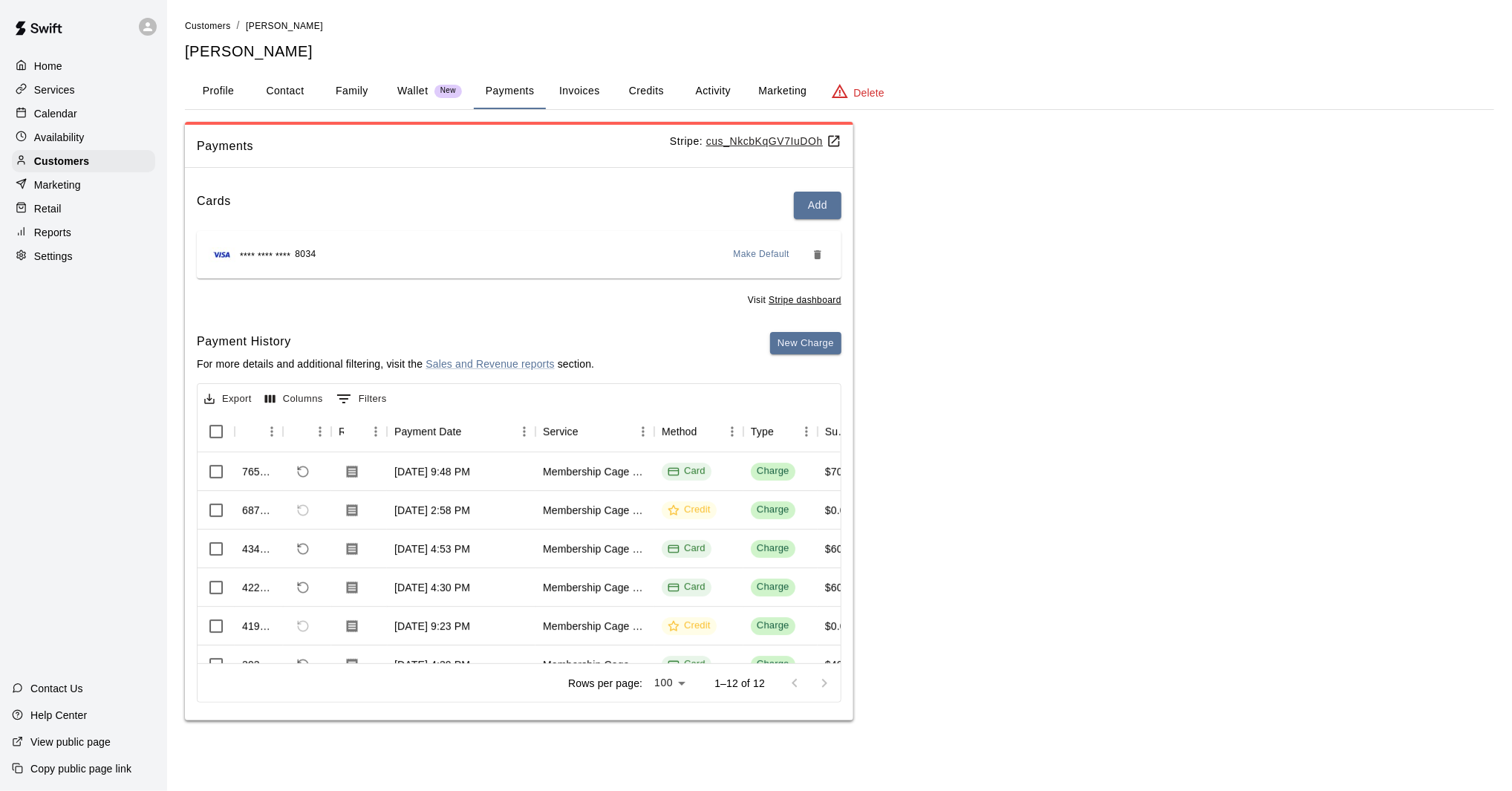
click at [68, 115] on p "Calendar" at bounding box center [56, 113] width 43 height 15
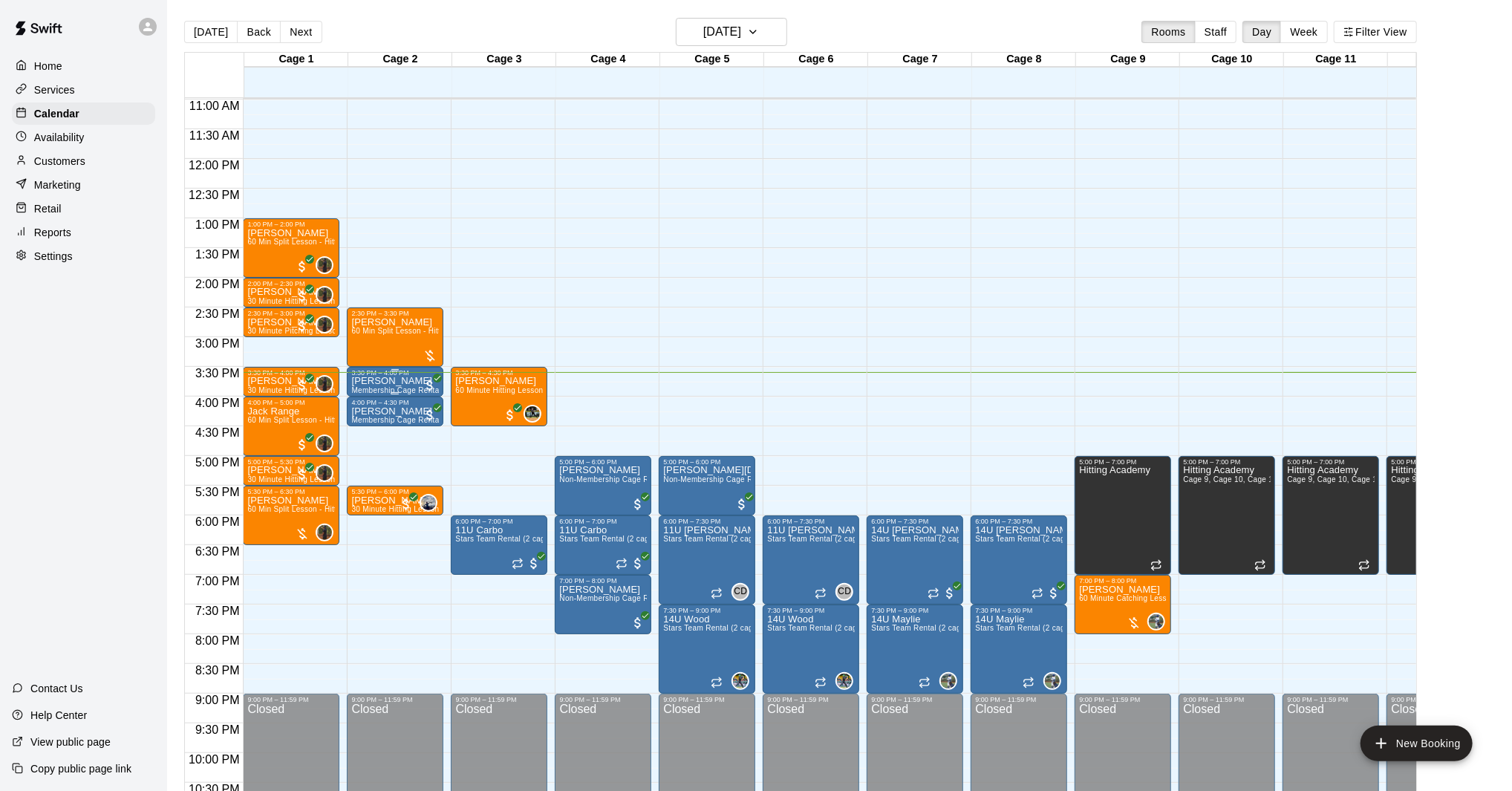
scroll to position [658, 0]
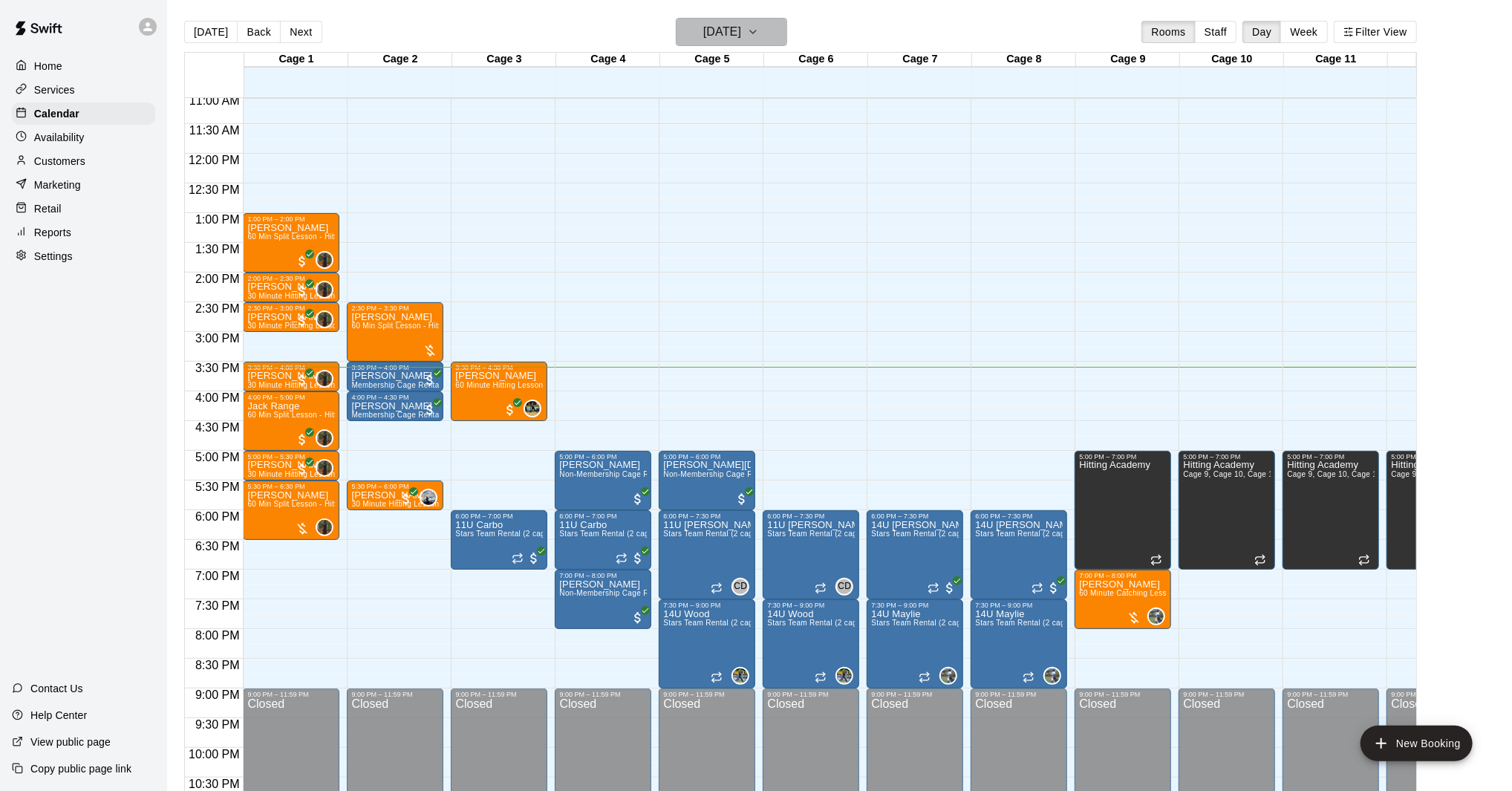
click at [741, 42] on h6 "[DATE]" at bounding box center [722, 31] width 38 height 20
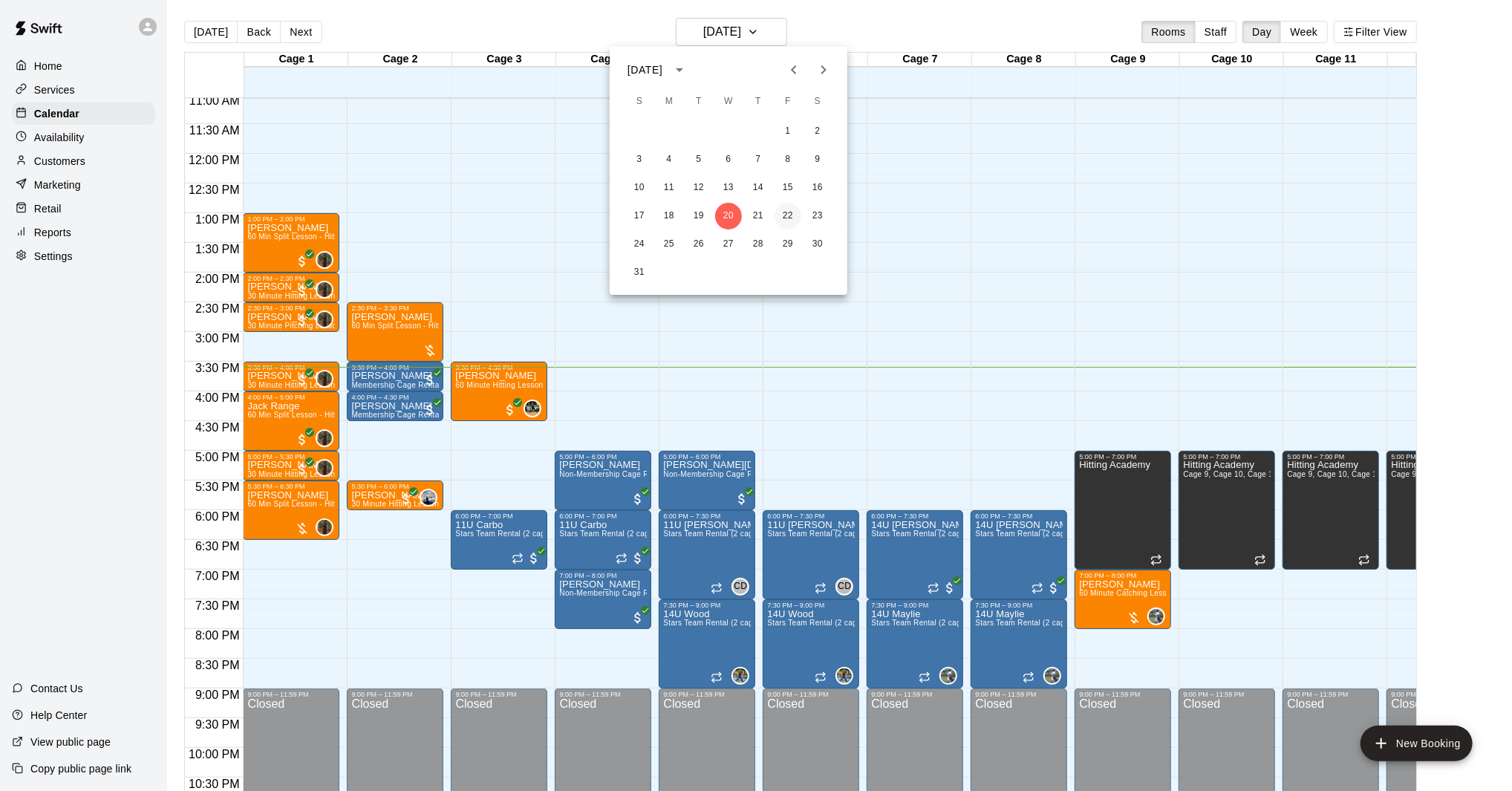
click at [787, 205] on button "22" at bounding box center [788, 216] width 27 height 27
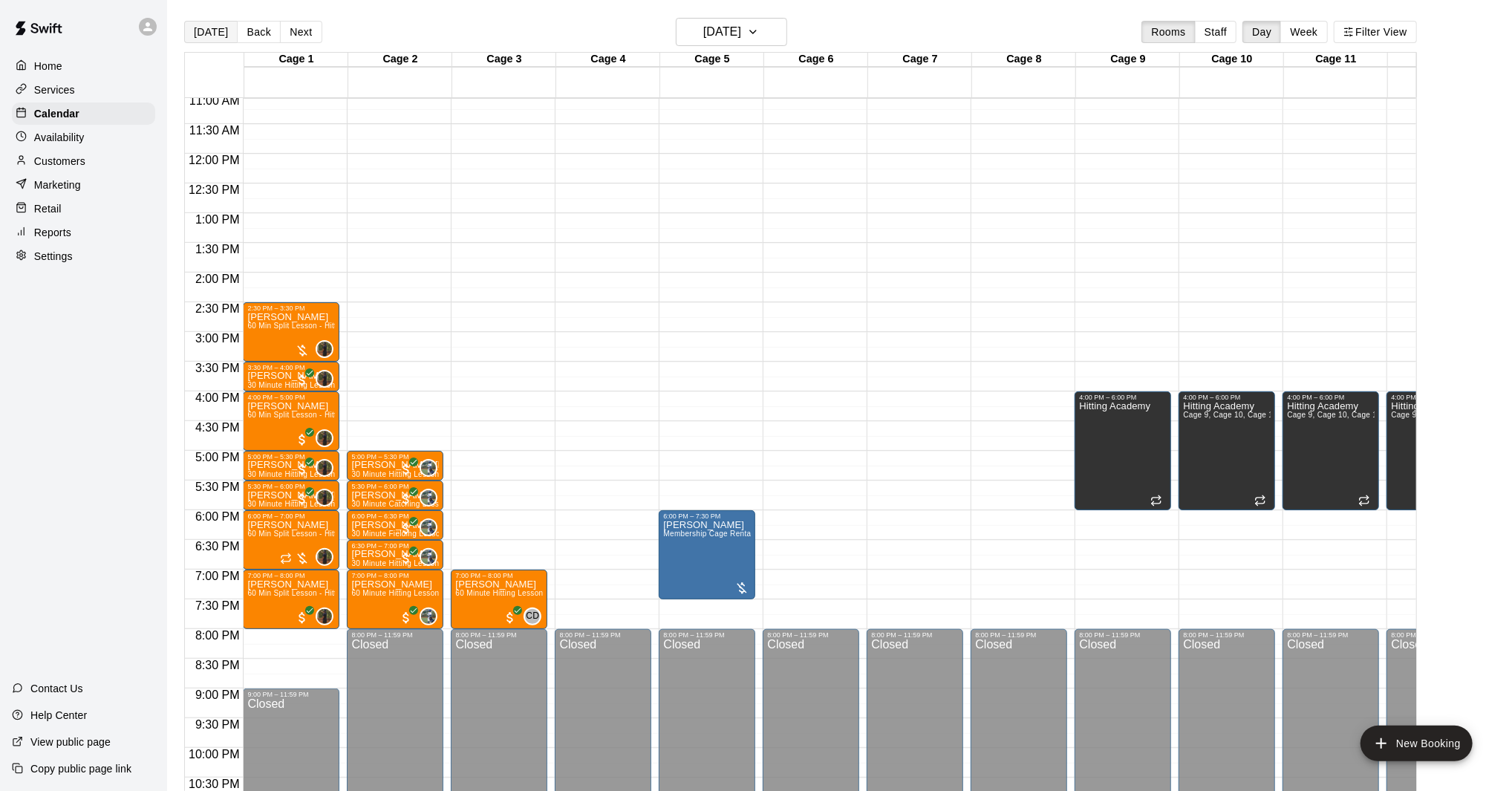
click at [223, 38] on button "[DATE]" at bounding box center [211, 31] width 53 height 22
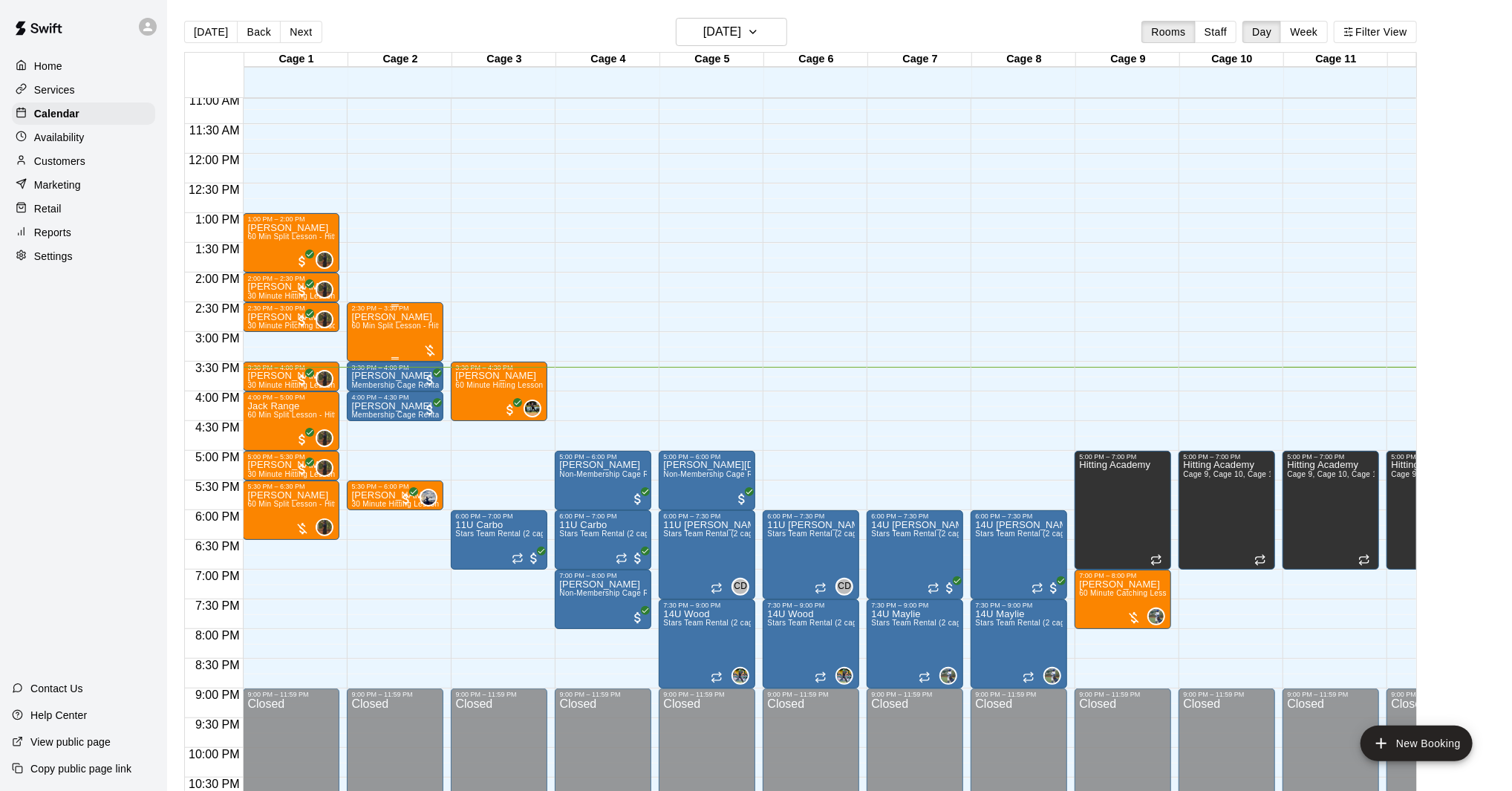
click at [402, 320] on div "[PERSON_NAME] 60 Min Split Lesson - Hitting/Pitching" at bounding box center [395, 707] width 88 height 791
click at [365, 394] on icon "delete" at bounding box center [366, 397] width 10 height 13
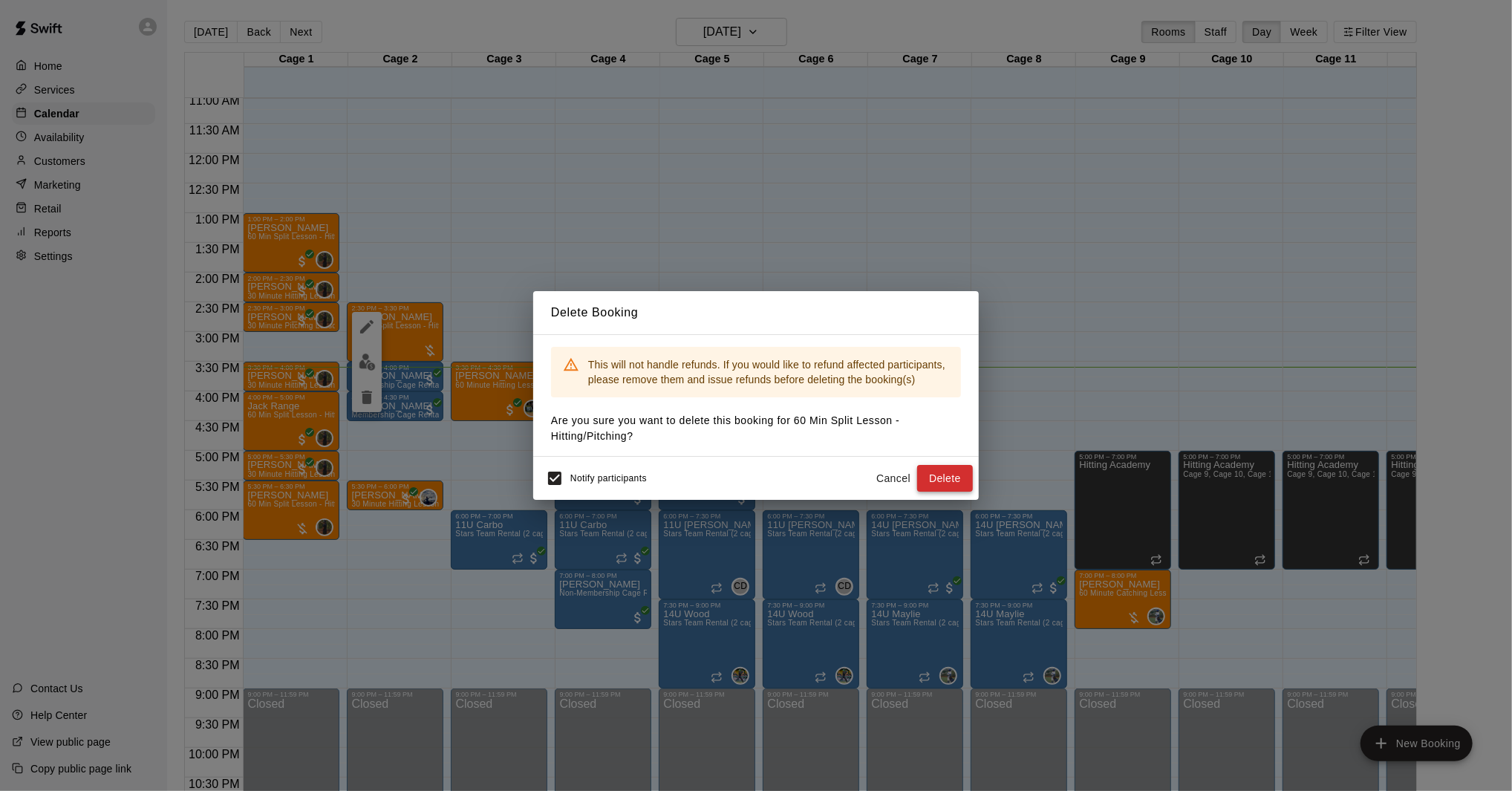
click at [932, 481] on button "Delete" at bounding box center [945, 478] width 56 height 27
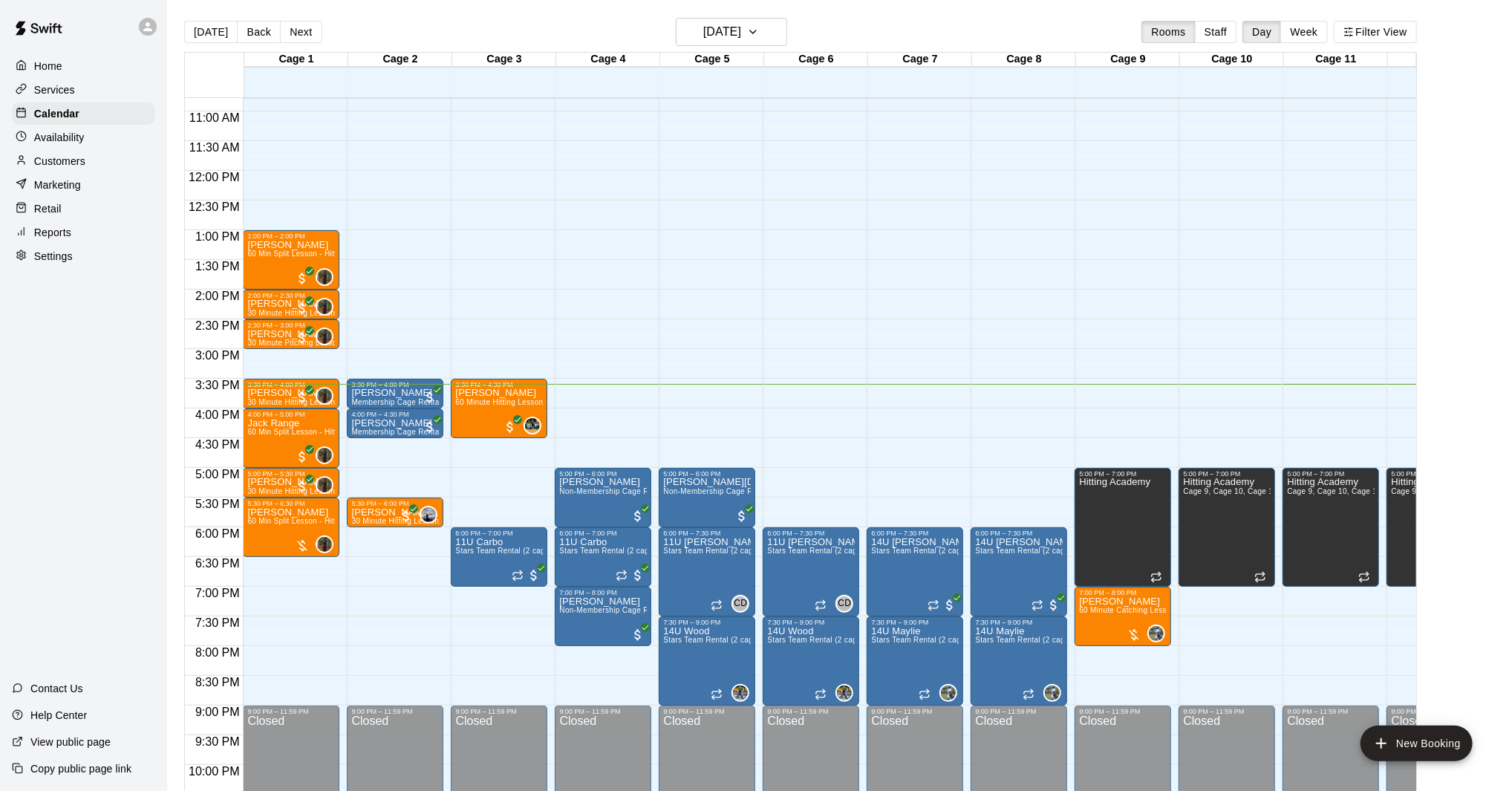
scroll to position [644, 0]
